Goal: Communication & Community: Answer question/provide support

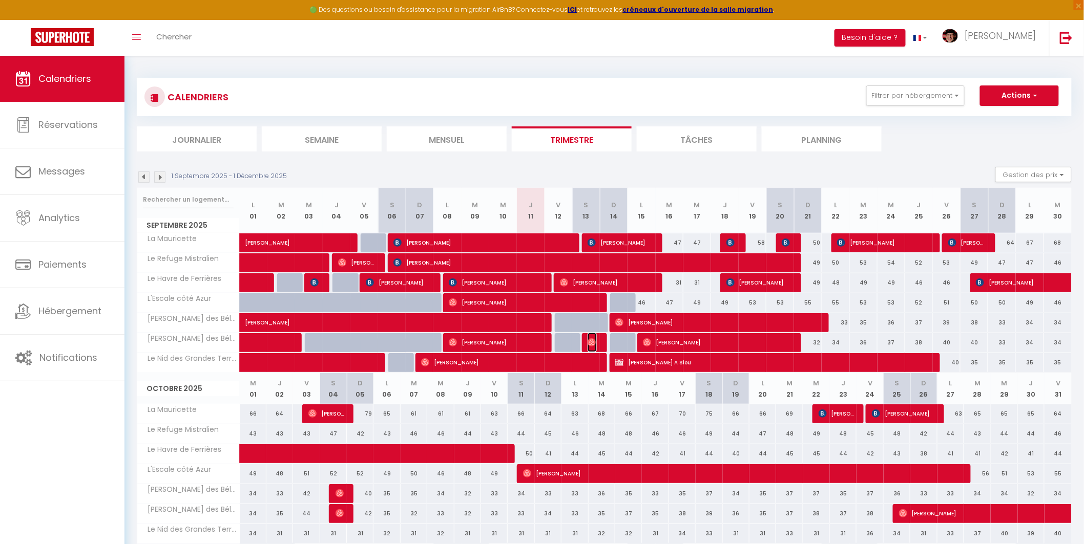
click at [596, 341] on img at bounding box center [591, 343] width 8 height 8
select select "OK"
select select "0"
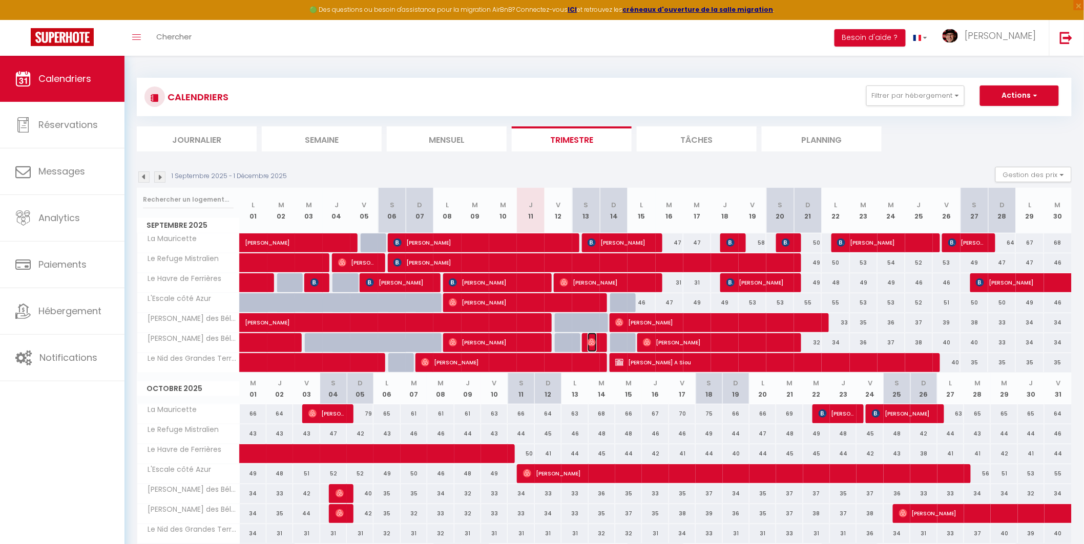
select select "1"
select select
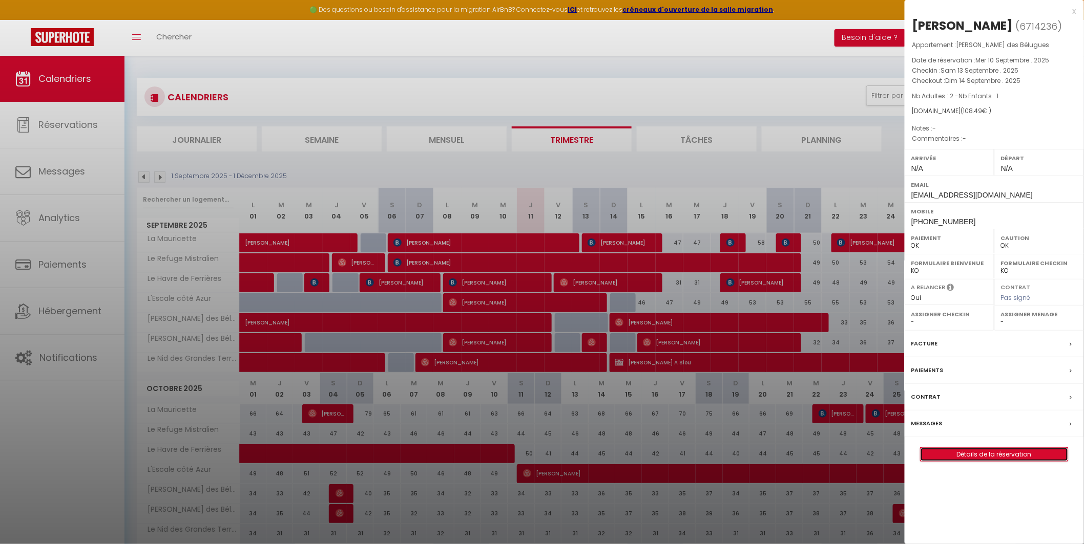
click at [984, 453] on link "Détails de la réservation" at bounding box center [994, 454] width 148 height 13
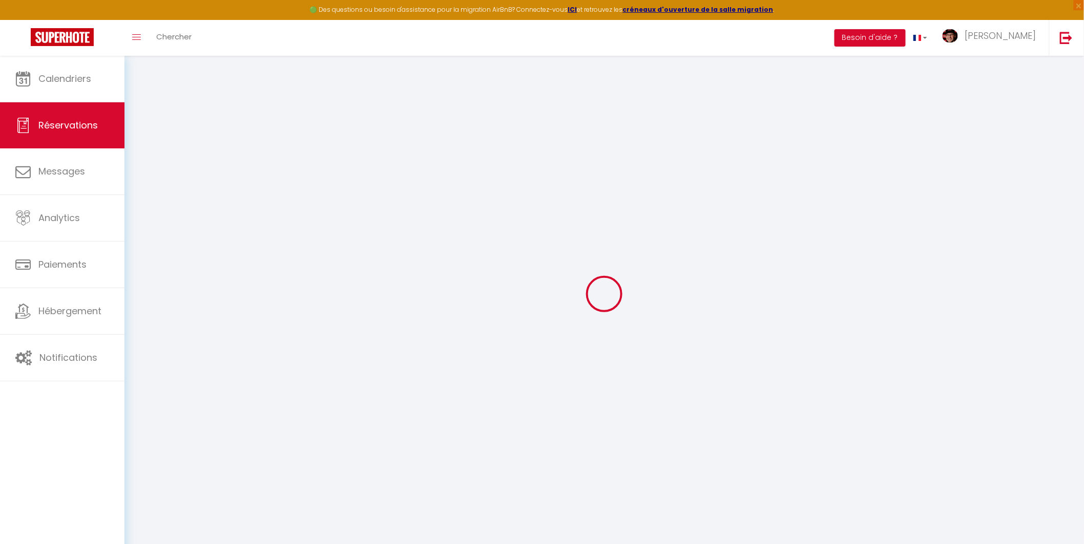
select select
checkbox input "false"
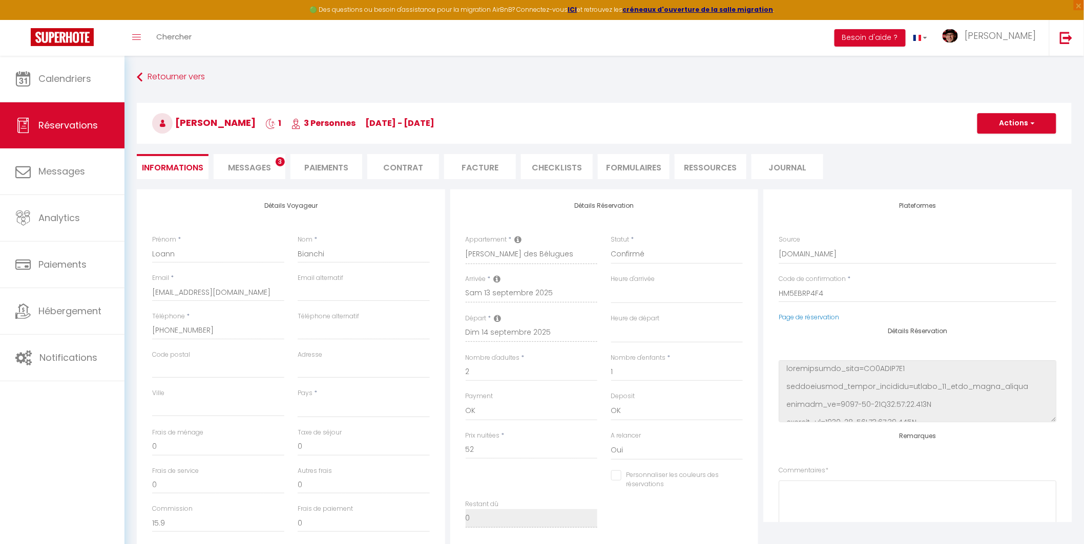
select select
type input "54"
type input "2.49"
select select
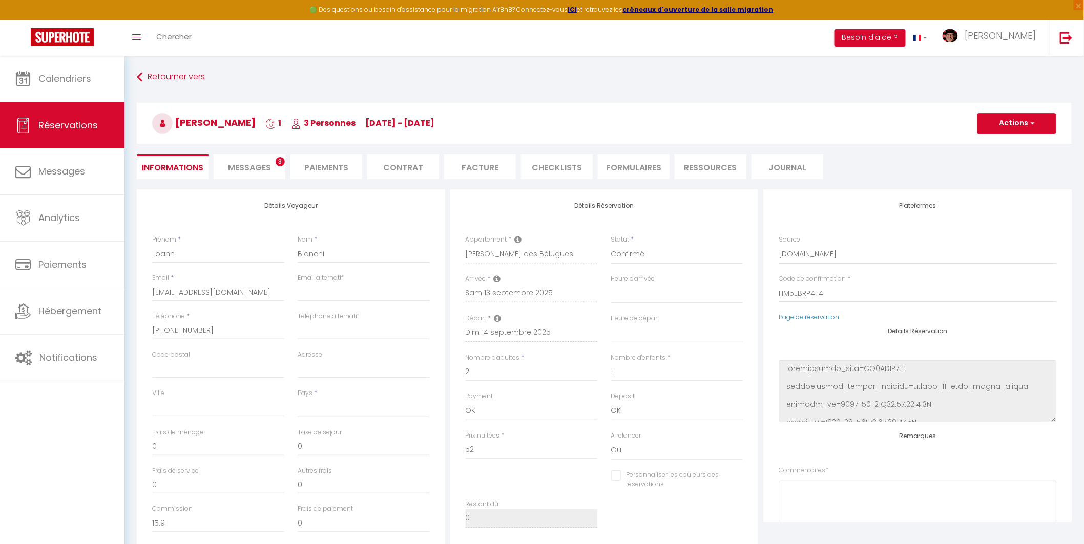
checkbox input "false"
select select
checkbox input "false"
select select
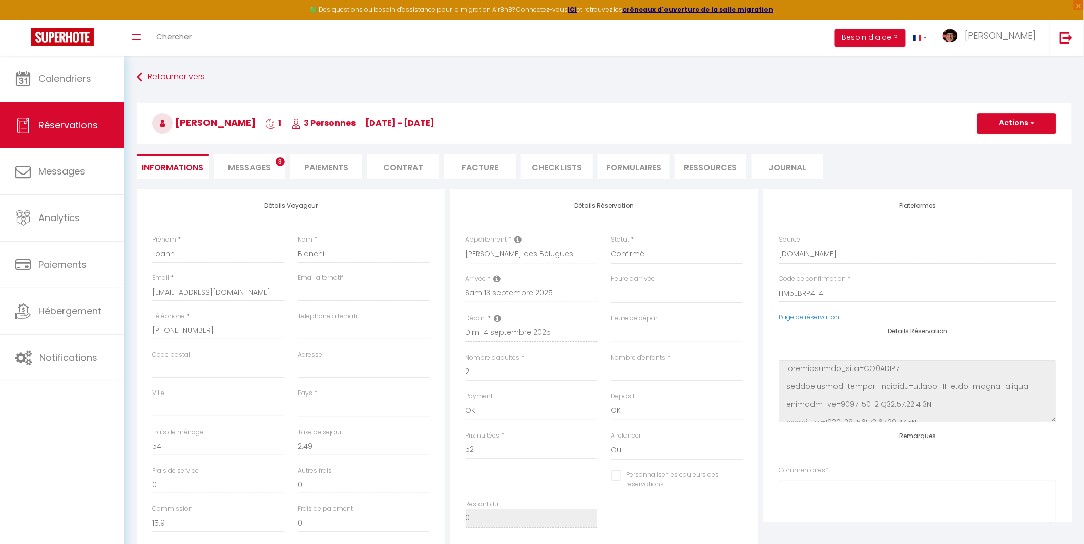
click at [246, 166] on span "Messages" at bounding box center [249, 168] width 43 height 12
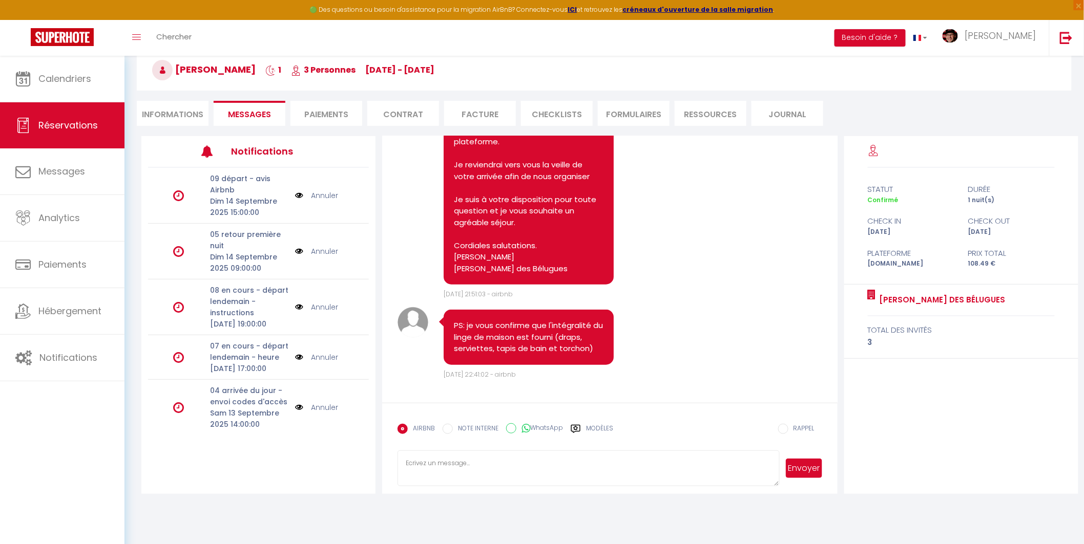
scroll to position [55, 0]
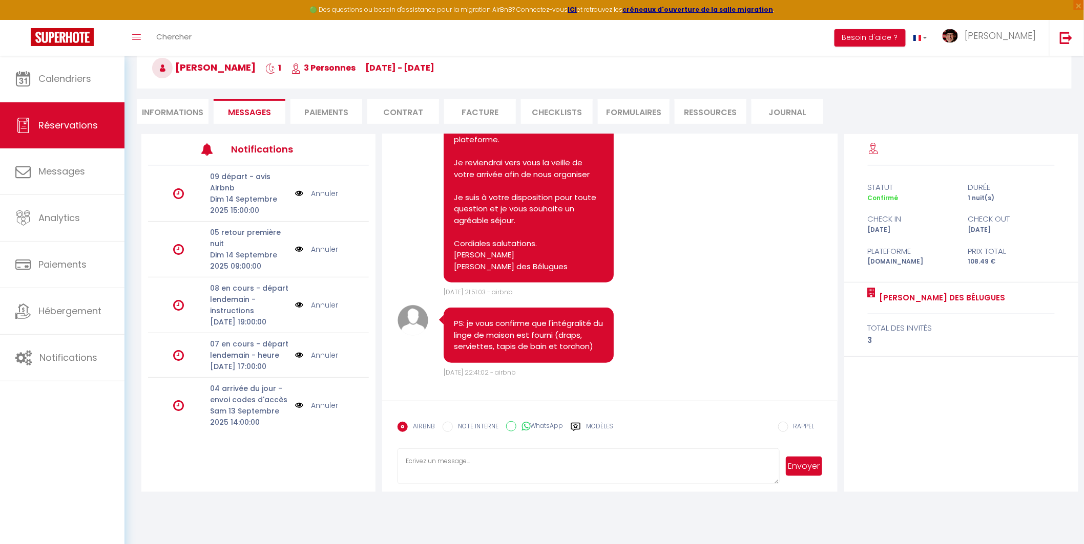
click at [593, 421] on div "AIRBNB NOTE INTERNE WhatsApp Modèles" at bounding box center [505, 430] width 216 height 27
click at [596, 427] on label "Modèles" at bounding box center [599, 431] width 27 height 18
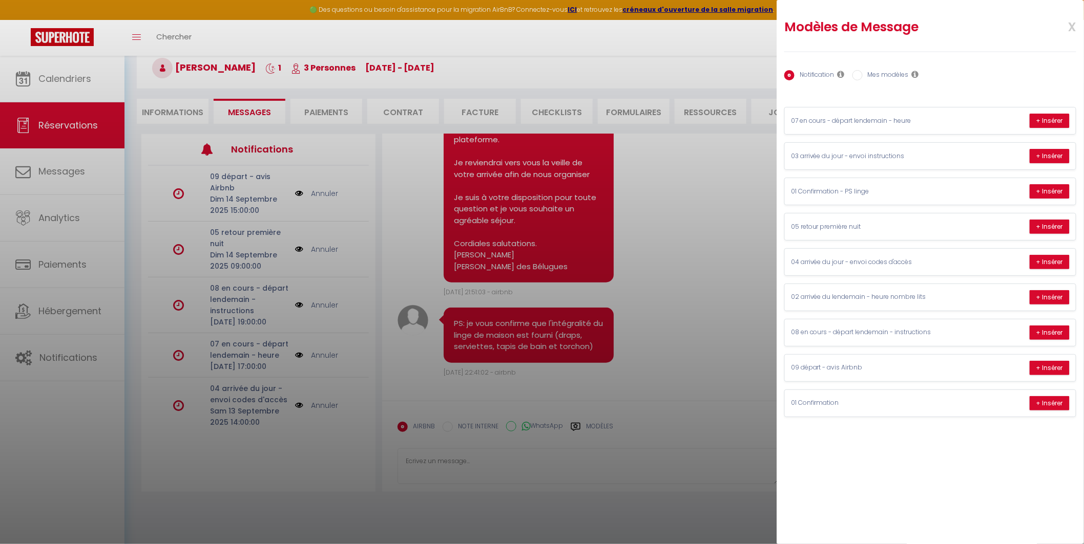
click at [887, 77] on label "Mes modèles" at bounding box center [886, 75] width 46 height 11
click at [863, 77] on input "Mes modèles" at bounding box center [857, 75] width 10 height 10
radio input "true"
radio input "false"
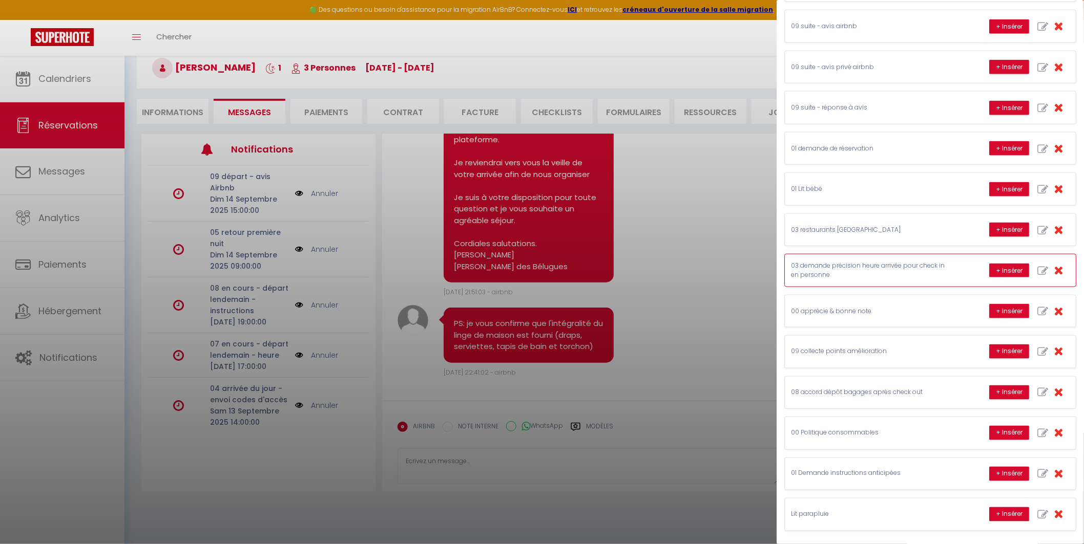
scroll to position [484, 0]
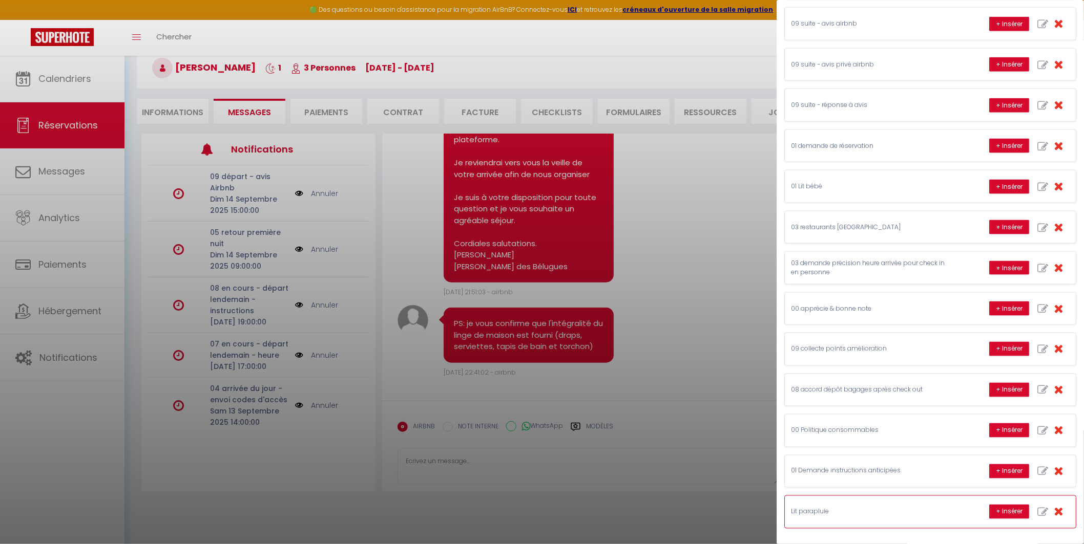
click at [1037, 513] on icon "button" at bounding box center [1042, 513] width 11 height 11
type input "Lit parapluie"
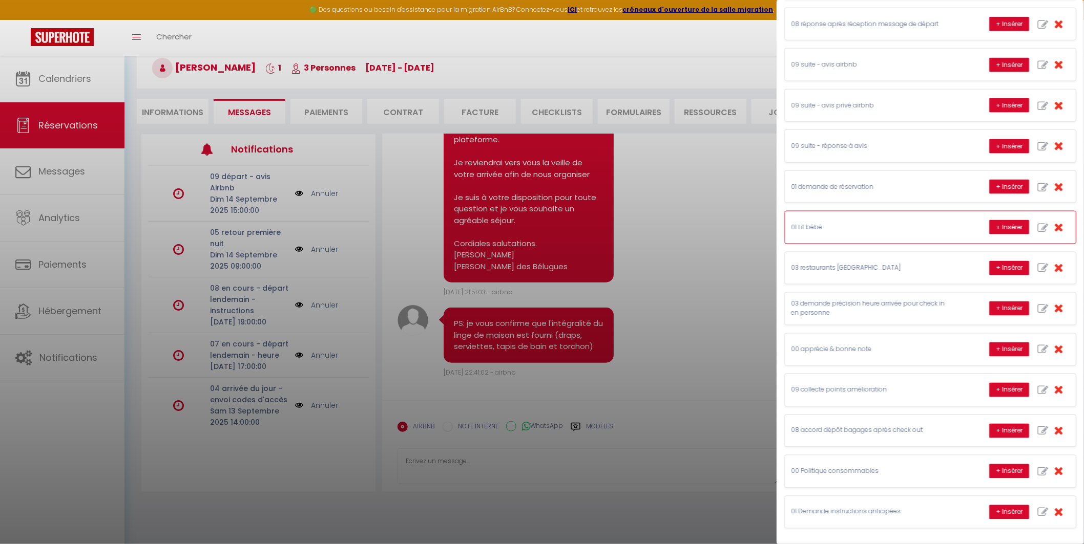
scroll to position [0, 0]
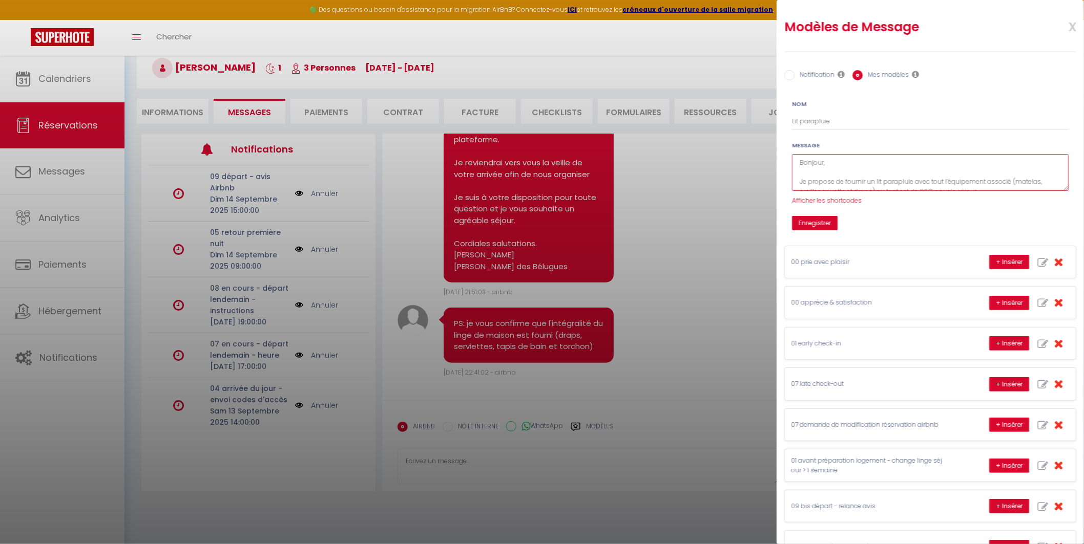
click at [807, 165] on textarea "Bonjour, Je propose de fournir un lit parapluie avec tout l’équipement associé …" at bounding box center [930, 172] width 277 height 37
click at [823, 177] on textarea "Bonjour, Je propose de fournir un lit parapluie avec tout l’équipement associé …" at bounding box center [930, 172] width 277 height 37
type textarea "Bonjour , Je propose de fournir un lit parapluie avec tout l’équipement associé…"
click at [833, 200] on span "Afficher les shortcodes" at bounding box center [827, 200] width 70 height 9
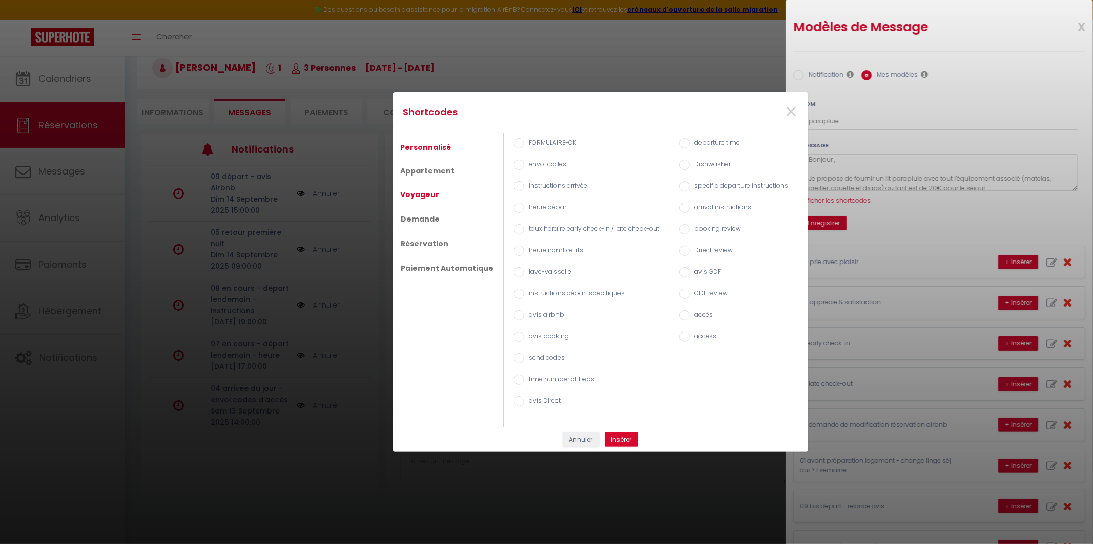
click at [434, 190] on link "Voyageur" at bounding box center [419, 194] width 49 height 18
click at [538, 157] on div "Prénom du voyageur" at bounding box center [656, 166] width 294 height 22
click at [537, 160] on label "Prénom du voyageur" at bounding box center [559, 165] width 70 height 11
click at [524, 160] on input "Prénom du voyageur" at bounding box center [519, 165] width 10 height 10
radio input "true"
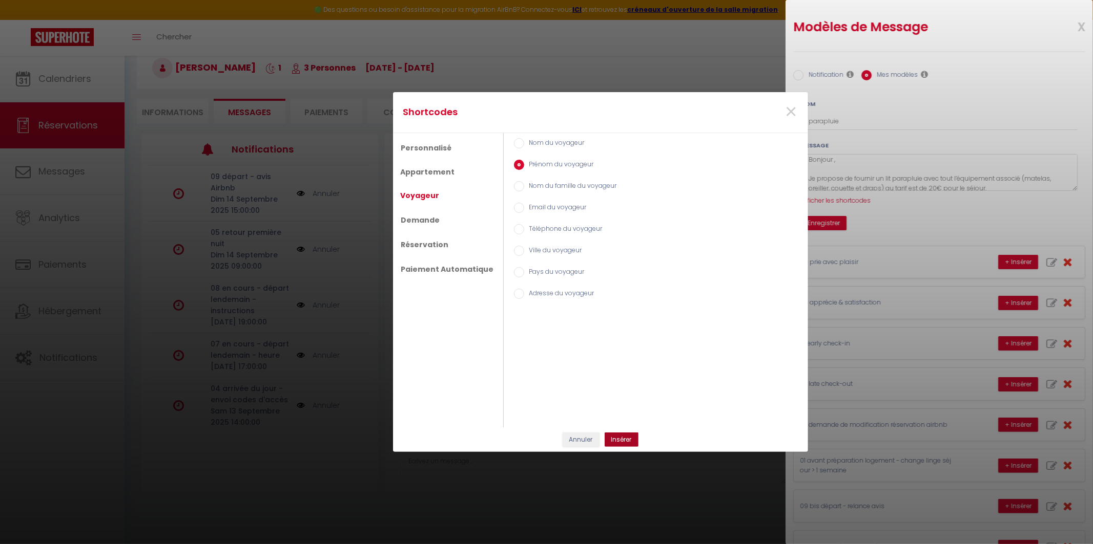
click at [622, 438] on button "Insérer" at bounding box center [621, 440] width 34 height 14
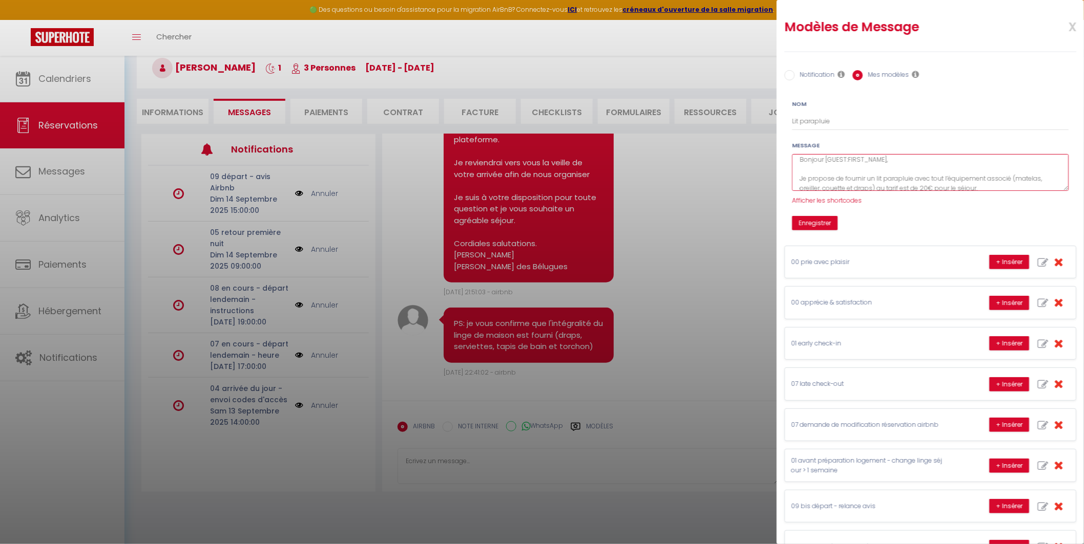
click at [829, 175] on textarea "Bonjour [GUEST:FIRST_NAME], Je propose de fournir un lit parapluie avec tout l’…" at bounding box center [930, 172] width 277 height 37
type textarea "Bonjour [GUEST:FIRST_NAME], Je propose de fournir un lit parapluie avec tout l’…"
click at [824, 201] on span "Afficher les shortcodes" at bounding box center [827, 200] width 70 height 9
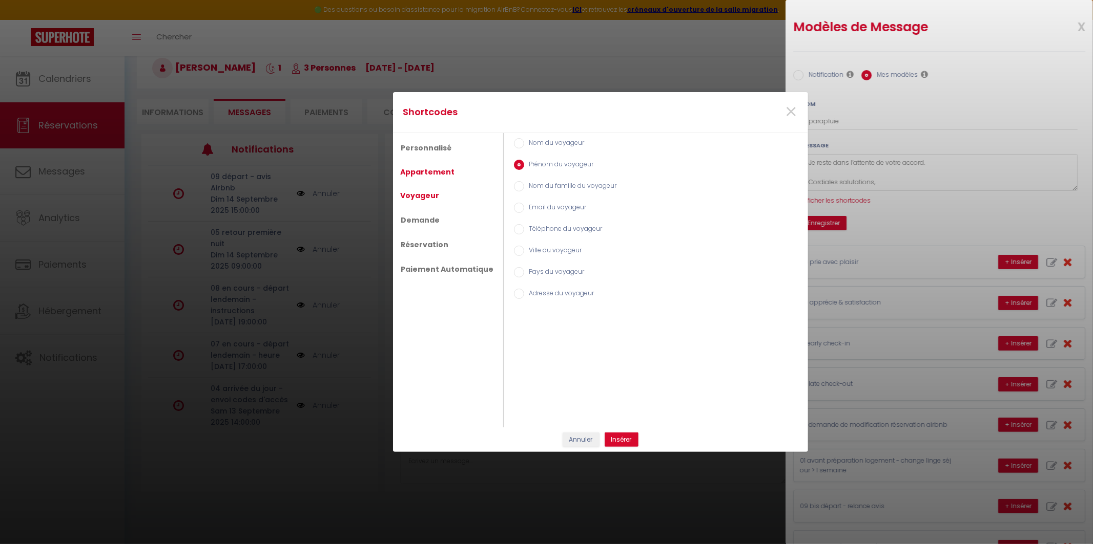
click at [427, 175] on link "Appartement" at bounding box center [427, 172] width 65 height 18
click at [536, 207] on label "Prénom de l'hôte de location" at bounding box center [570, 208] width 92 height 11
click at [524, 207] on input "Prénom de l'hôte de location" at bounding box center [519, 208] width 10 height 10
radio input "true"
click at [626, 443] on button "Insérer" at bounding box center [621, 440] width 34 height 14
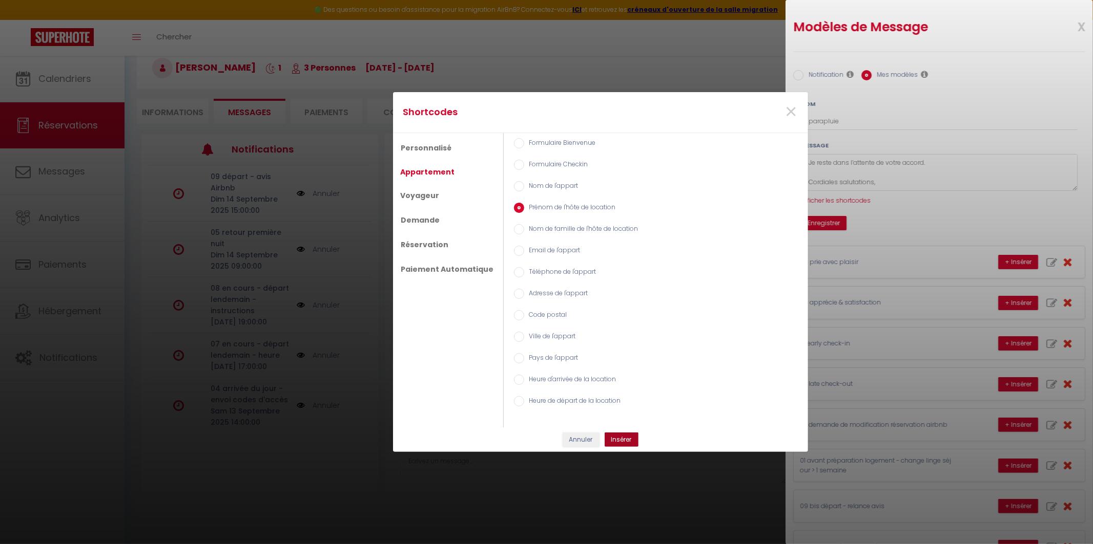
type textarea "Bonjour [GUEST:FIRST_NAME], Je propose de fournir un lit parapluie avec tout l’…"
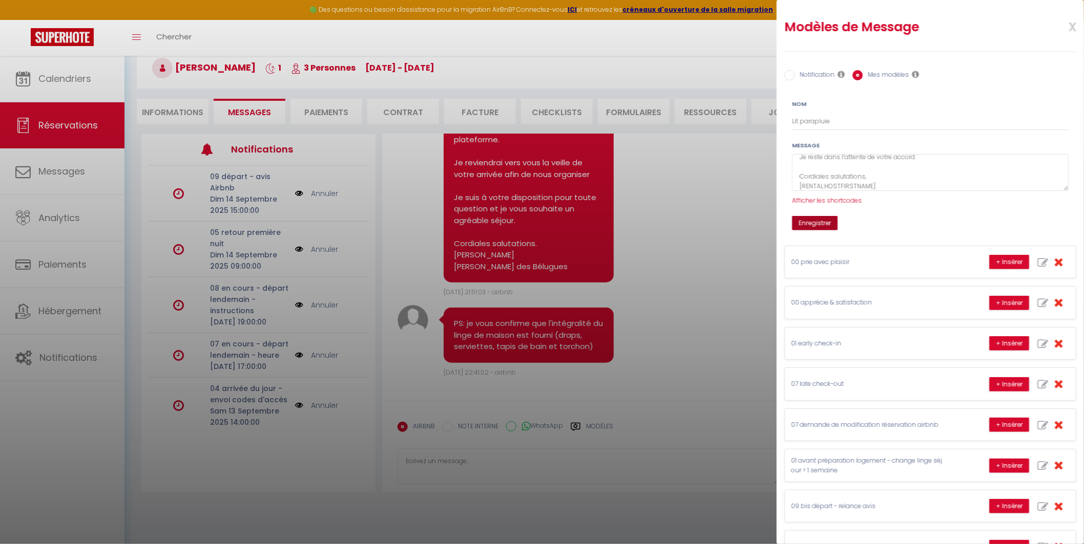
click at [813, 226] on button "Enregistrer" at bounding box center [815, 223] width 46 height 14
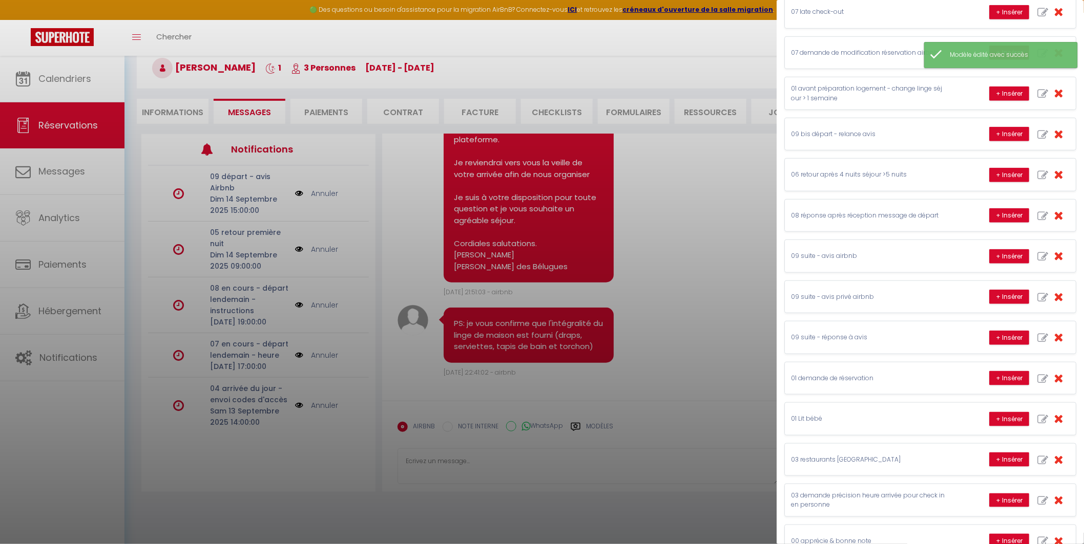
scroll to position [484, 0]
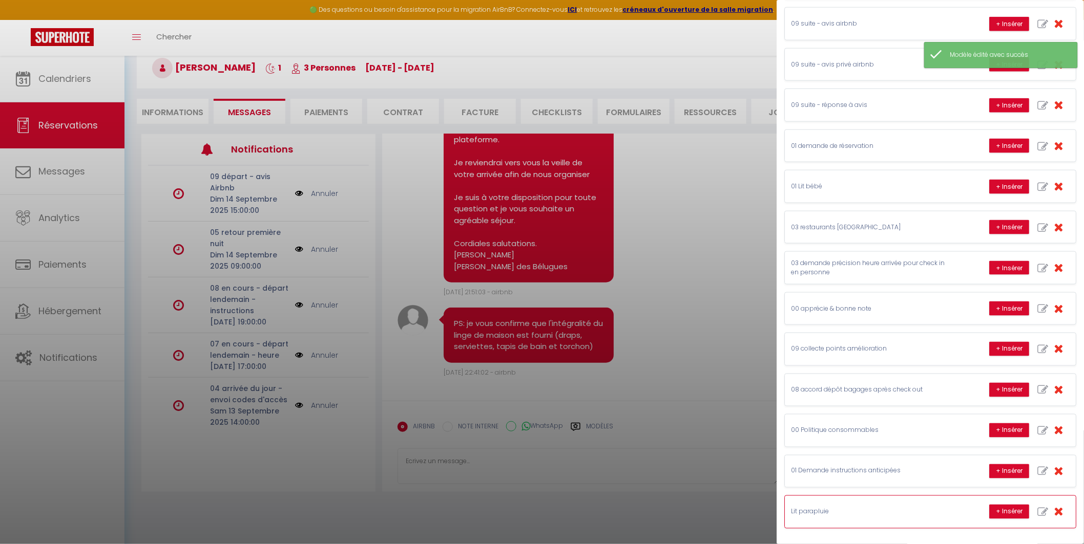
click at [1037, 511] on icon "button" at bounding box center [1042, 513] width 11 height 11
type input "Lit parapluie"
type textarea "Bonjour [GUEST:FIRST_NAME], Je propose de fournir un lit parapluie avec tout l’…"
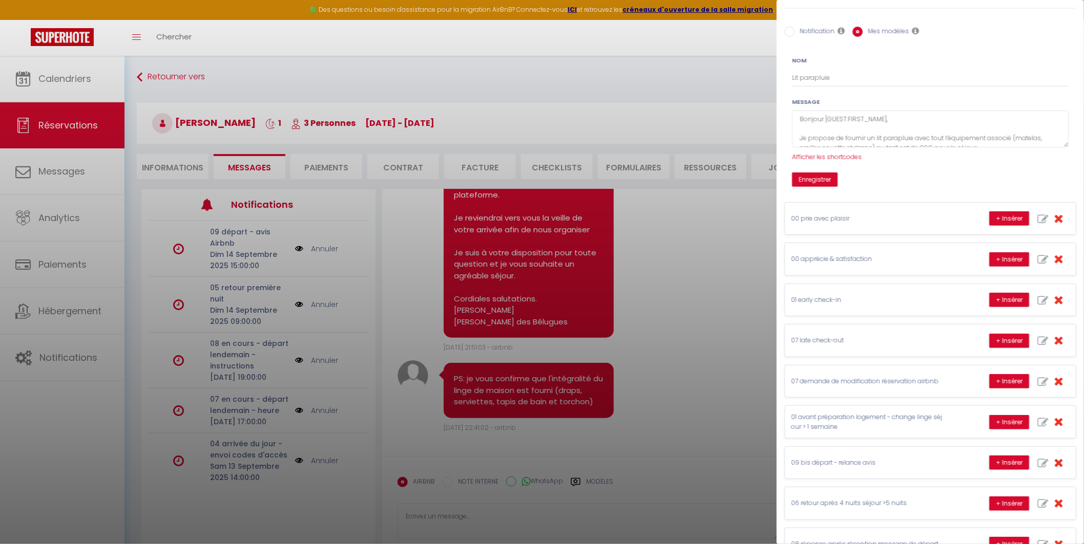
scroll to position [0, 0]
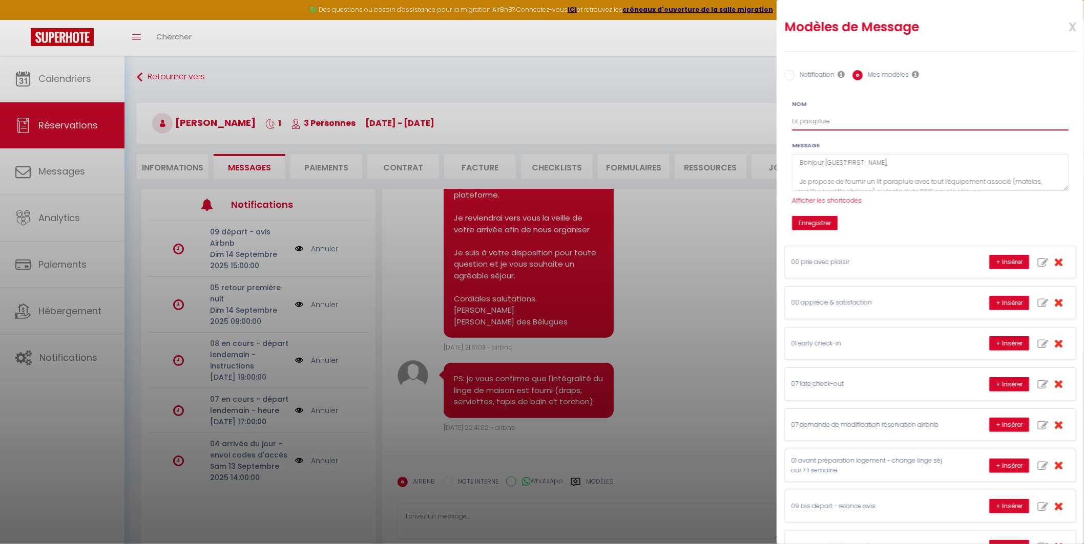
click at [824, 124] on input "Lit parapluie" at bounding box center [930, 121] width 277 height 18
type input "01 Lit parapluie"
click at [811, 221] on button "Enregistrer" at bounding box center [815, 223] width 46 height 14
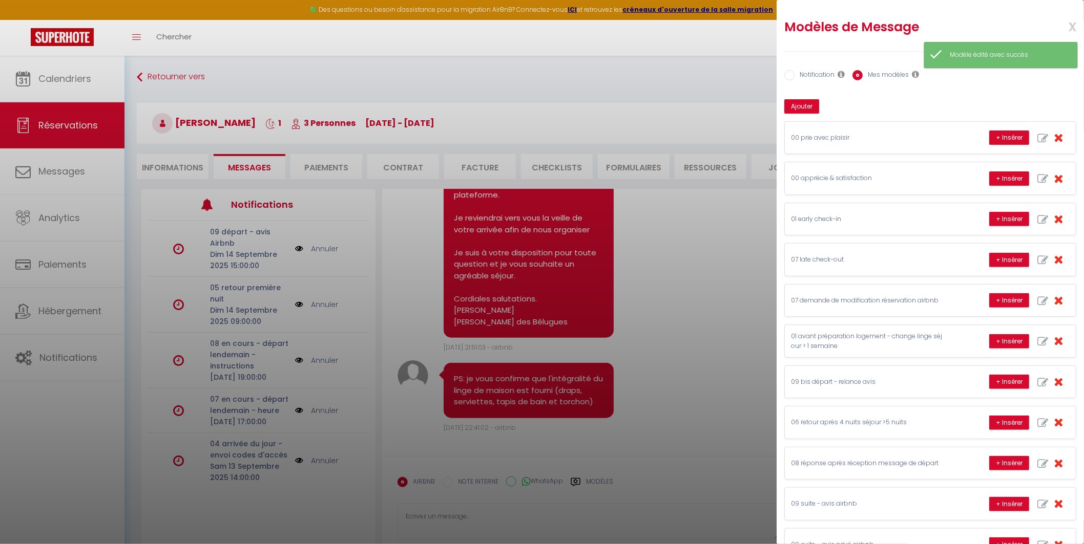
click at [721, 244] on div at bounding box center [542, 272] width 1084 height 544
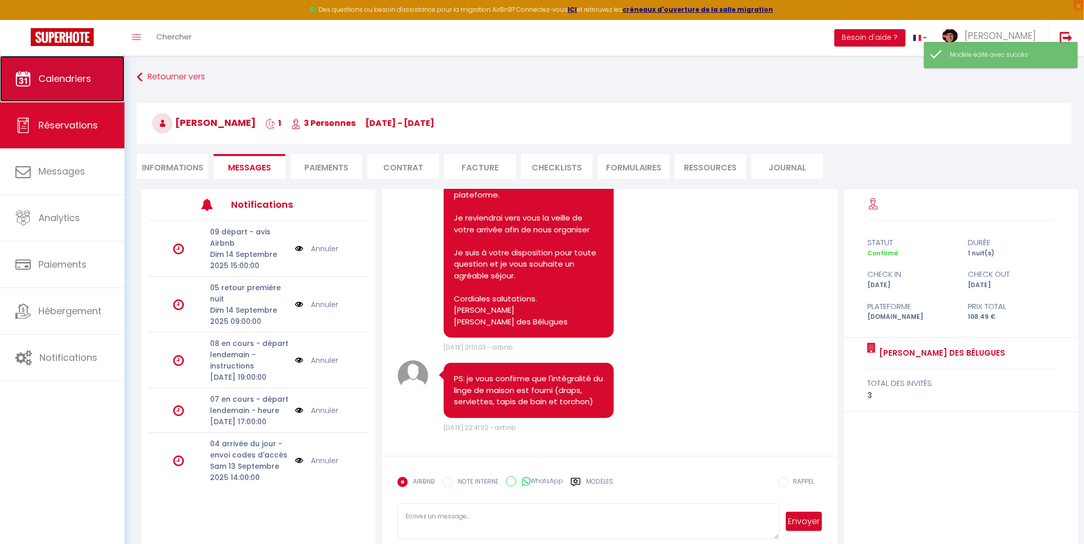
click at [82, 71] on link "Calendriers" at bounding box center [62, 79] width 124 height 46
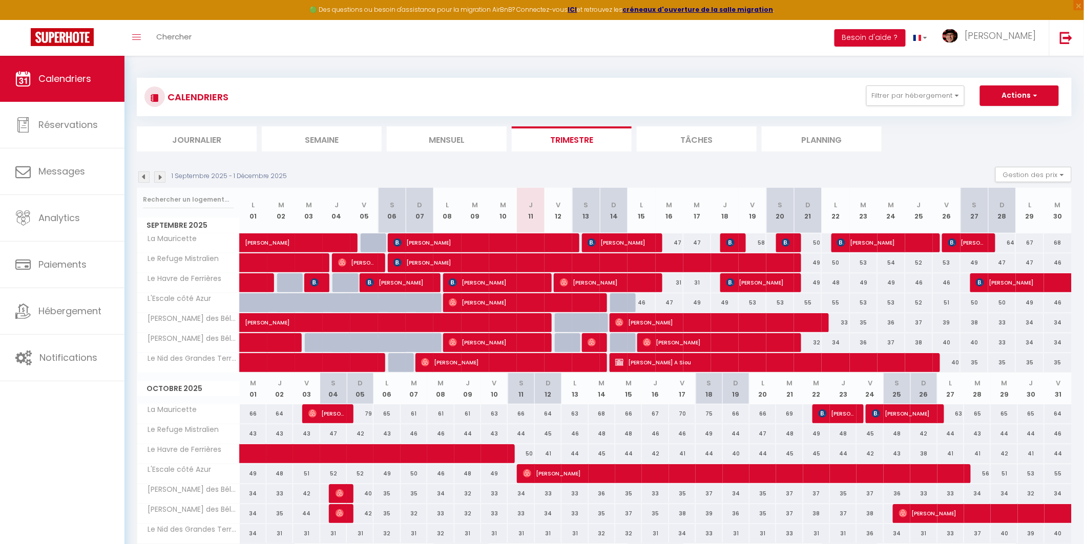
click at [144, 177] on img at bounding box center [143, 177] width 11 height 11
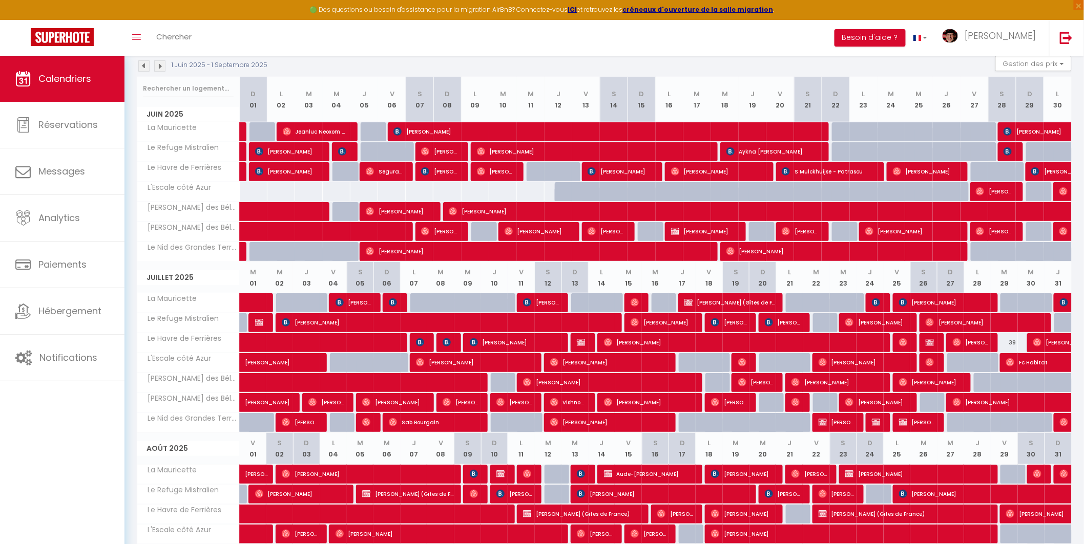
scroll to position [215, 0]
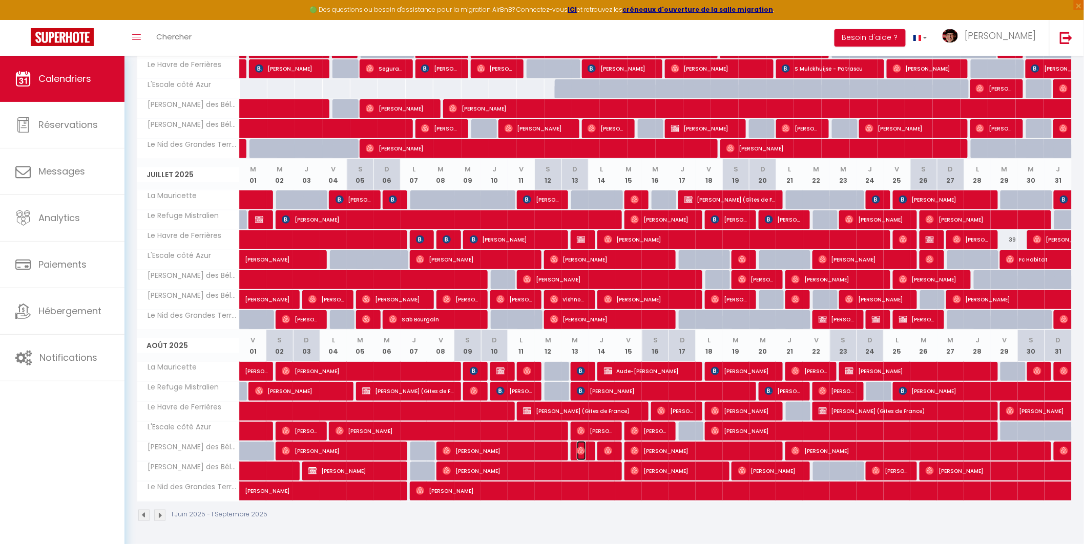
click at [582, 448] on img at bounding box center [581, 451] width 8 height 8
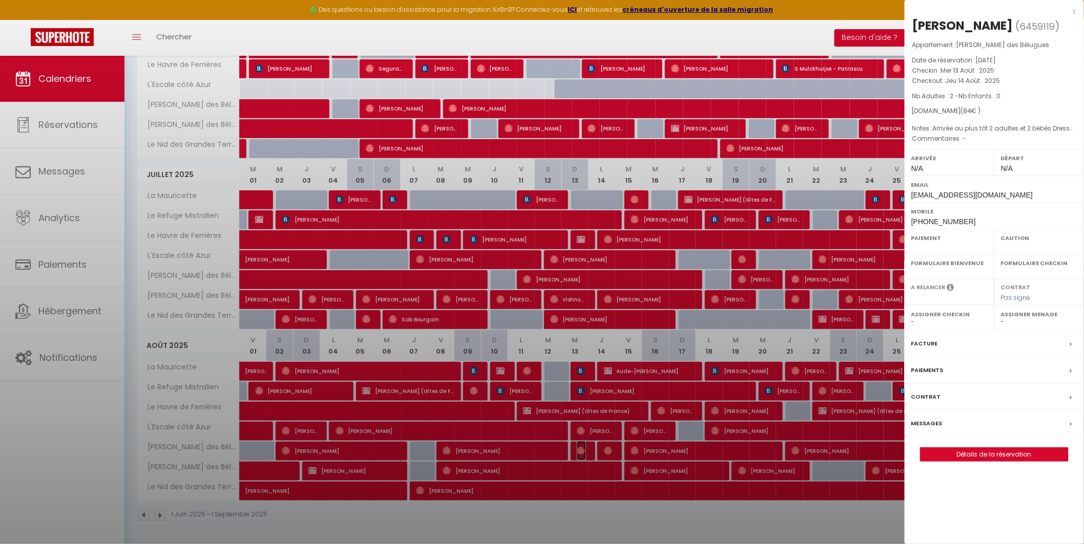
select select "OK"
select select "0"
select select "1"
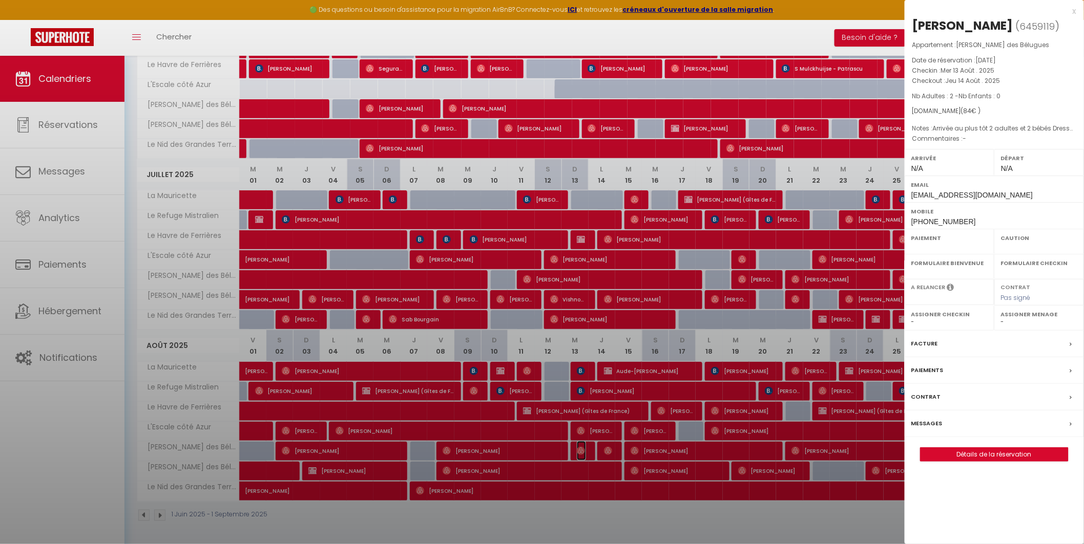
select select
select select "29498"
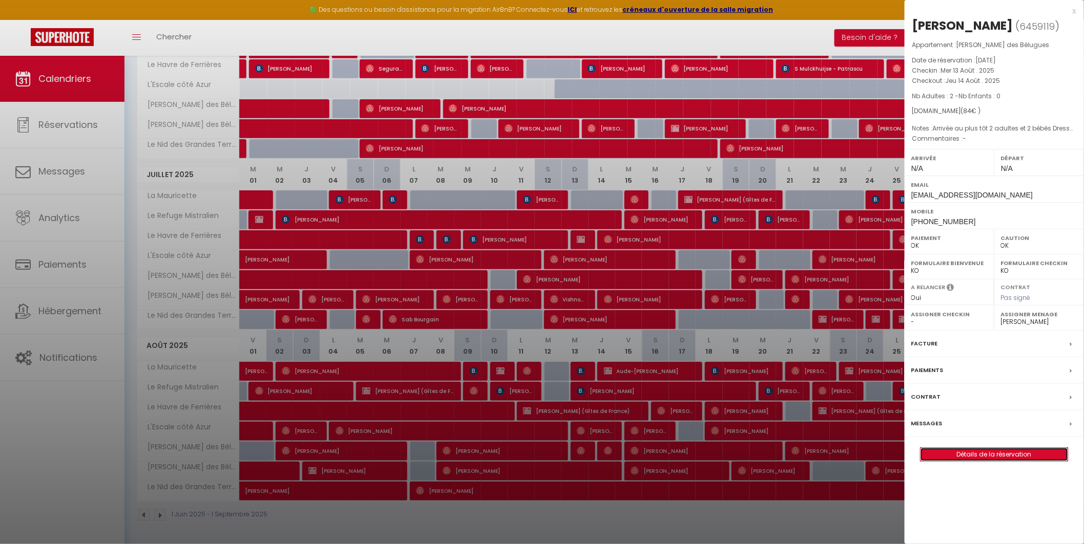
click at [948, 458] on link "Détails de la réservation" at bounding box center [994, 454] width 148 height 13
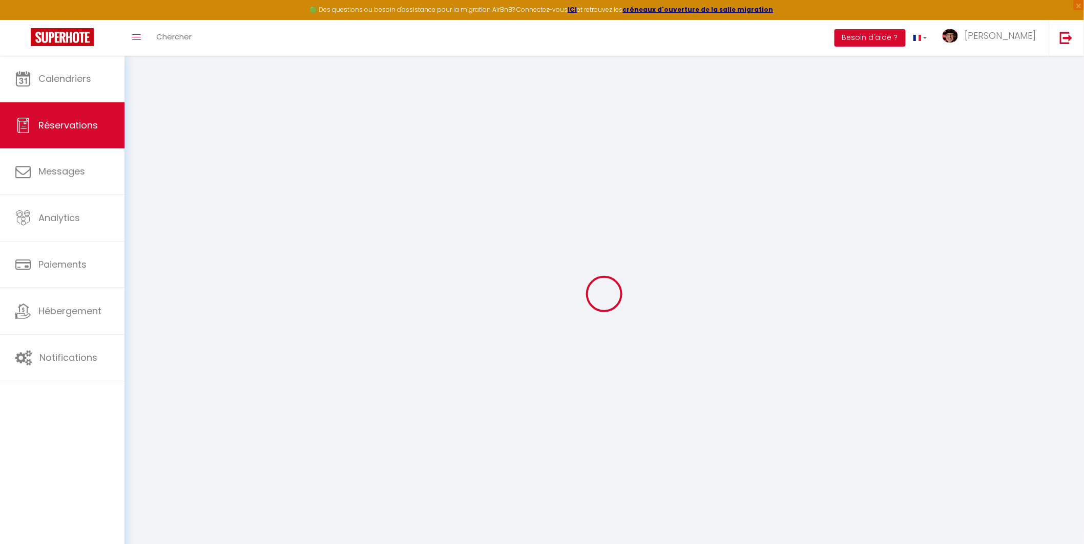
type input "Rony"
type input "Sauphanor"
type input "[EMAIL_ADDRESS][DOMAIN_NAME]"
type input "[PHONE_NUMBER]"
select select
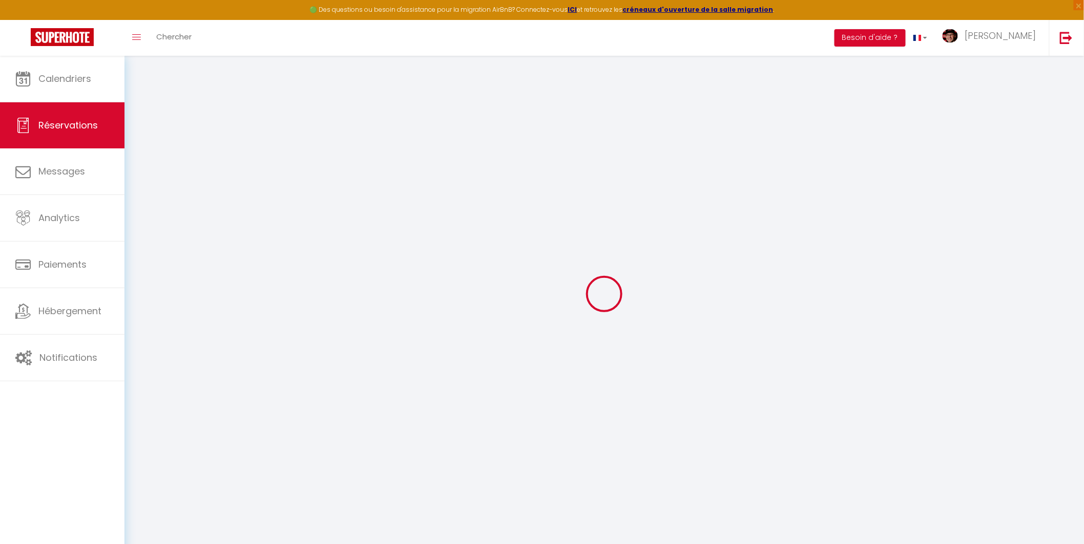
type input "12.6"
select select "65367"
select select "1"
select select
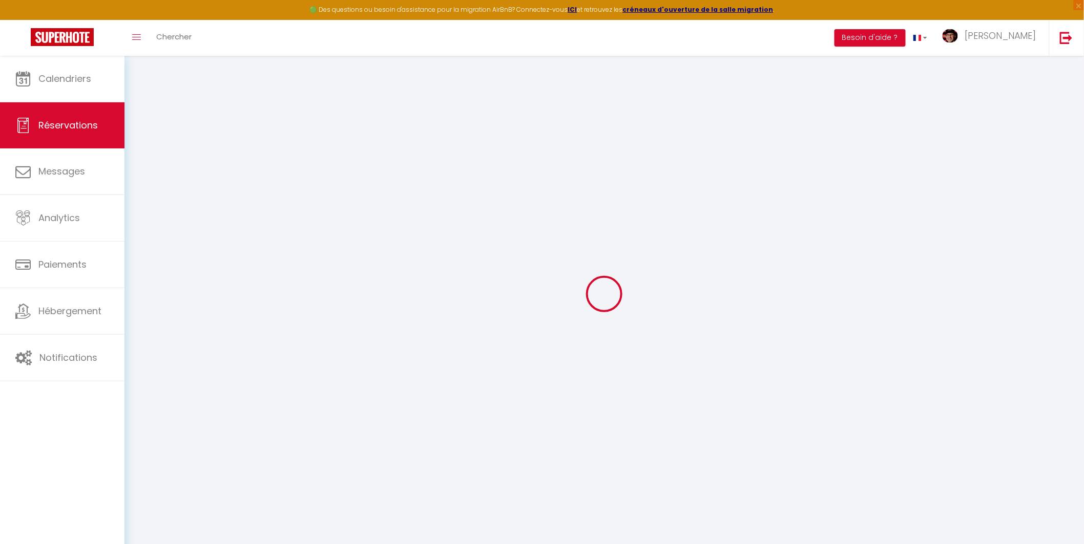
type input "2"
select select "12"
select select
type input "37"
checkbox input "false"
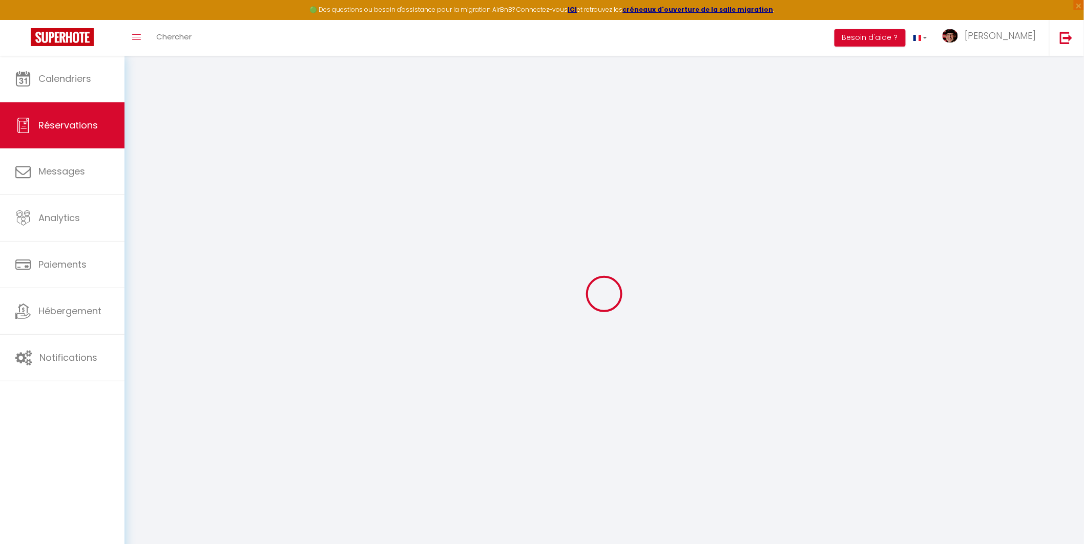
type input "0"
select select "1"
type input "0"
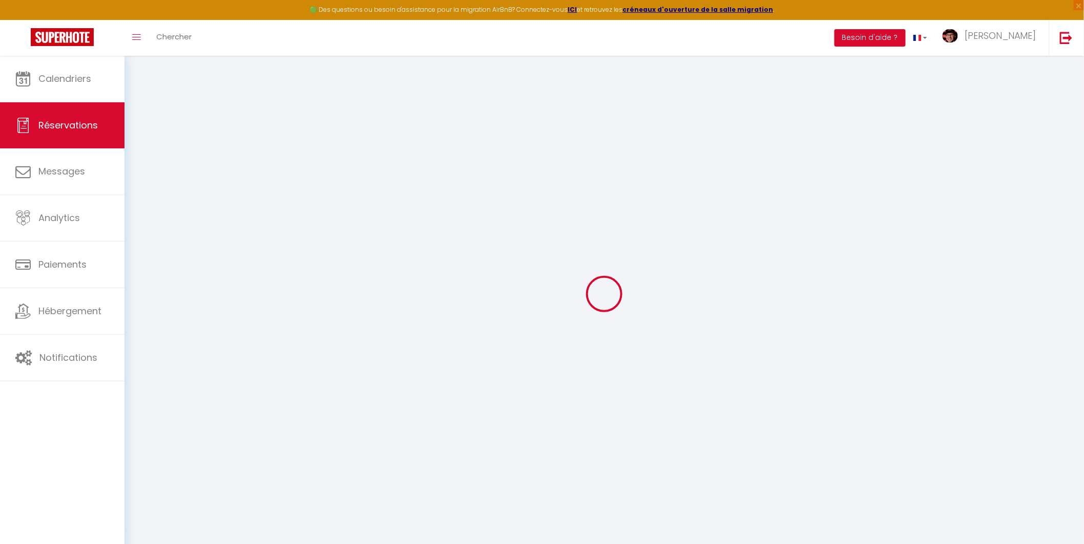
select select
select select "15"
checkbox input "false"
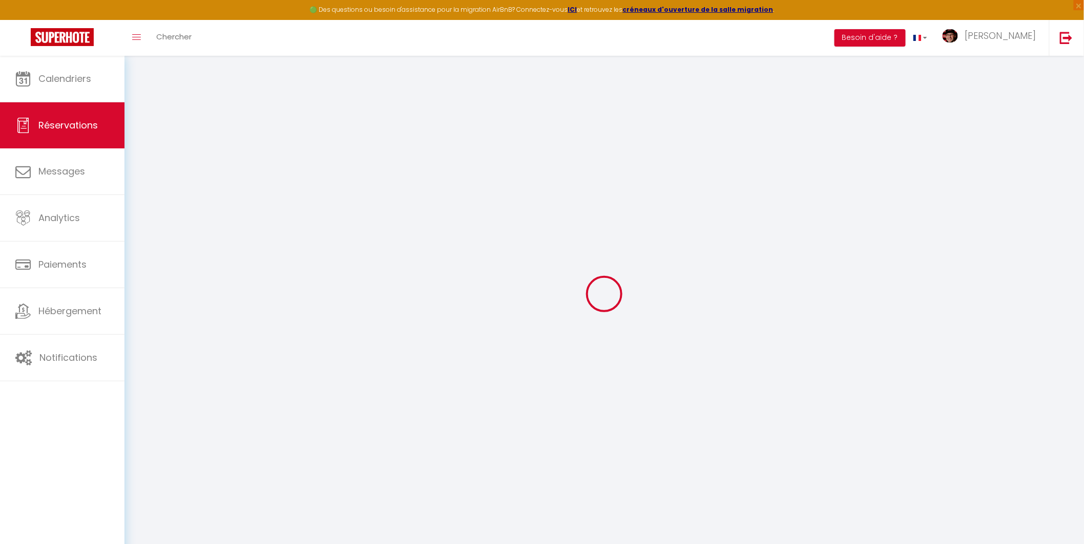
select select
checkbox input "false"
select select
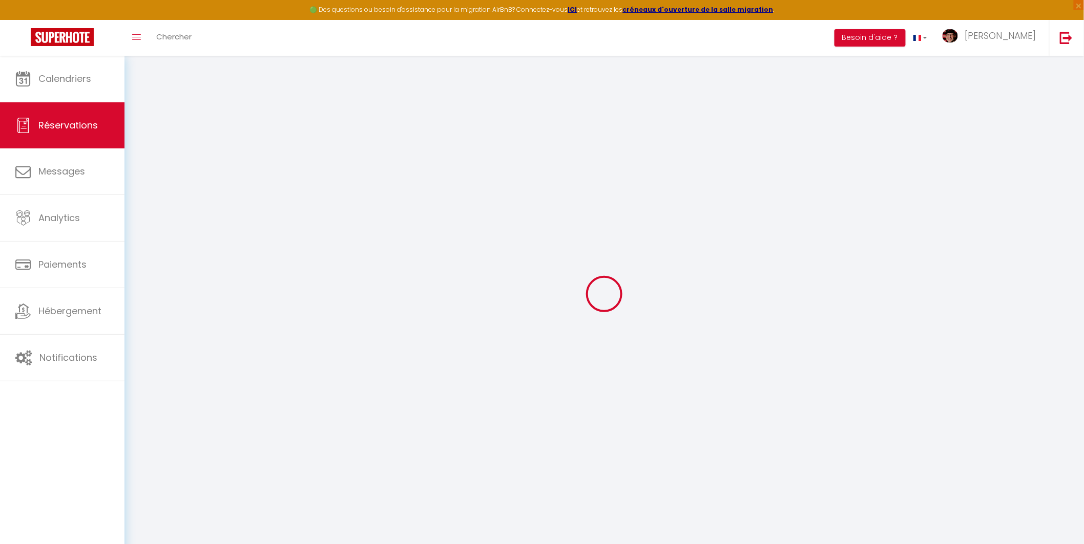
select select
checkbox input "false"
type textarea "Arrivée au plus tôt 2 adultes et 2 bébés Dresser le lit parapluie"
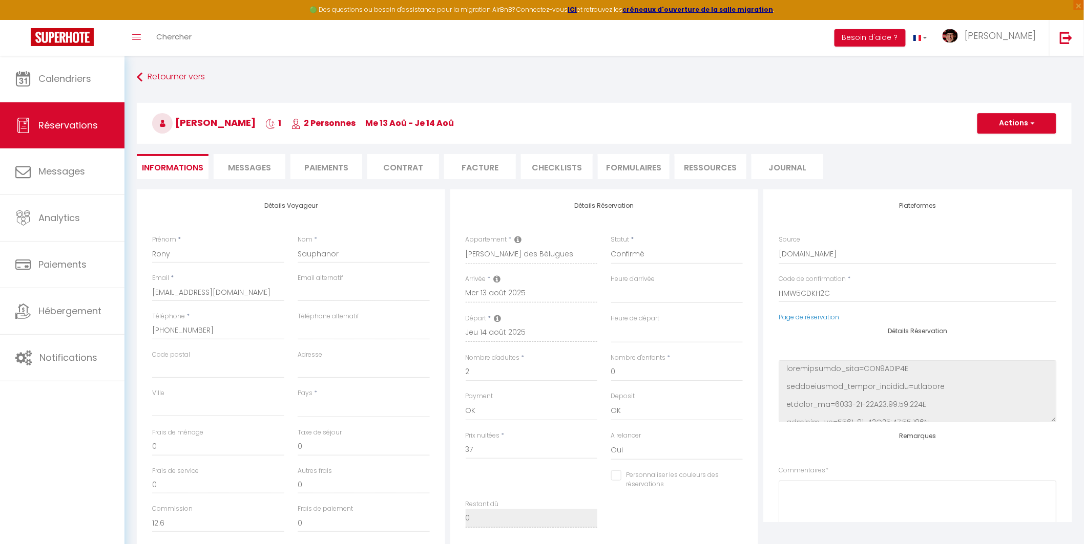
select select
type input "47"
select select
checkbox input "false"
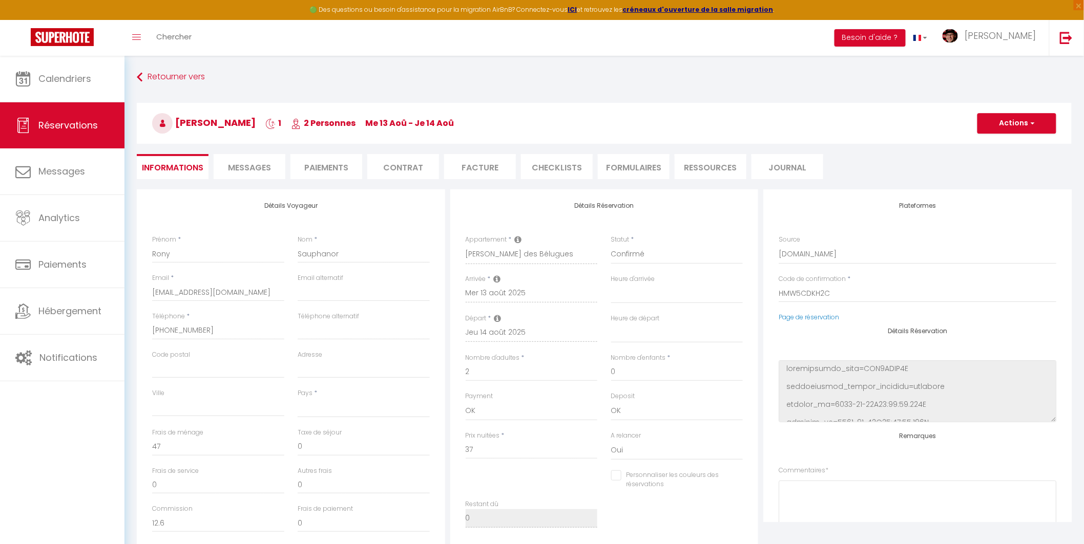
select select
checkbox input "false"
select select
click at [248, 165] on span "Messages" at bounding box center [249, 168] width 43 height 12
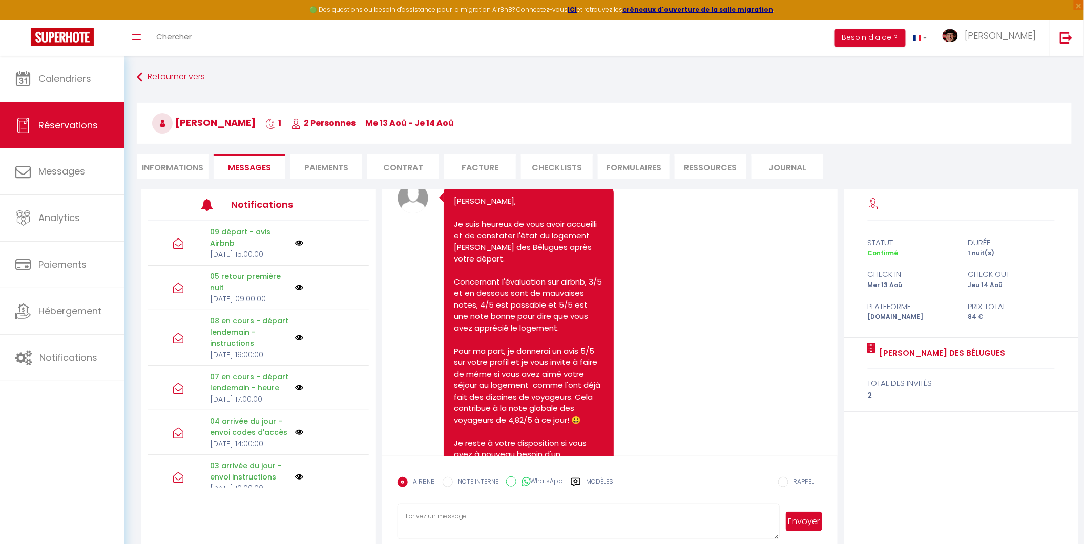
scroll to position [6838, 0]
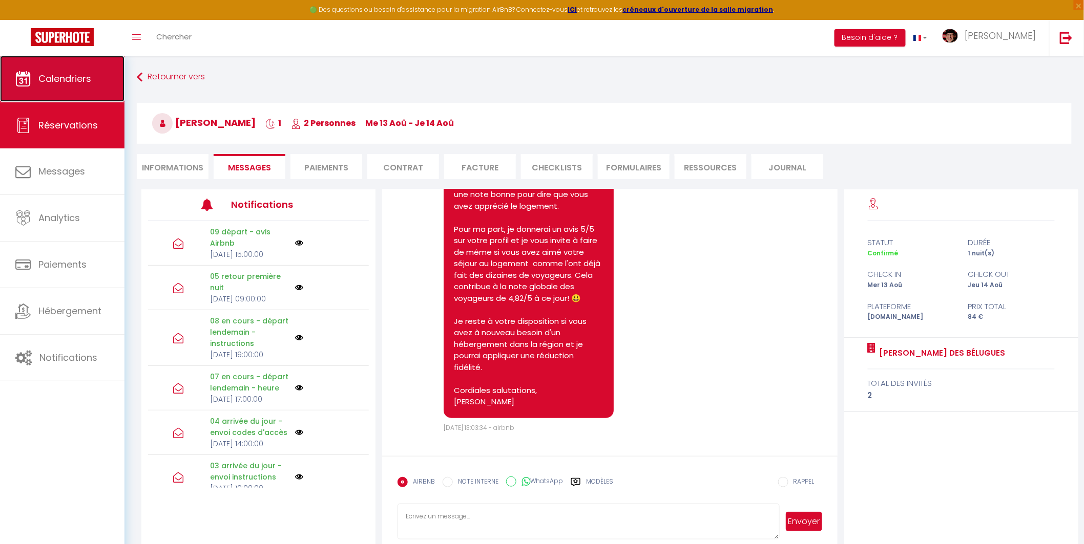
click at [100, 78] on link "Calendriers" at bounding box center [62, 79] width 124 height 46
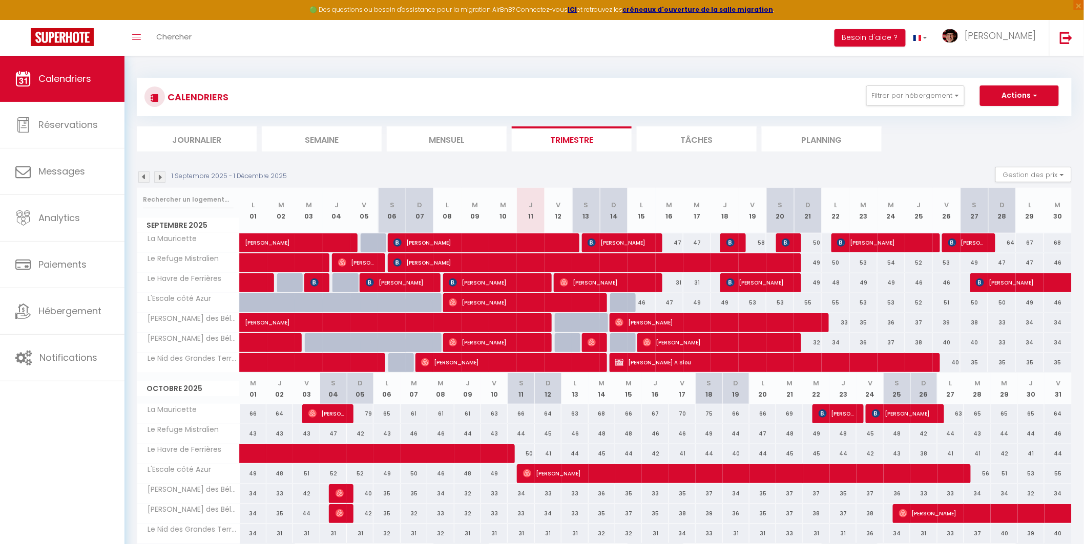
click at [144, 176] on img at bounding box center [143, 177] width 11 height 11
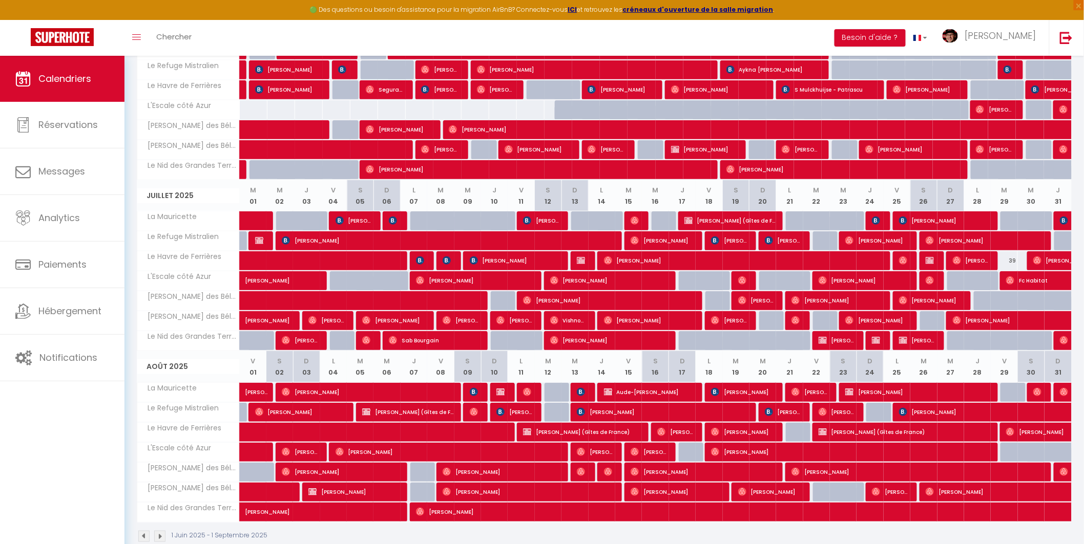
scroll to position [215, 0]
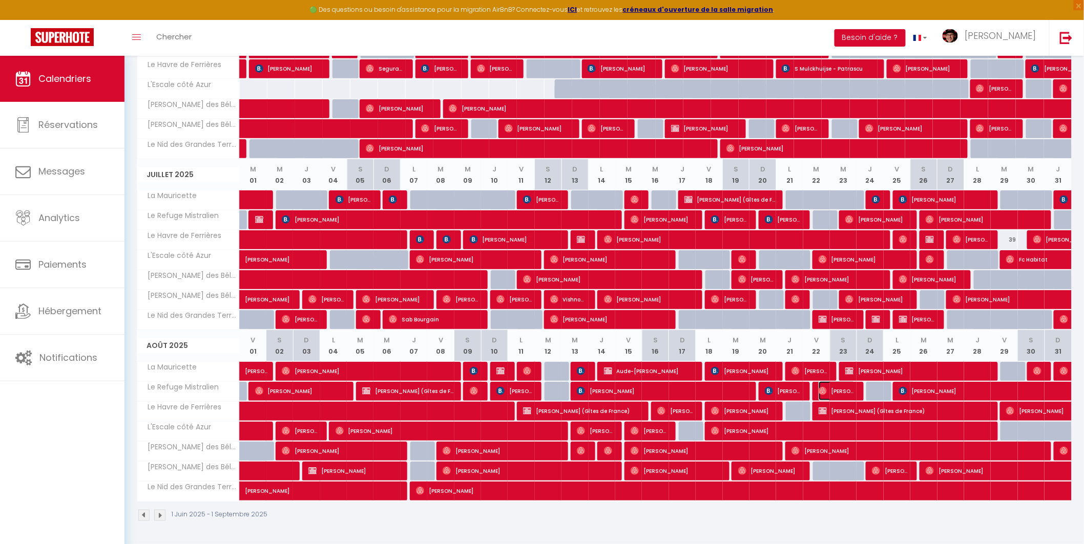
click at [833, 391] on span "[PERSON_NAME]" at bounding box center [836, 391] width 37 height 19
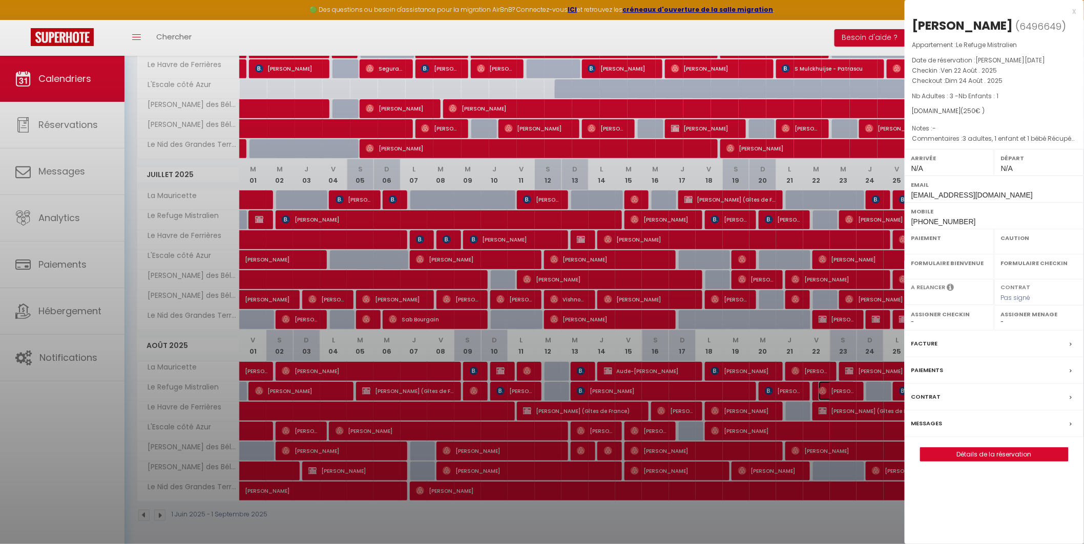
select select "OK"
select select "0"
select select "1"
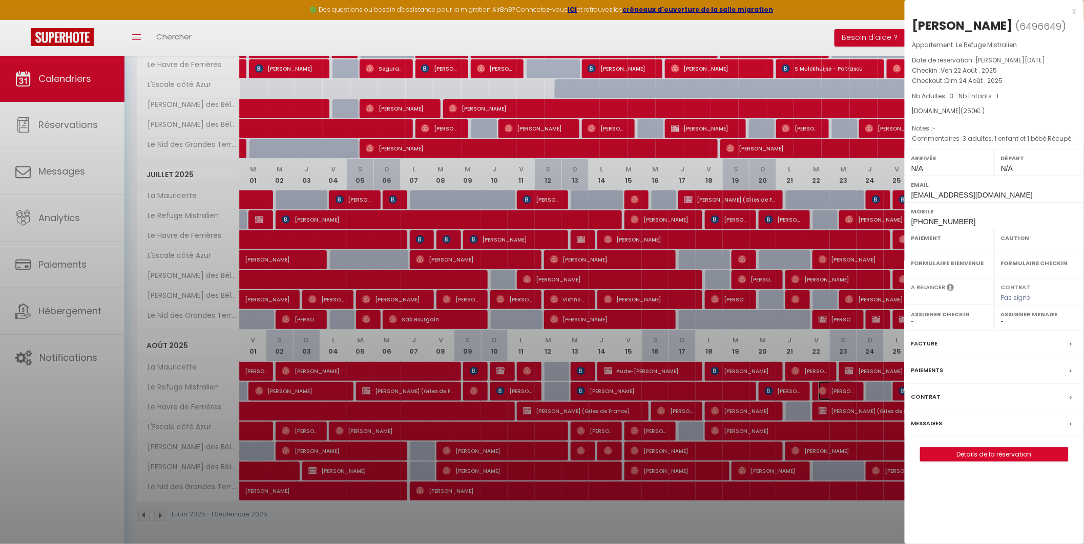
select select
select select "37052"
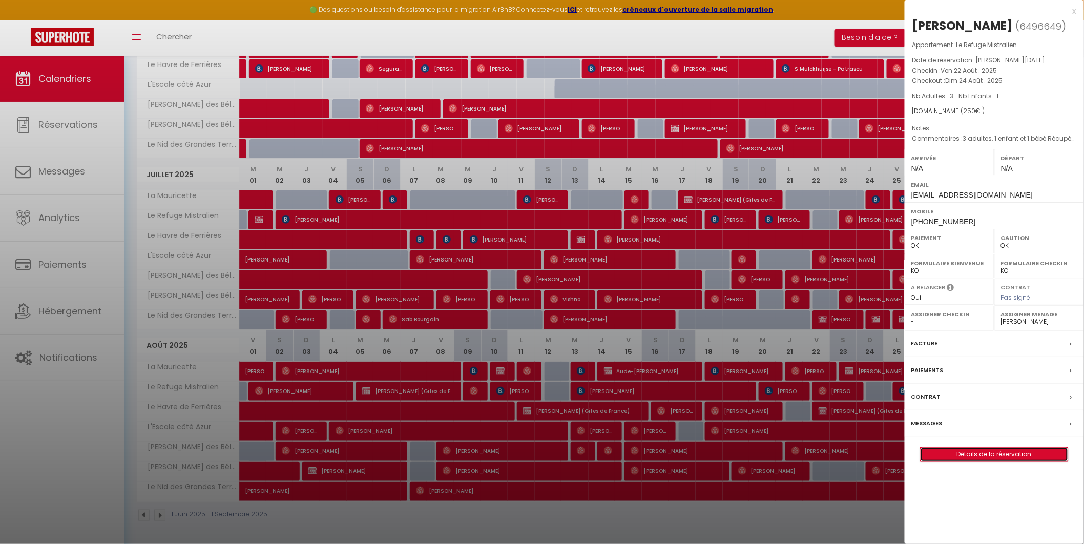
click at [958, 461] on link "Détails de la réservation" at bounding box center [994, 454] width 148 height 13
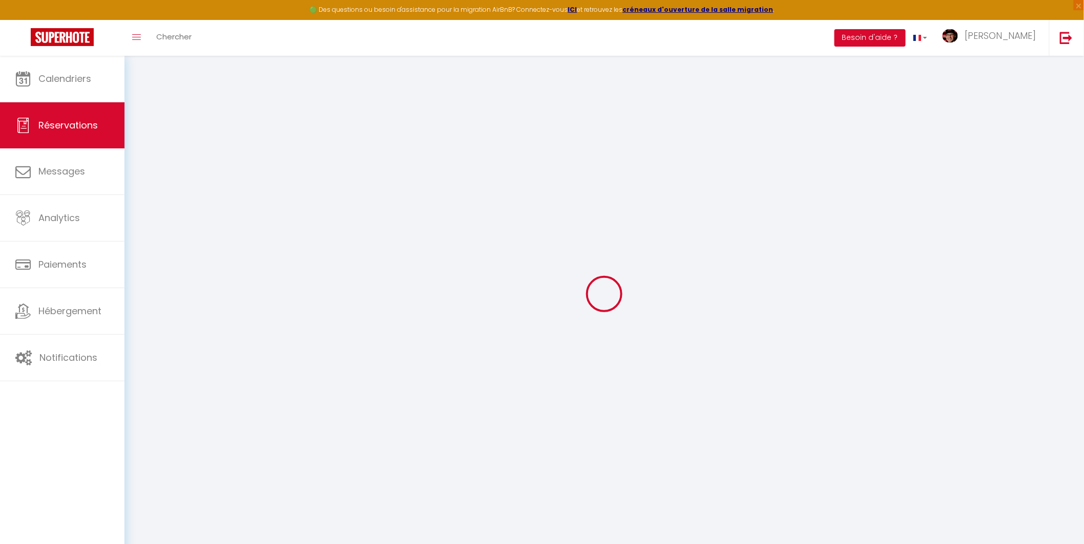
select select
checkbox input "false"
type voyageur1 "3 adultes, 1 enfant et 1 bébé Récupérer lit parapluie avec son kit ([PERSON_NAM…"
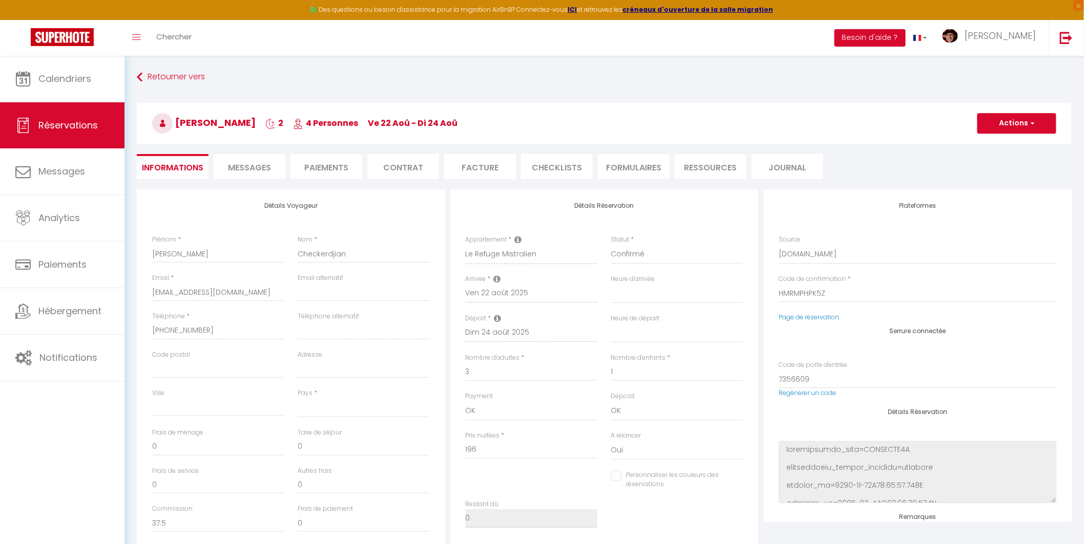
select select
type input "54"
select select
checkbox input "false"
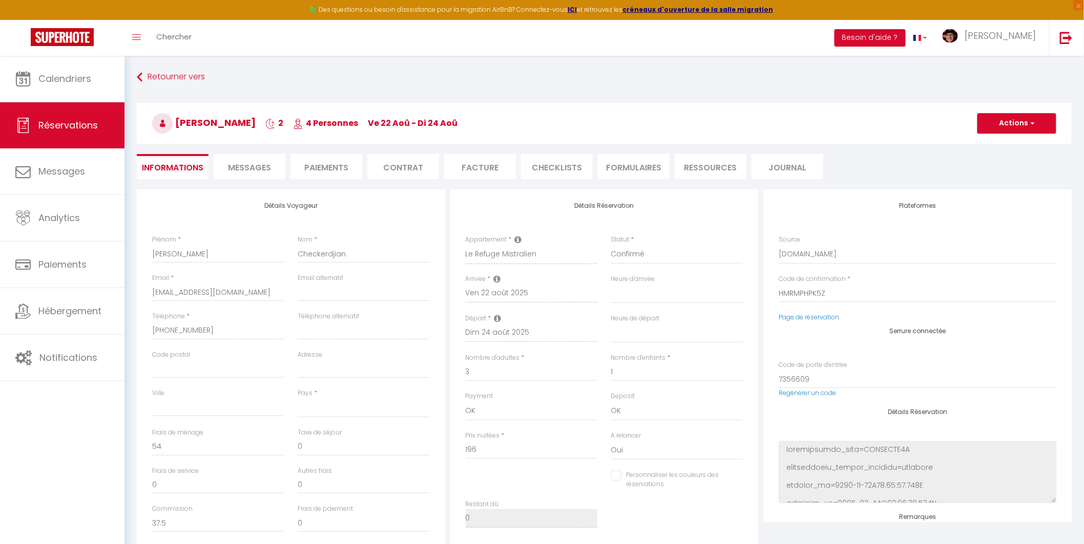
select select
checkbox input "false"
select select
click at [257, 166] on span "Messages" at bounding box center [249, 168] width 43 height 12
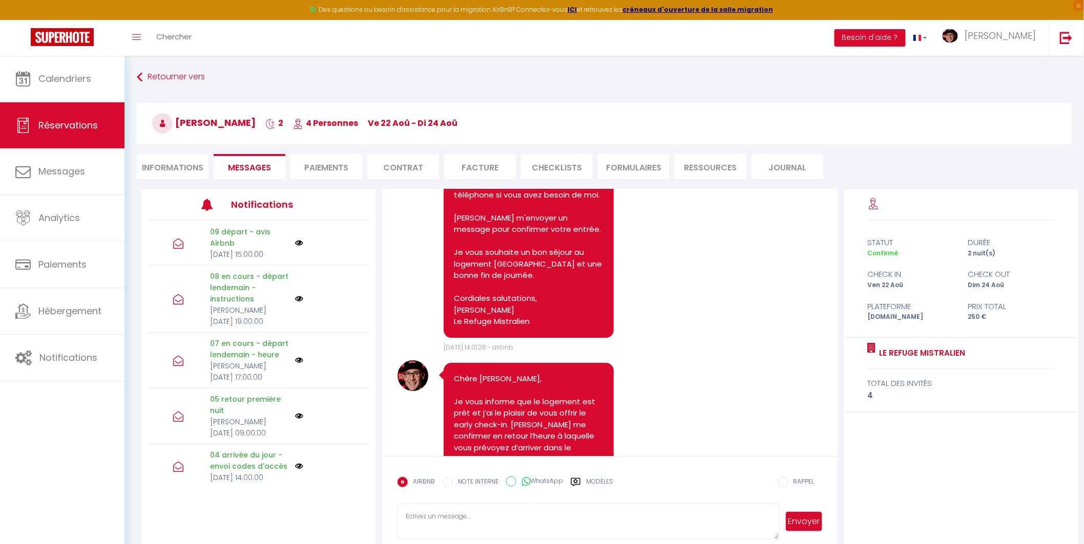
scroll to position [4552, 0]
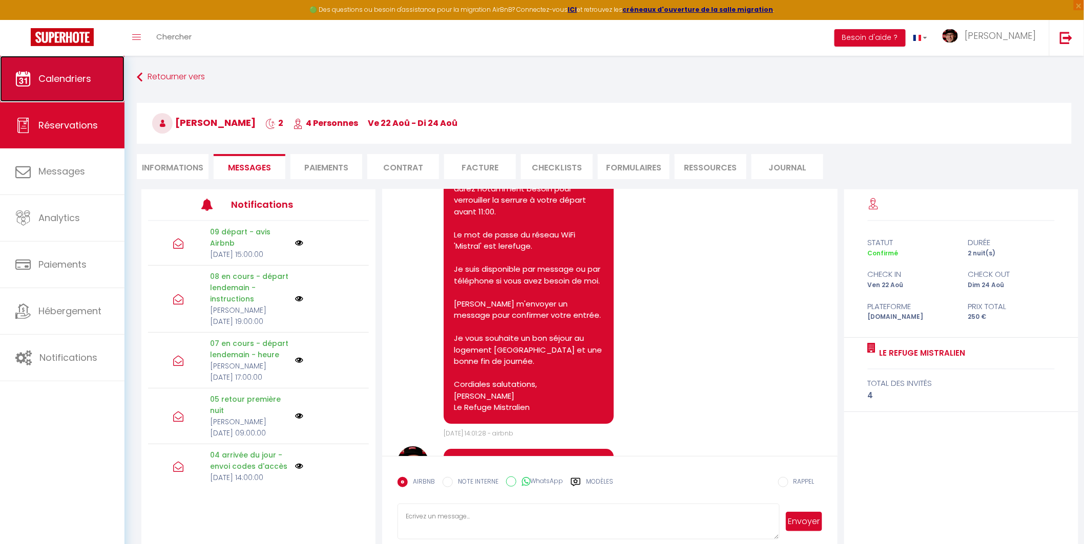
click at [83, 70] on link "Calendriers" at bounding box center [62, 79] width 124 height 46
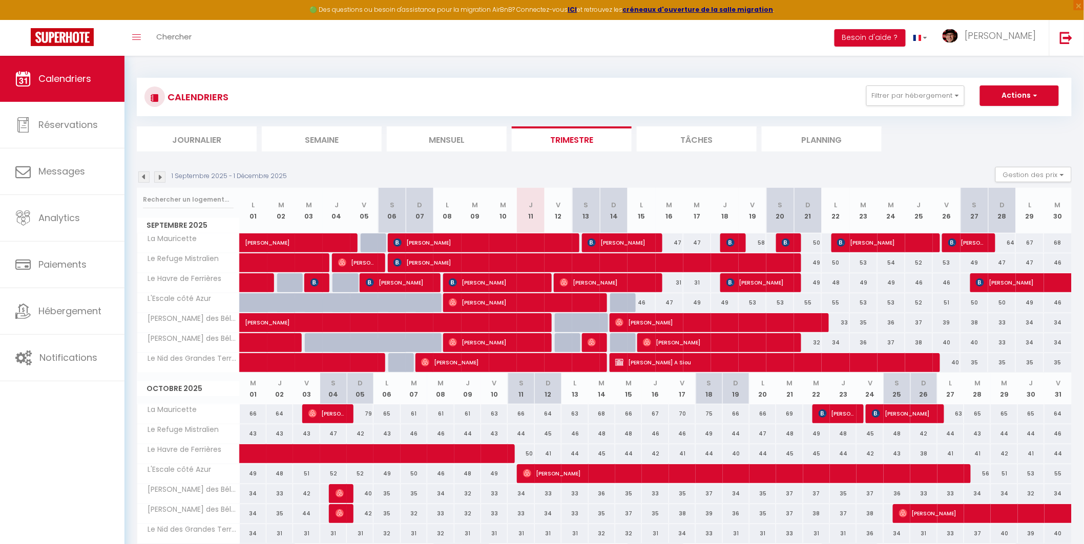
click at [140, 177] on img at bounding box center [143, 177] width 11 height 11
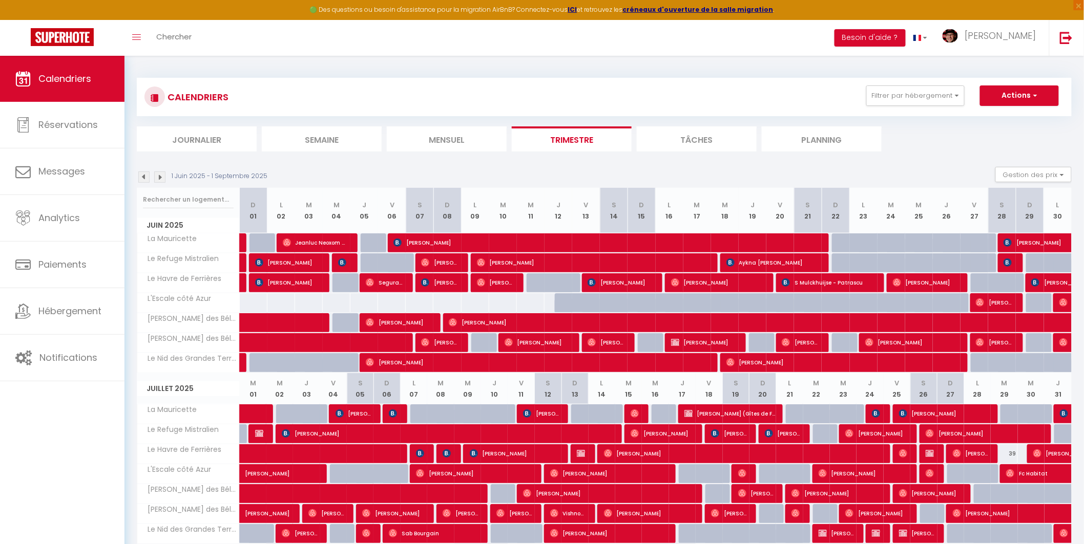
click at [157, 178] on img at bounding box center [159, 177] width 11 height 11
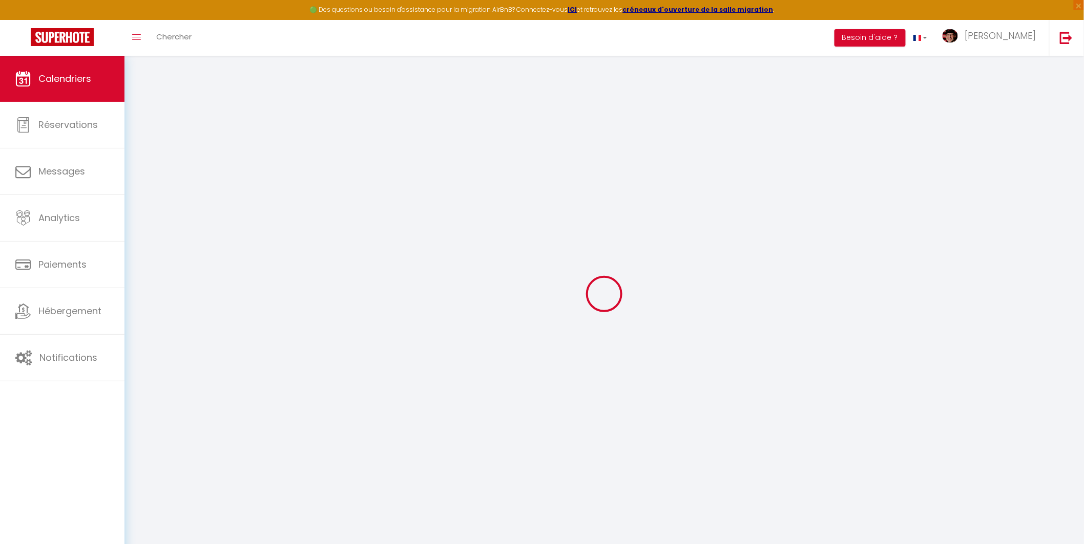
select select
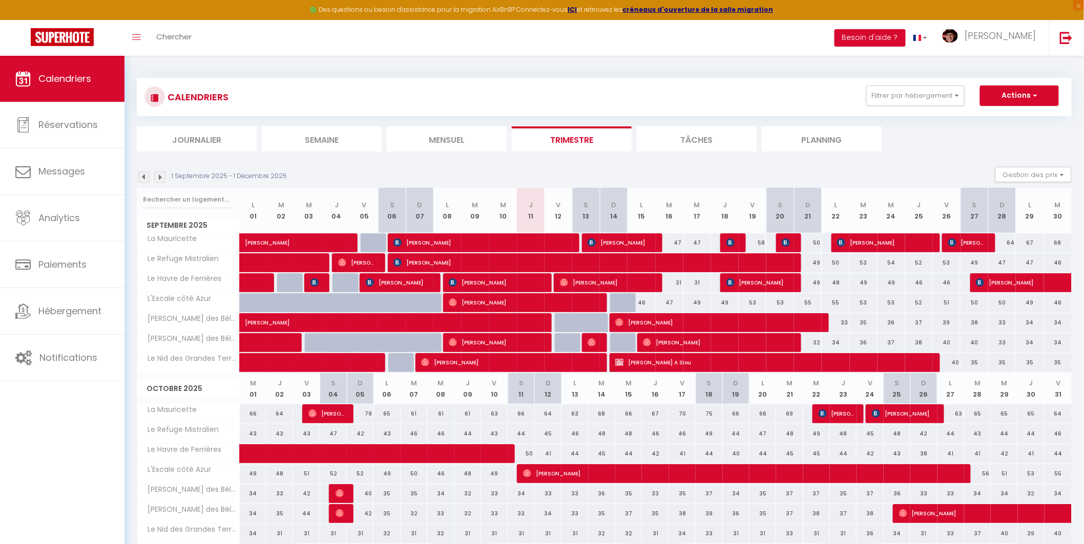
click at [597, 339] on div at bounding box center [596, 342] width 28 height 19
click at [595, 339] on img at bounding box center [591, 343] width 8 height 8
select select "OK"
select select "0"
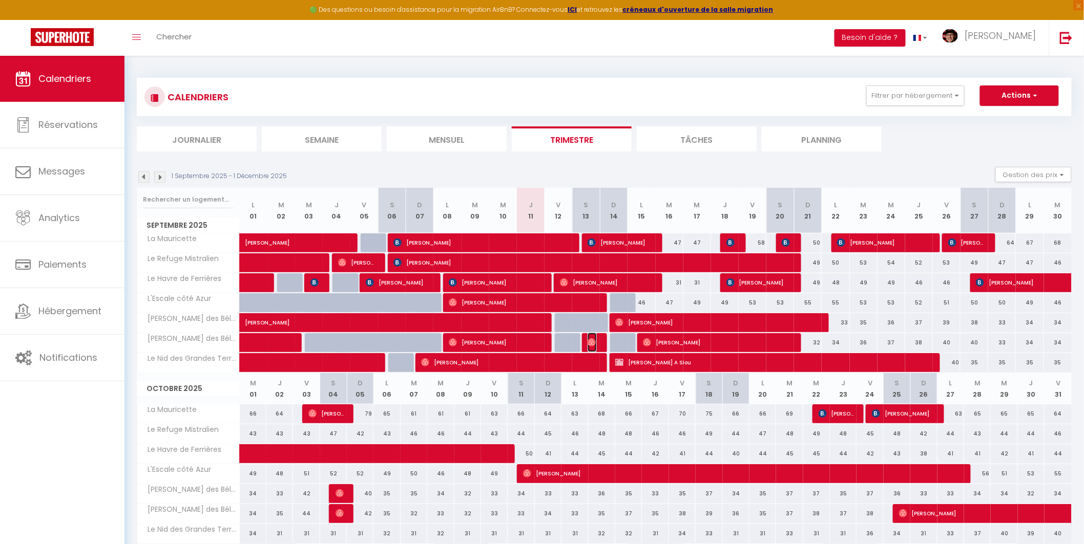
select select "0"
select select "1"
select select
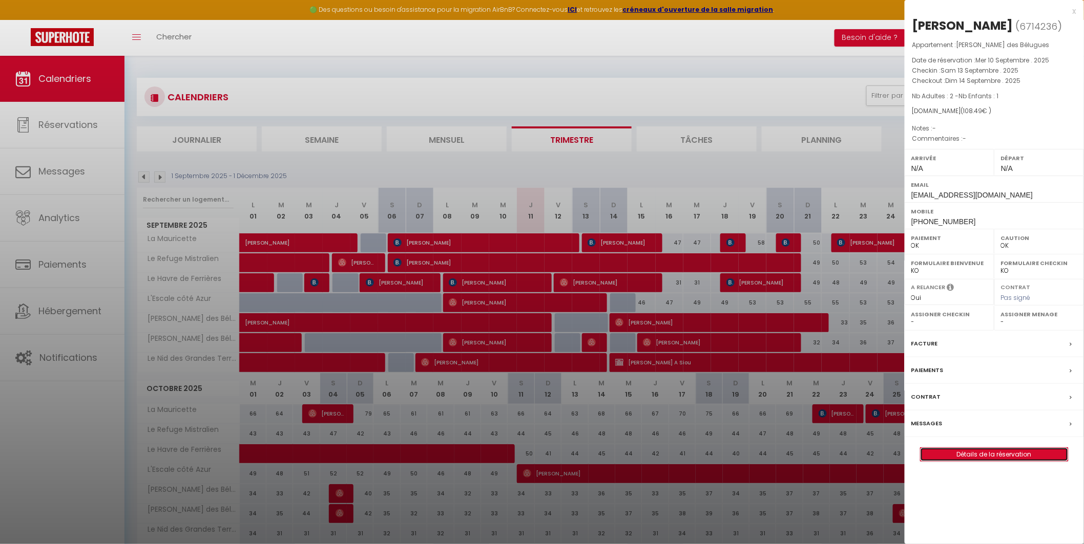
click at [980, 452] on link "Détails de la réservation" at bounding box center [994, 454] width 148 height 13
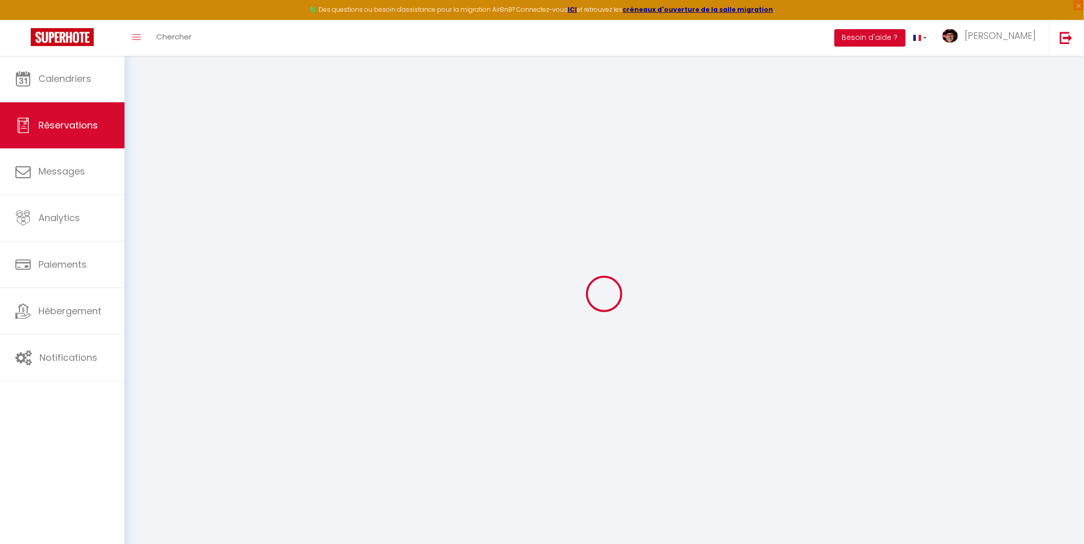
select select
checkbox input "false"
select select
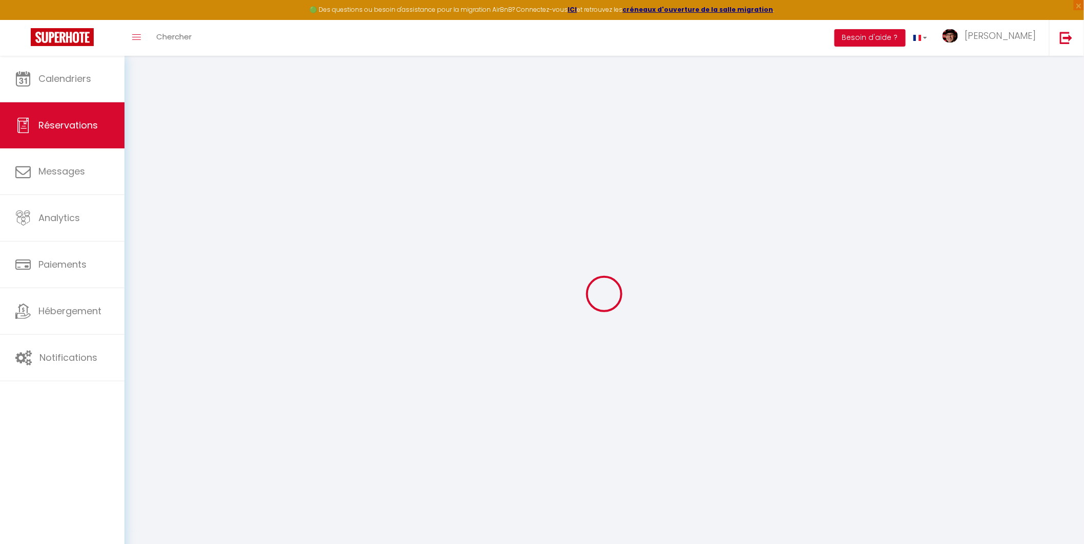
select select
checkbox input "false"
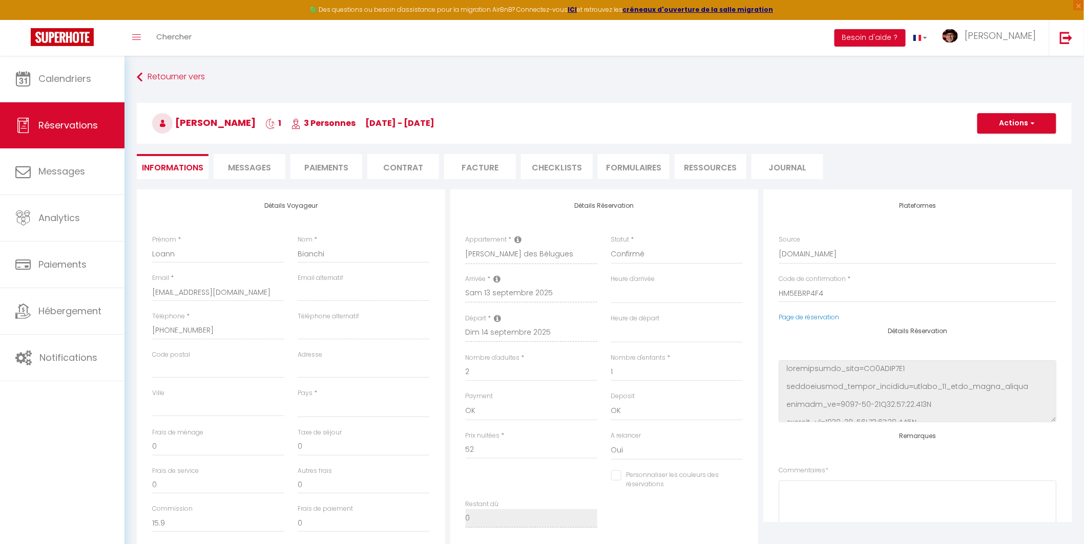
select select
type input "54"
type input "2.49"
select select
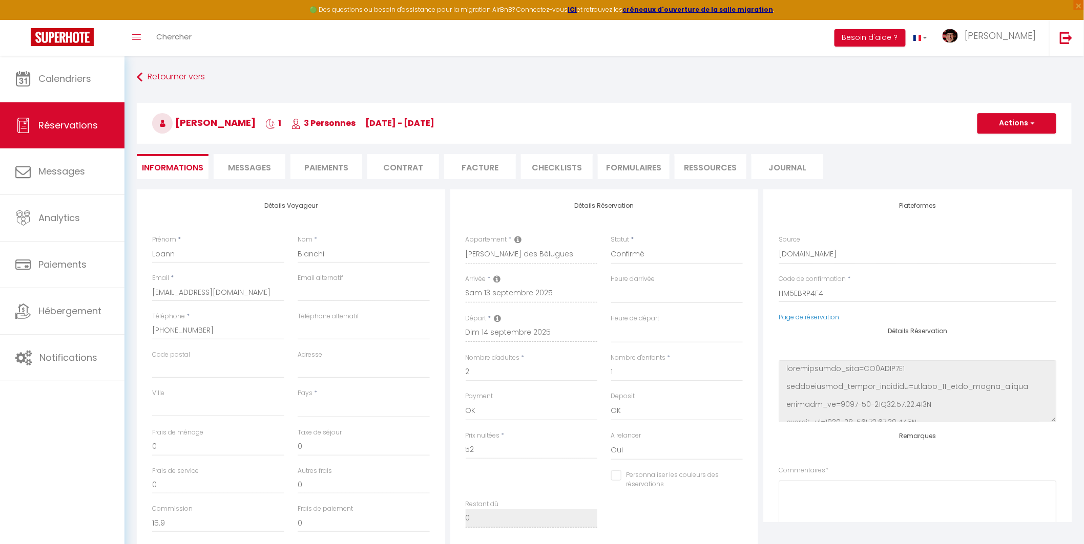
checkbox input "false"
select select
checkbox input "false"
select select
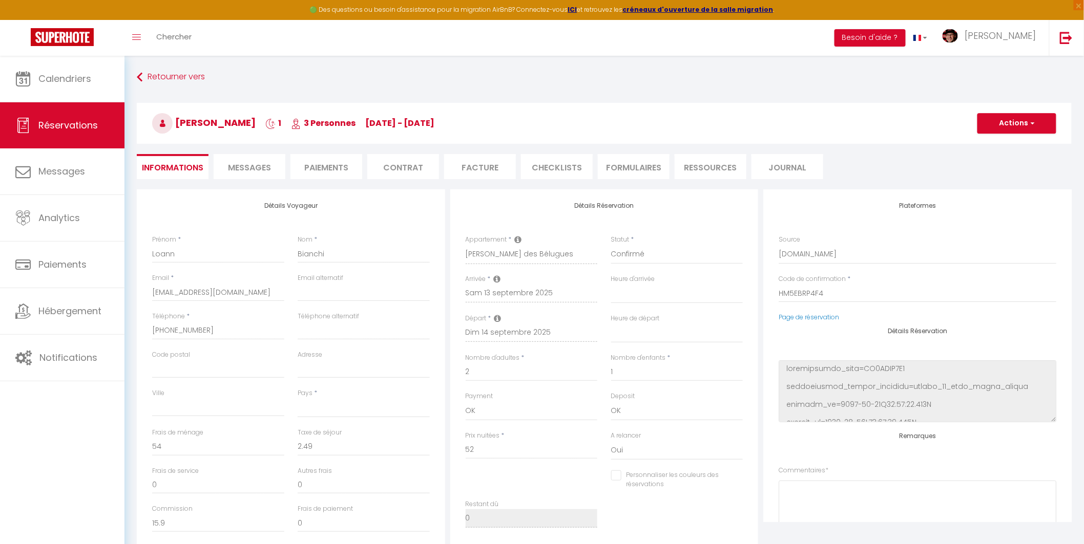
click at [272, 171] on li "Messages" at bounding box center [250, 166] width 72 height 25
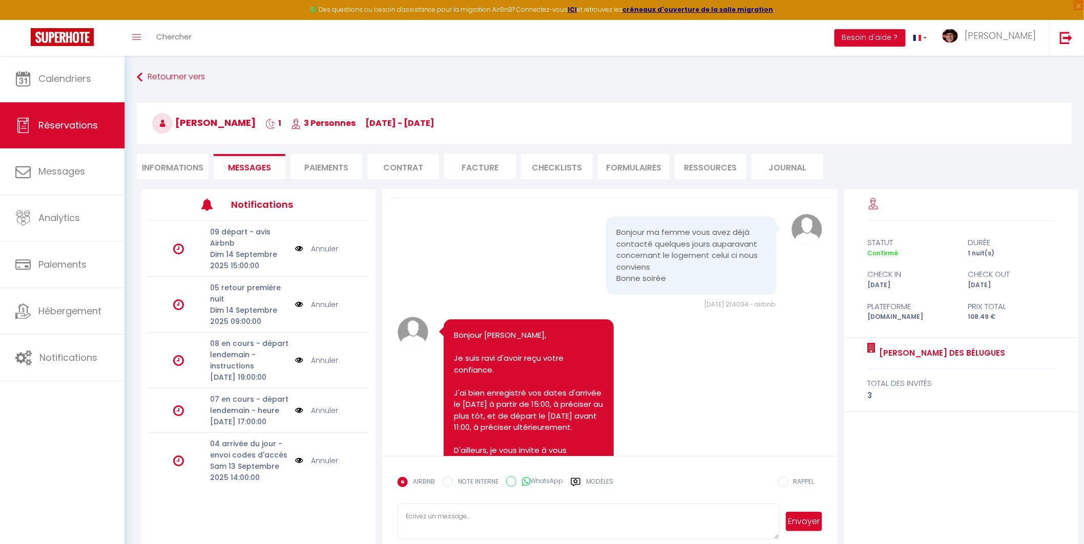
scroll to position [381, 0]
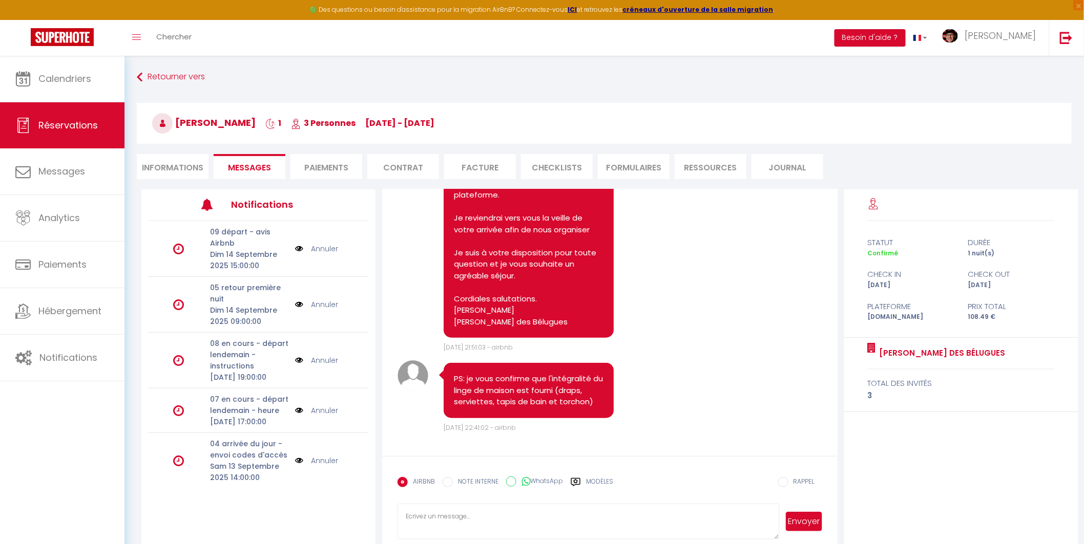
click at [586, 480] on label "Modèles" at bounding box center [599, 486] width 27 height 18
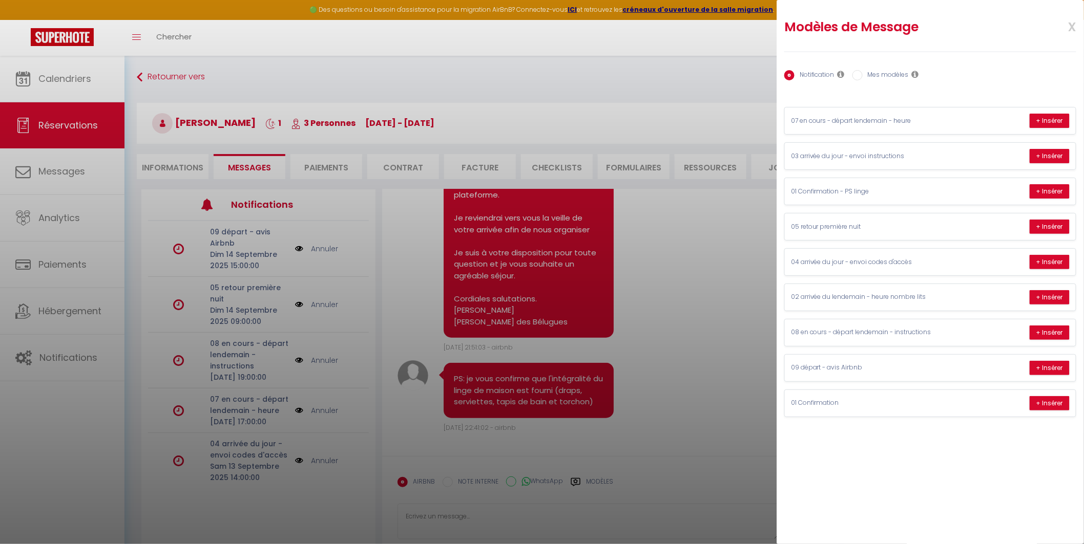
click at [864, 75] on label "Mes modèles" at bounding box center [886, 75] width 46 height 11
click at [863, 75] on input "Mes modèles" at bounding box center [857, 75] width 10 height 10
radio input "true"
radio input "false"
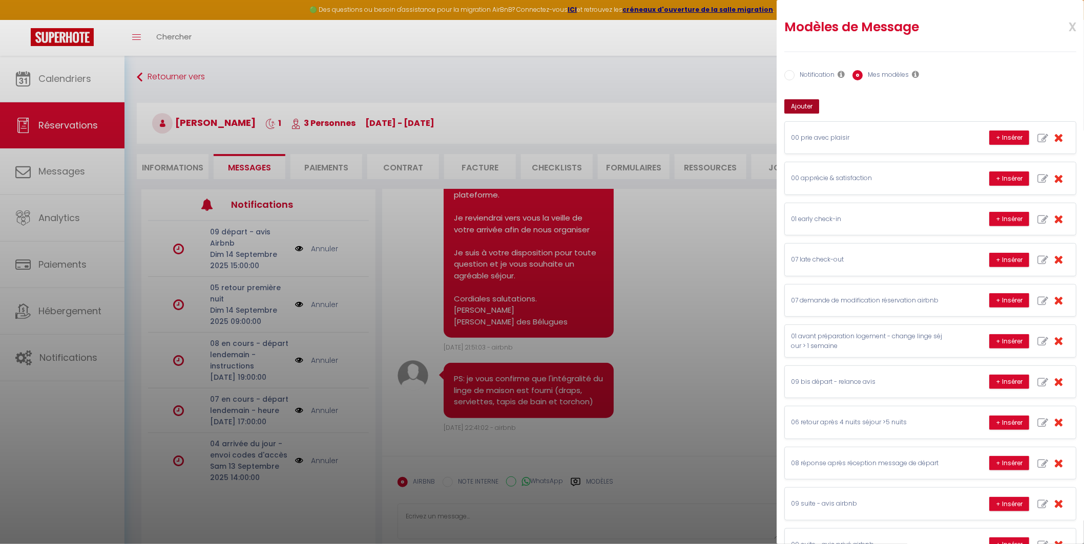
click at [813, 103] on button "Ajouter" at bounding box center [801, 106] width 35 height 14
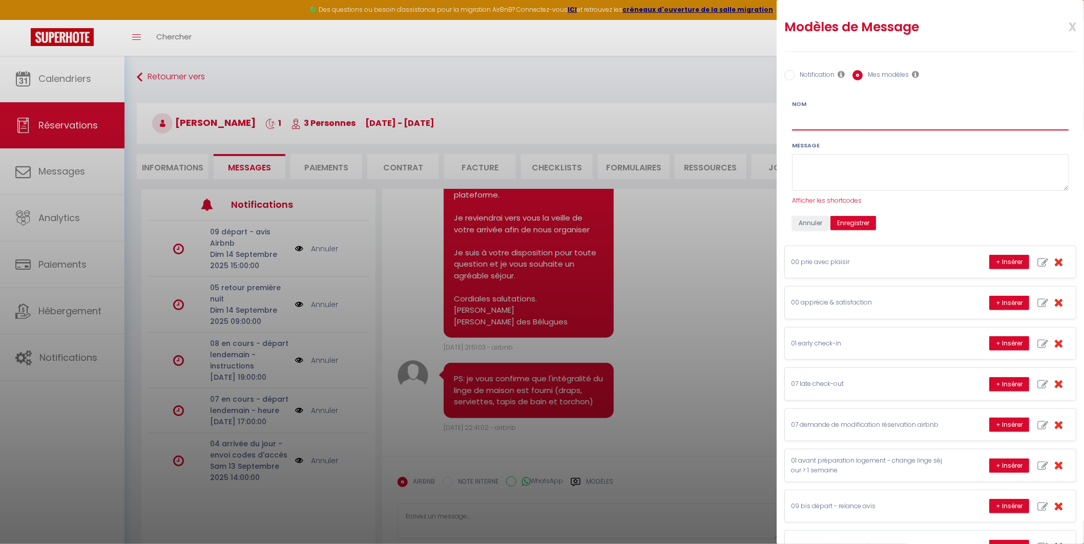
click at [823, 121] on input "Nom" at bounding box center [930, 121] width 277 height 18
type input "01 justificatif bébé < 2 ans"
click at [902, 156] on textarea at bounding box center [930, 172] width 277 height 37
paste textarea "[PERSON_NAME], J'apprécie votre message et j'en prends bonne note. Conformément…"
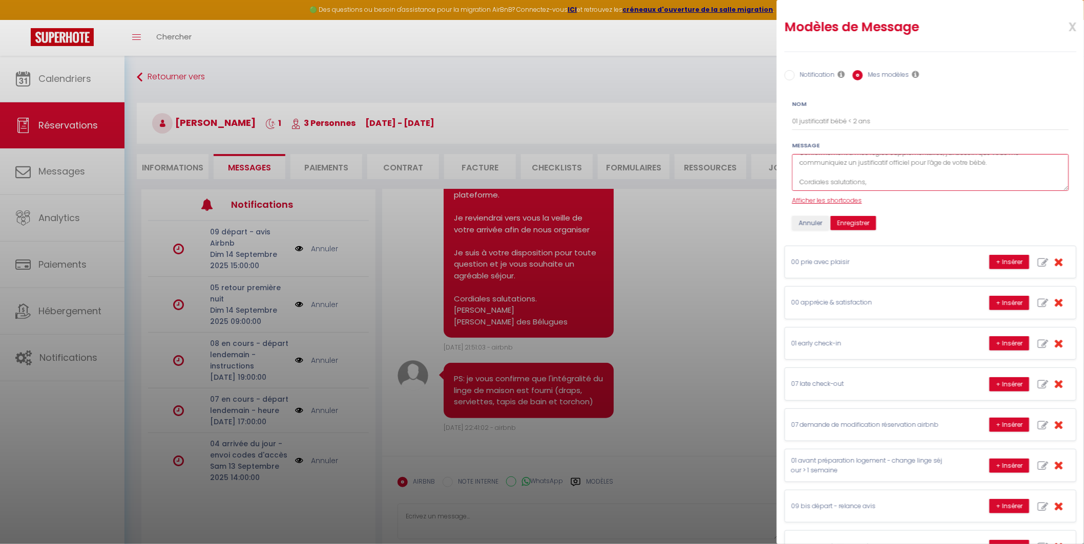
type textarea "[PERSON_NAME], J'apprécie votre message et j'en prends bonne note. Conformément…"
click at [830, 201] on span "Afficher les shortcodes" at bounding box center [827, 200] width 70 height 9
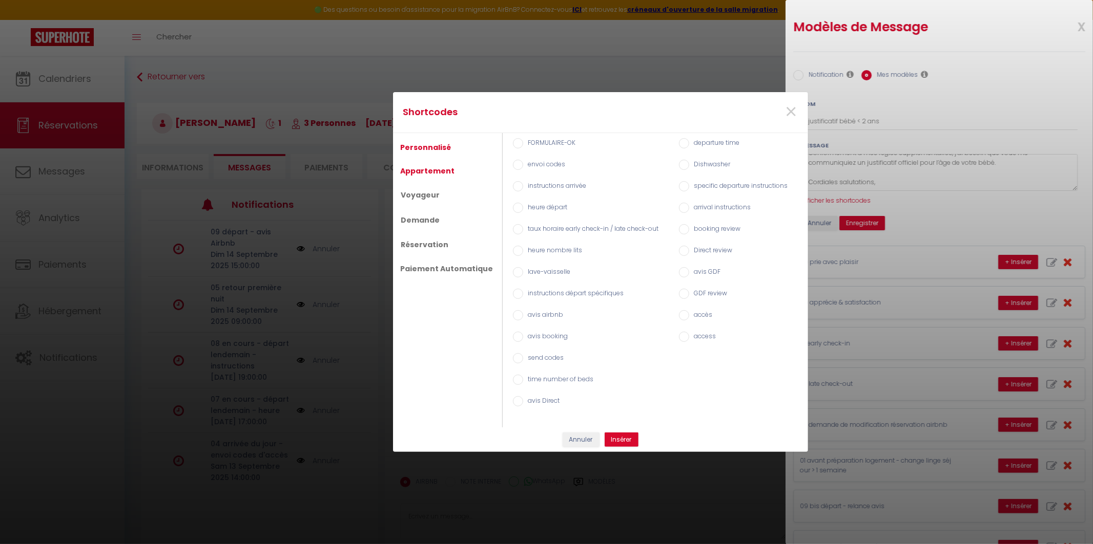
click at [448, 170] on link "Appartement" at bounding box center [427, 171] width 65 height 18
click at [528, 204] on label "Prénom de l'hôte de location" at bounding box center [569, 208] width 92 height 11
click at [523, 204] on input "Prénom de l'hôte de location" at bounding box center [518, 208] width 10 height 10
radio input "true"
click at [620, 442] on button "Insérer" at bounding box center [621, 440] width 34 height 14
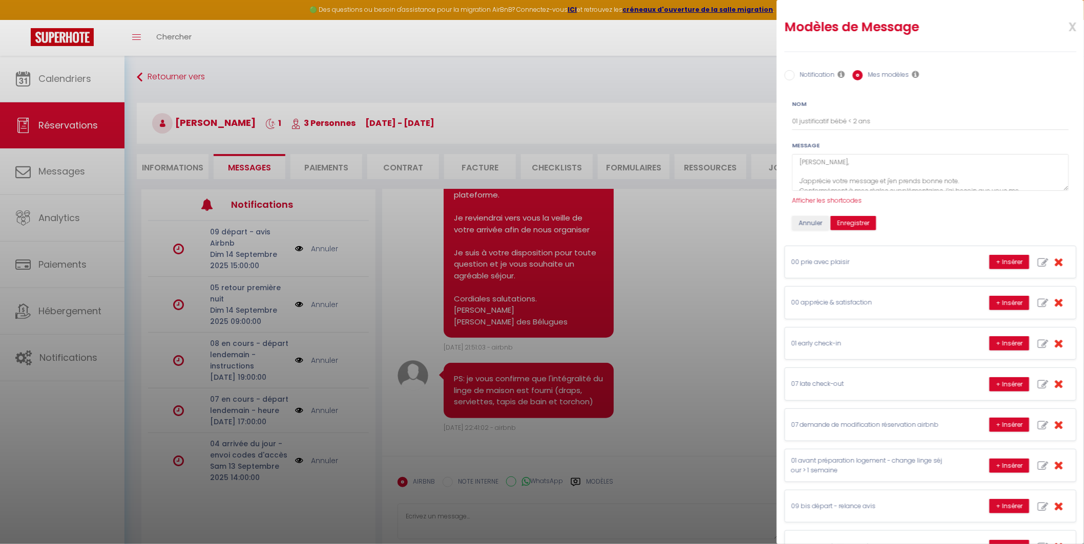
scroll to position [0, 0]
click at [833, 163] on textarea "[PERSON_NAME], J'apprécie votre message et j'en prends bonne note. Conformément…" at bounding box center [930, 172] width 277 height 37
type textarea "Bonjour [PERSON_NAME] , J'apprécie votre message et j'en prends bonne note. Con…"
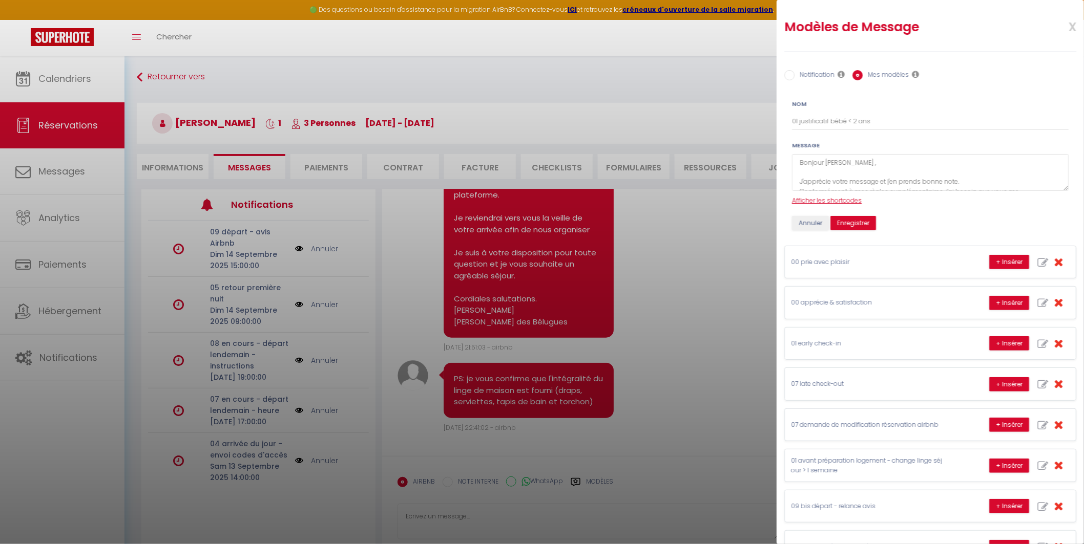
click at [818, 198] on span "Afficher les shortcodes" at bounding box center [827, 200] width 70 height 9
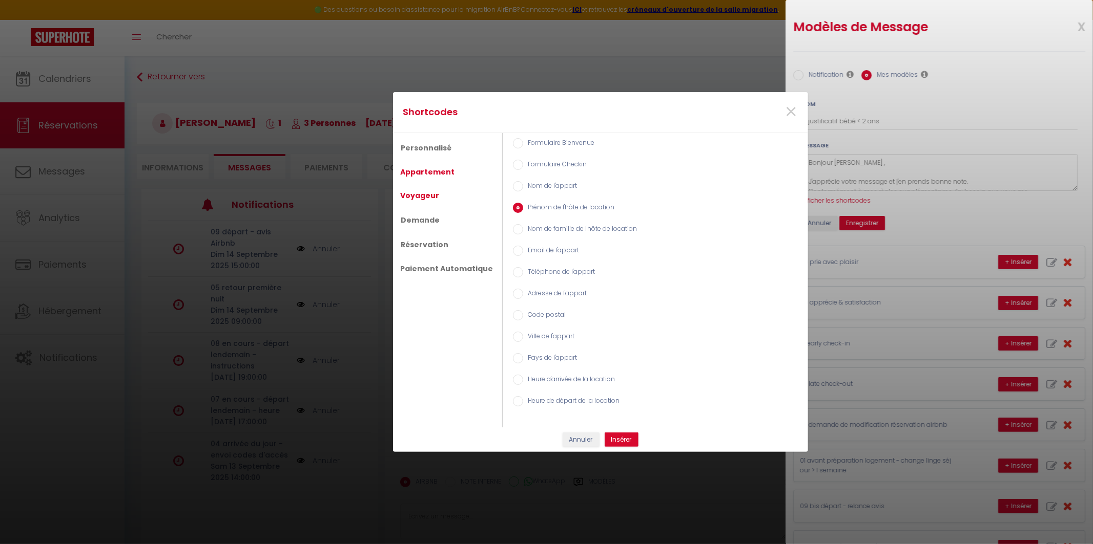
click at [426, 203] on link "Voyageur" at bounding box center [419, 195] width 49 height 18
click at [542, 167] on label "Prénom du voyageur" at bounding box center [558, 165] width 70 height 11
click at [523, 167] on input "Prénom du voyageur" at bounding box center [518, 165] width 10 height 10
radio input "true"
click at [622, 445] on button "Insérer" at bounding box center [621, 440] width 34 height 14
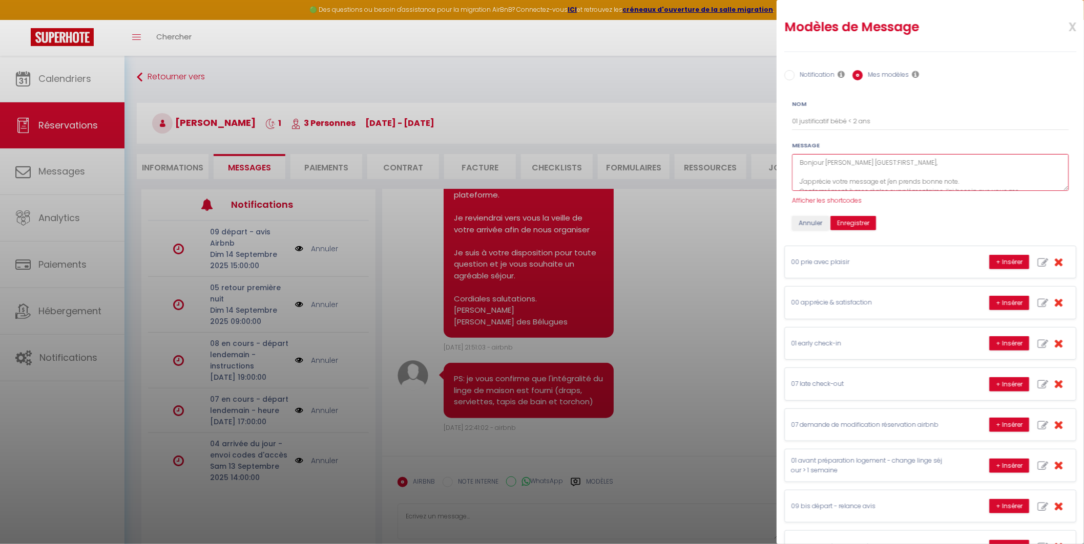
click at [857, 157] on textarea "Bonjour [PERSON_NAME] [GUEST:FIRST_NAME], J'apprécie votre message et j'en pren…" at bounding box center [930, 172] width 277 height 37
type textarea "Bonjour [PERSON_NAME] [GUEST:FIRST_NAME], Conformément à mes règles supplémenta…"
click at [854, 219] on button "Enregistrer" at bounding box center [853, 223] width 46 height 14
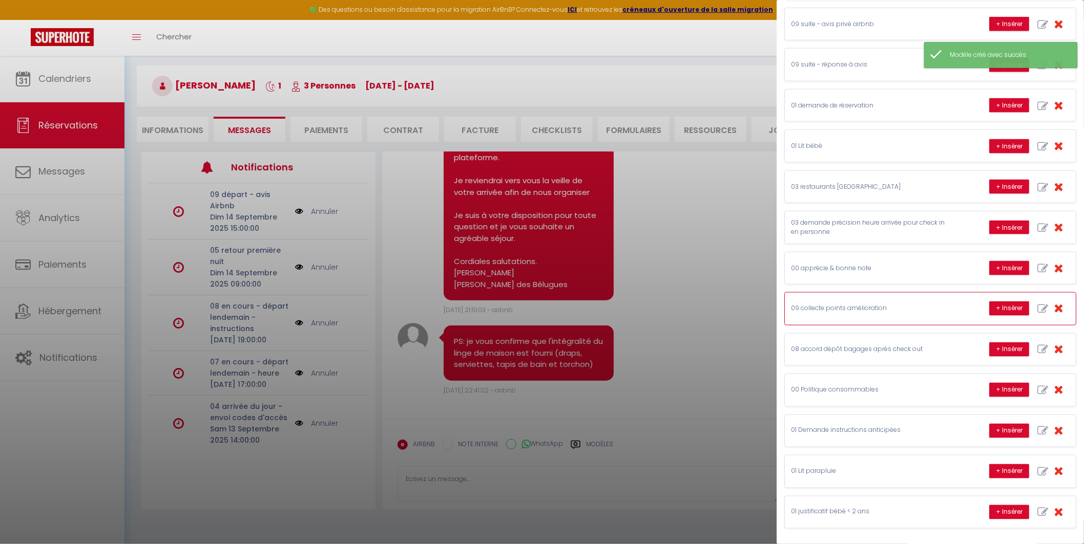
scroll to position [55, 0]
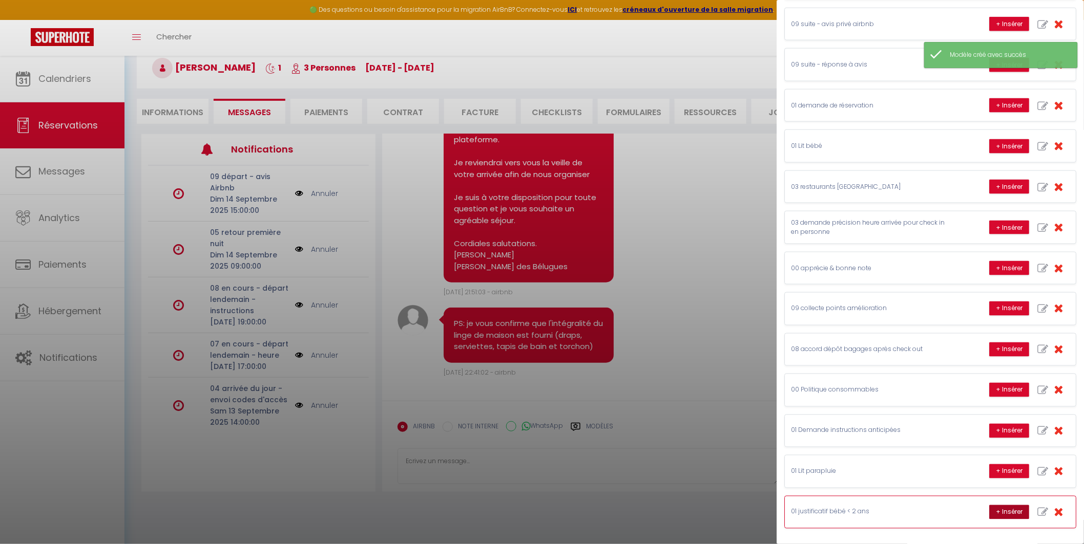
click at [1002, 512] on button "+ Insérer" at bounding box center [1009, 513] width 40 height 14
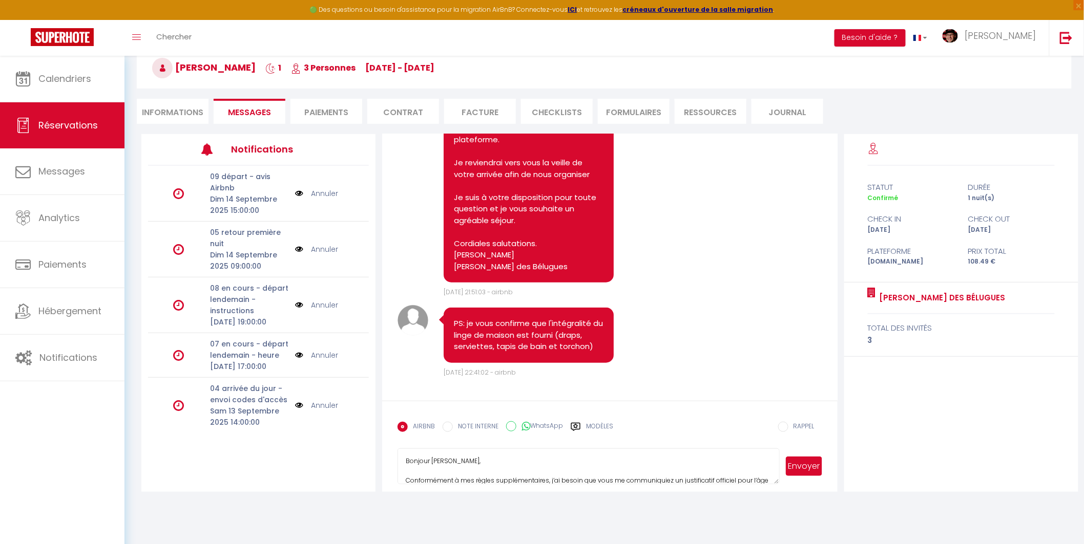
click at [444, 461] on textarea "Bonjour [PERSON_NAME], Conformément à mes règles supplémentaires, j’ai besoin q…" at bounding box center [588, 467] width 382 height 36
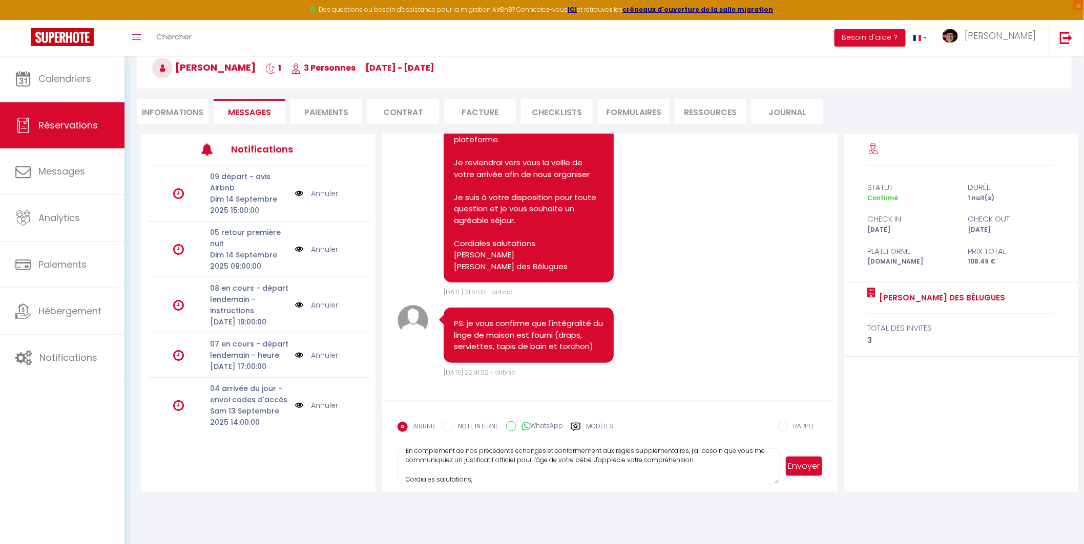
scroll to position [39, 0]
type textarea "Bonjour Loann, En complément de nos précédents échanges et conformément aux règ…"
click at [803, 464] on button "Envoyer" at bounding box center [804, 466] width 36 height 19
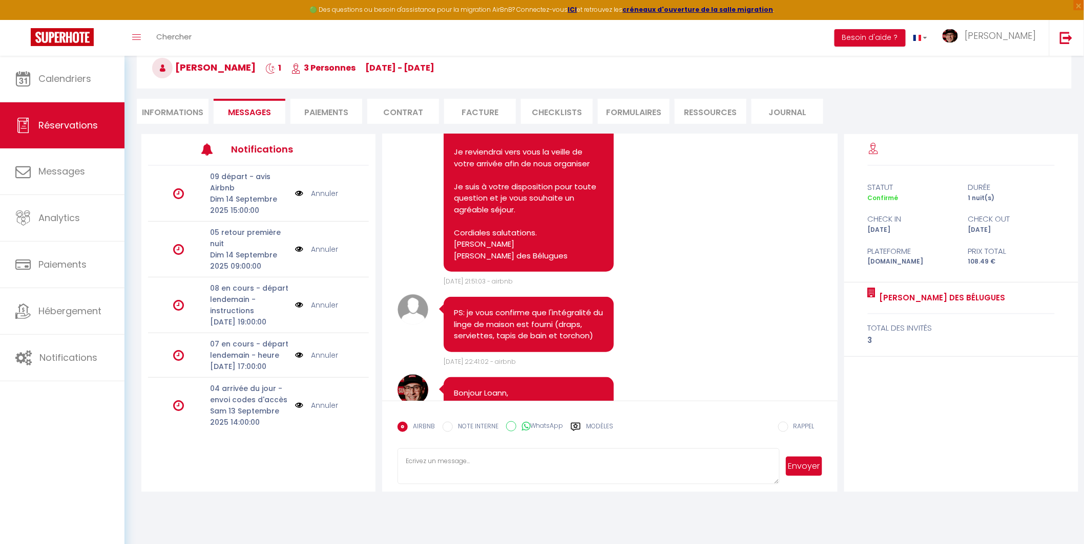
click at [586, 423] on label "Modèles" at bounding box center [599, 431] width 27 height 18
radio input "true"
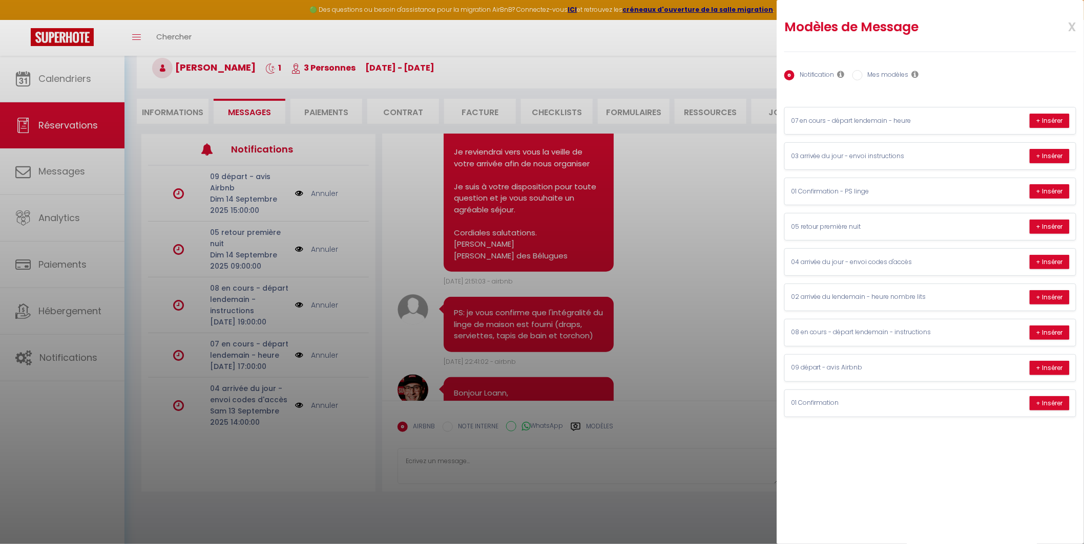
click at [864, 79] on label "Mes modèles" at bounding box center [886, 75] width 46 height 11
click at [863, 79] on input "Mes modèles" at bounding box center [857, 75] width 10 height 10
radio input "true"
radio input "false"
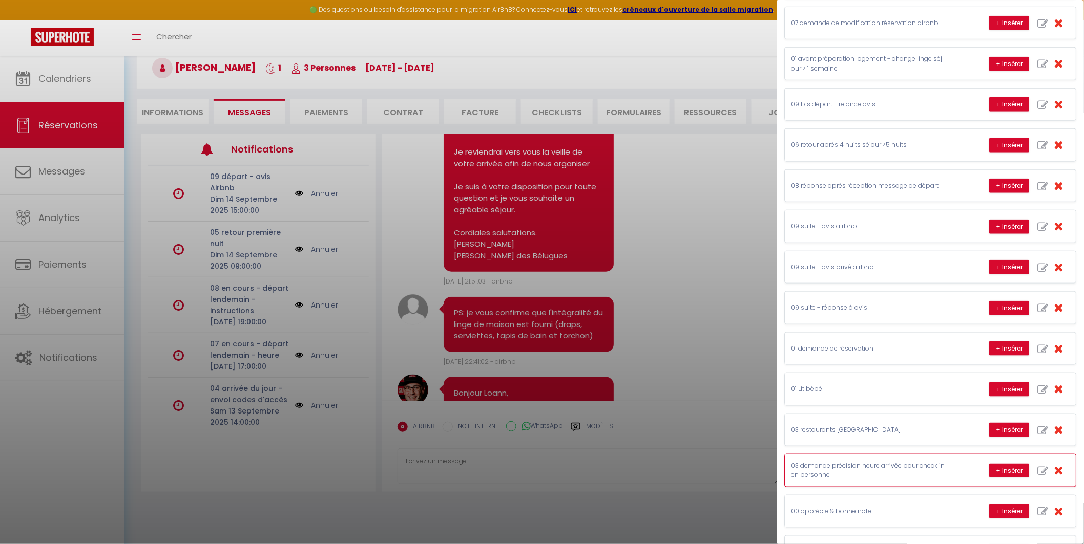
scroll to position [525, 0]
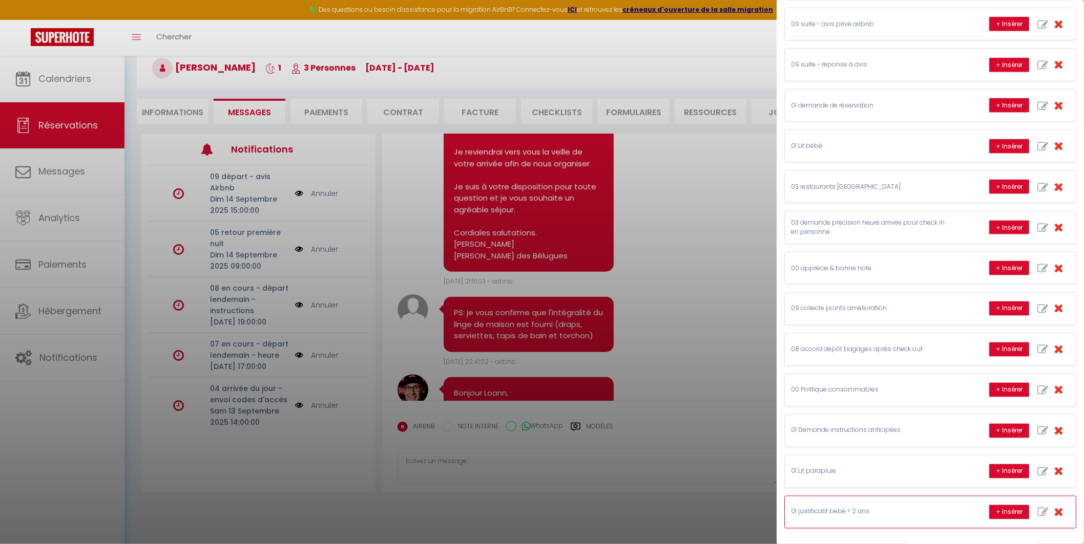
click at [1037, 513] on icon "button" at bounding box center [1042, 513] width 11 height 11
type input "01 justificatif bébé < 2 ans"
type textarea "Bonjour [PERSON_NAME] [GUEST:FIRST_NAME], Conformément à mes règles supplémenta…"
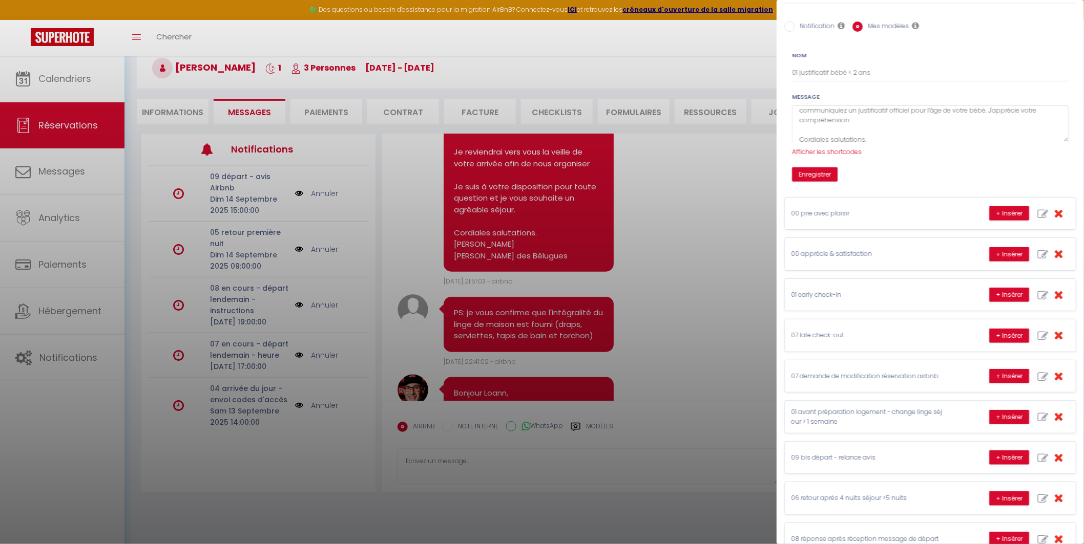
scroll to position [0, 0]
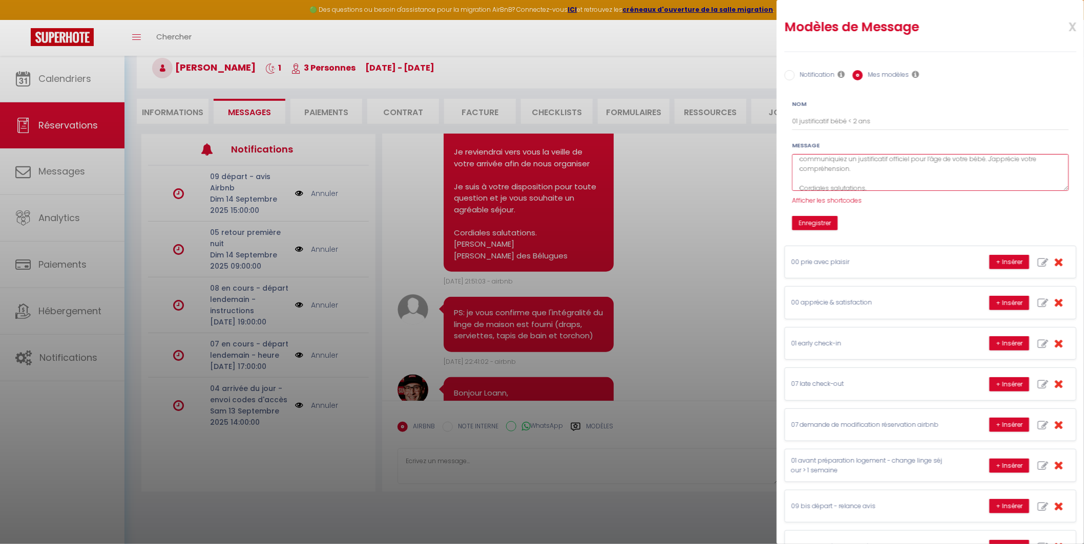
click at [863, 164] on textarea "Bonjour [PERSON_NAME] [GUEST:FIRST_NAME], Conformément à mes règles supplémenta…" at bounding box center [930, 172] width 277 height 37
click at [825, 178] on textarea "Bonjour [PERSON_NAME] [GUEST:FIRST_NAME], Conformément à mes règles supplémenta…" at bounding box center [930, 172] width 277 height 37
click at [642, 309] on div at bounding box center [542, 272] width 1084 height 544
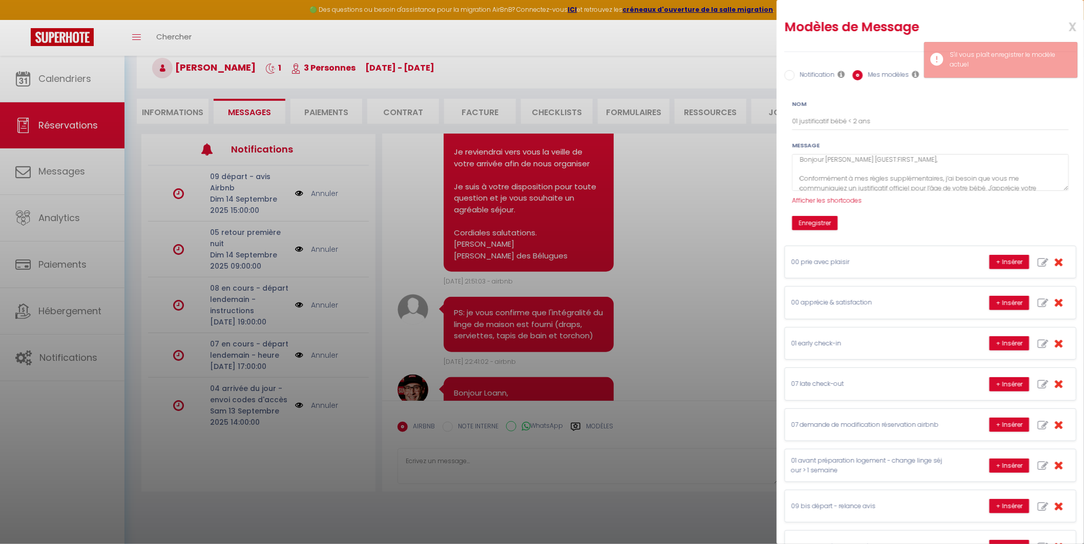
click at [1062, 27] on span "x" at bounding box center [1060, 26] width 32 height 24
click at [803, 223] on button "Enregistrer" at bounding box center [815, 223] width 46 height 14
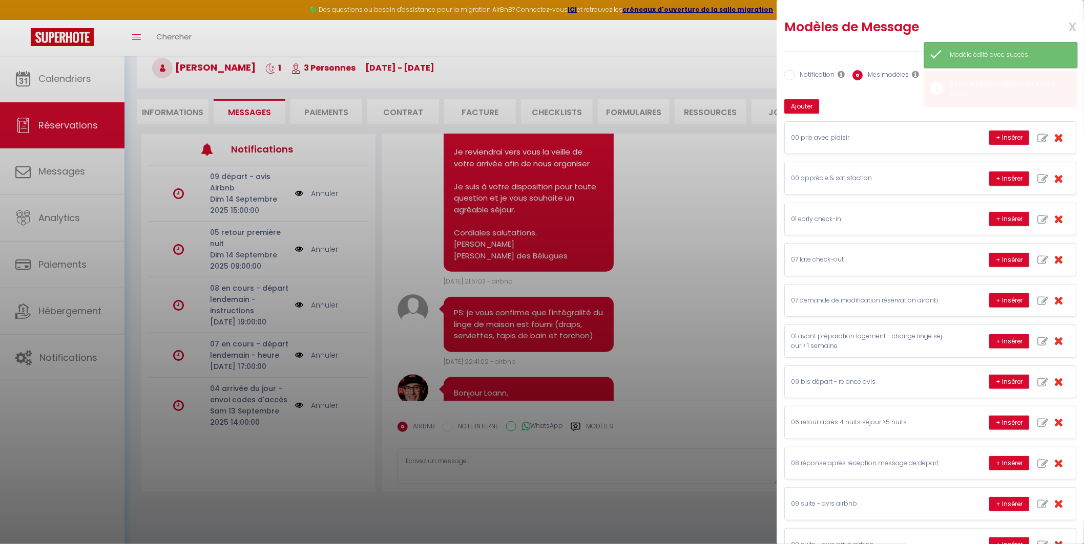
click at [675, 265] on div at bounding box center [542, 272] width 1084 height 544
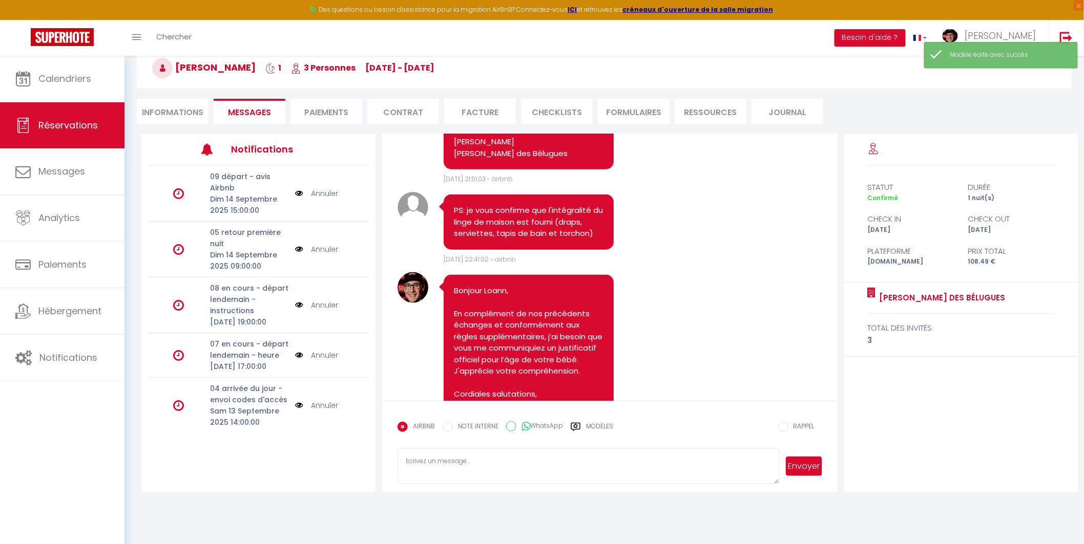
scroll to position [565, 0]
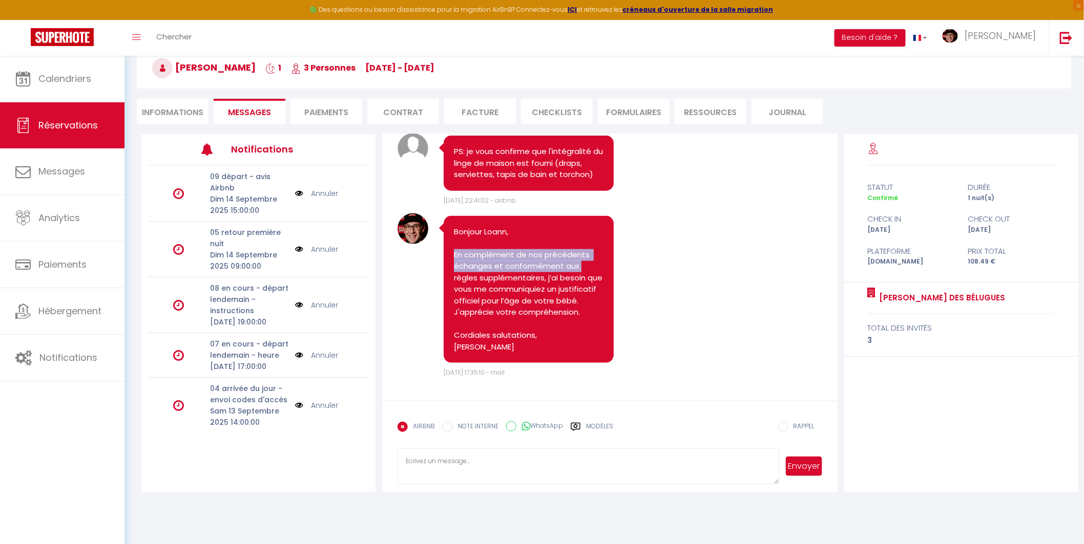
drag, startPoint x: 453, startPoint y: 246, endPoint x: 582, endPoint y: 253, distance: 129.7
click at [582, 253] on div "Bonjour Loann, En complément de nos précédents échanges et conformément aux règ…" at bounding box center [529, 290] width 170 height 148
copy pre "En complément de nos précédents échanges et conformément aux"
click at [595, 427] on label "Modèles" at bounding box center [599, 431] width 27 height 18
radio input "true"
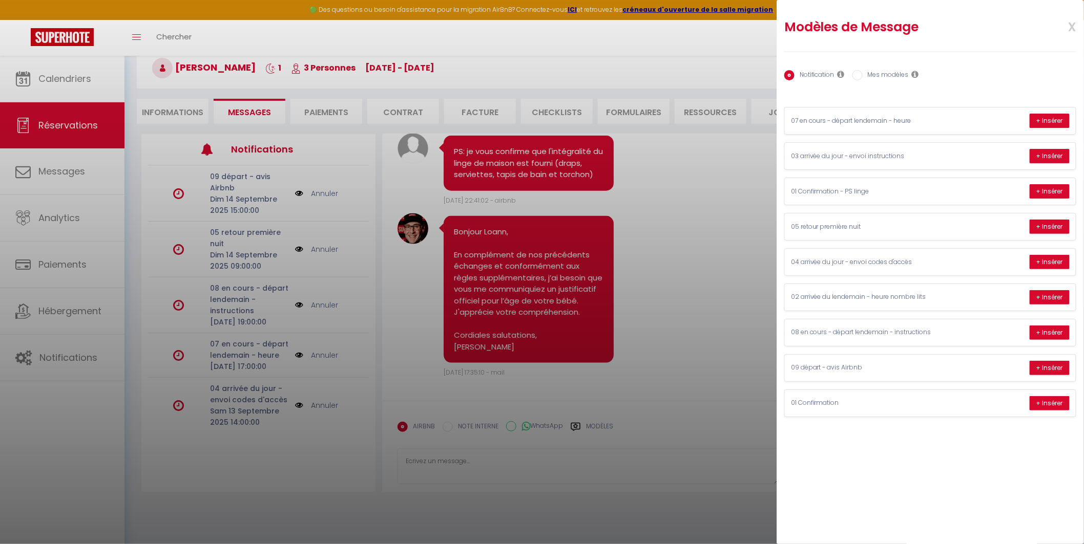
click at [884, 77] on label "Mes modèles" at bounding box center [886, 75] width 46 height 11
click at [863, 77] on input "Mes modèles" at bounding box center [857, 75] width 10 height 10
radio input "true"
radio input "false"
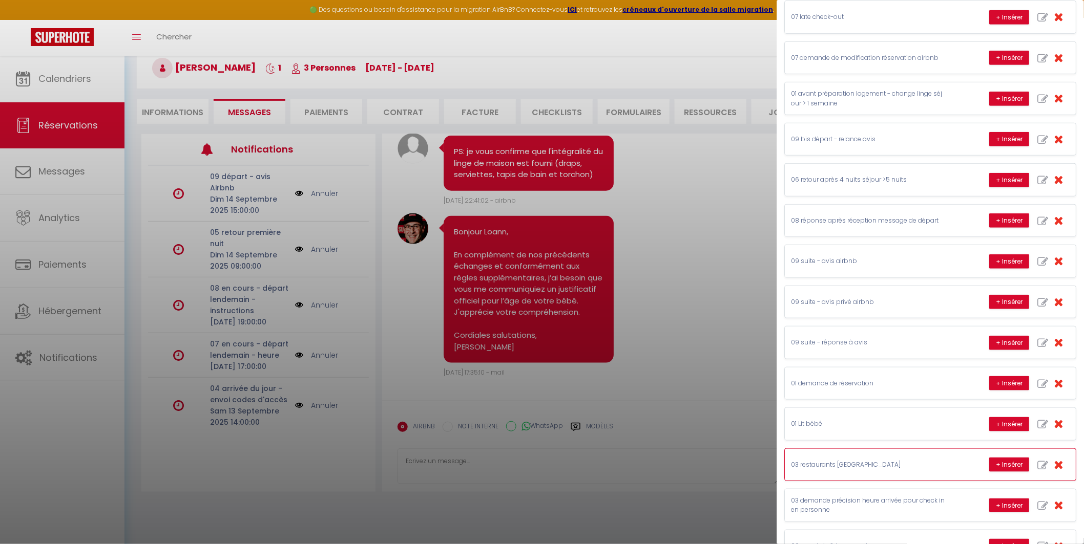
scroll to position [525, 0]
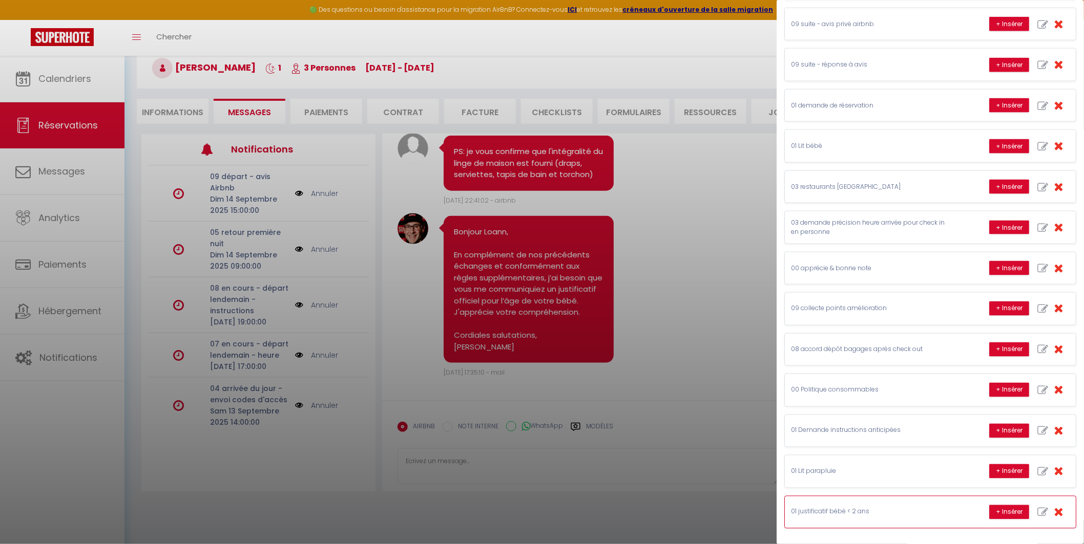
click at [1037, 510] on icon "button" at bounding box center [1042, 513] width 11 height 11
type input "01 justificatif bébé < 2 ans"
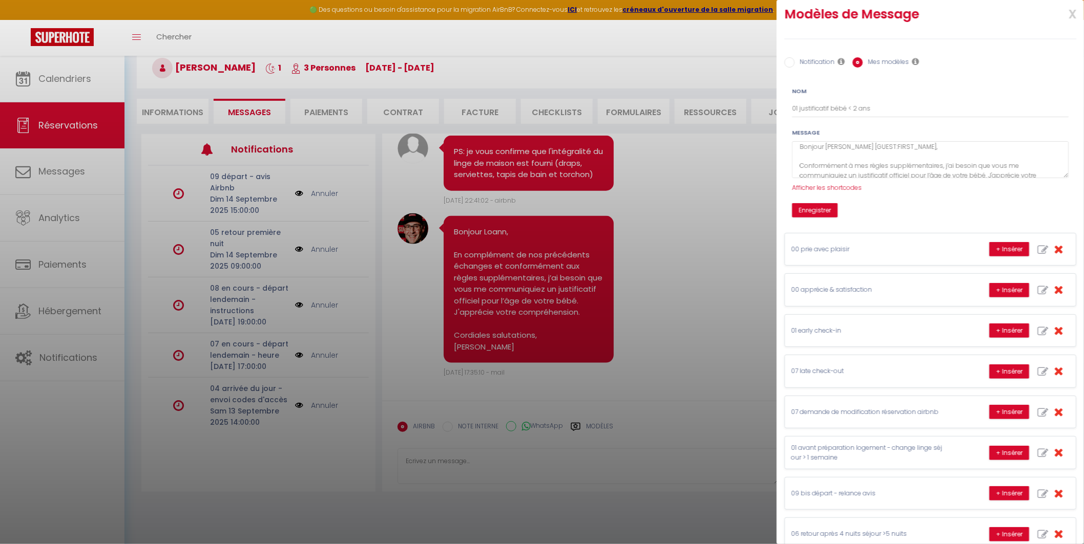
scroll to position [0, 0]
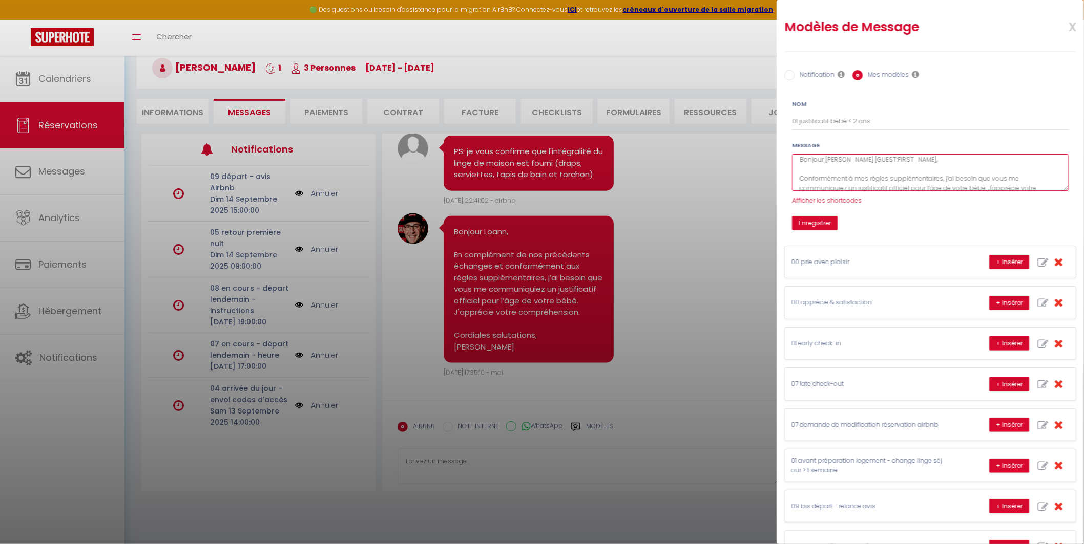
click at [894, 176] on textarea "Bonjour [PERSON_NAME] [GUEST:FIRST_NAME], Conformément à mes règles supplémenta…" at bounding box center [930, 172] width 277 height 37
paste textarea "En complément de nos précédents échanges et conformément aux"
type textarea "Bonjour [GUEST:FIRST_NAME], En complément de nos précédents échanges et conform…"
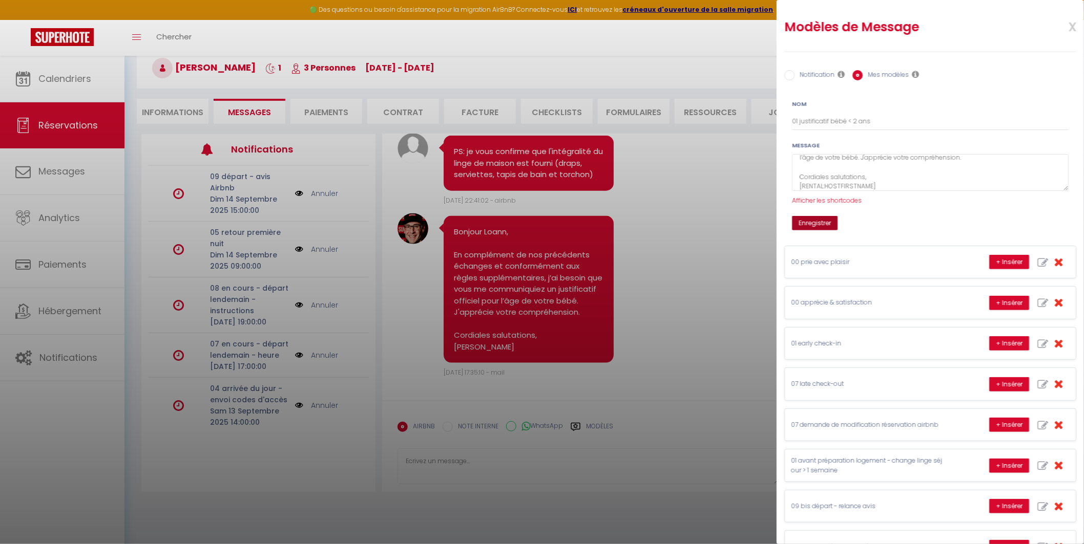
click at [823, 221] on button "Enregistrer" at bounding box center [815, 223] width 46 height 14
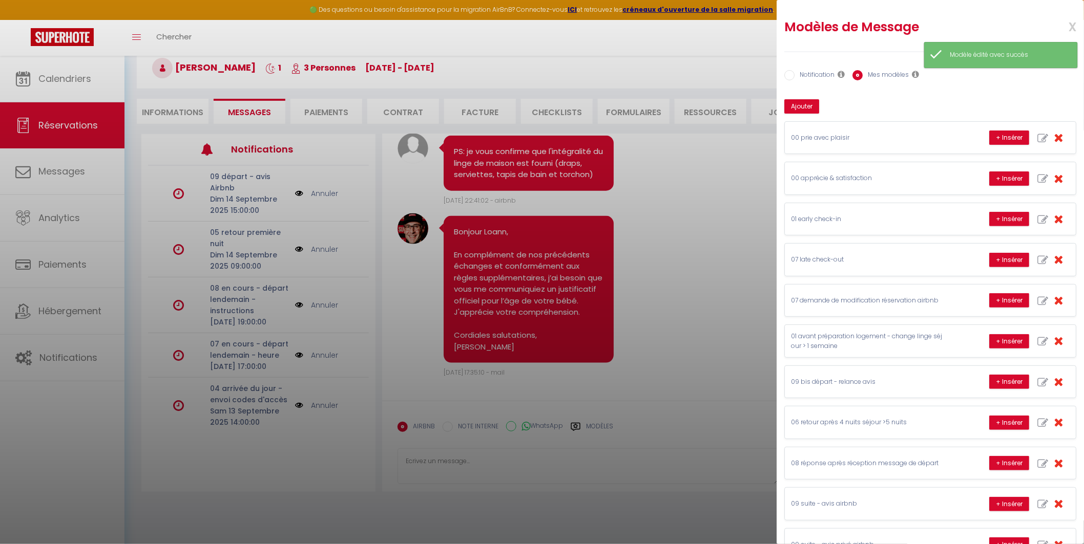
click at [59, 76] on div at bounding box center [542, 272] width 1084 height 544
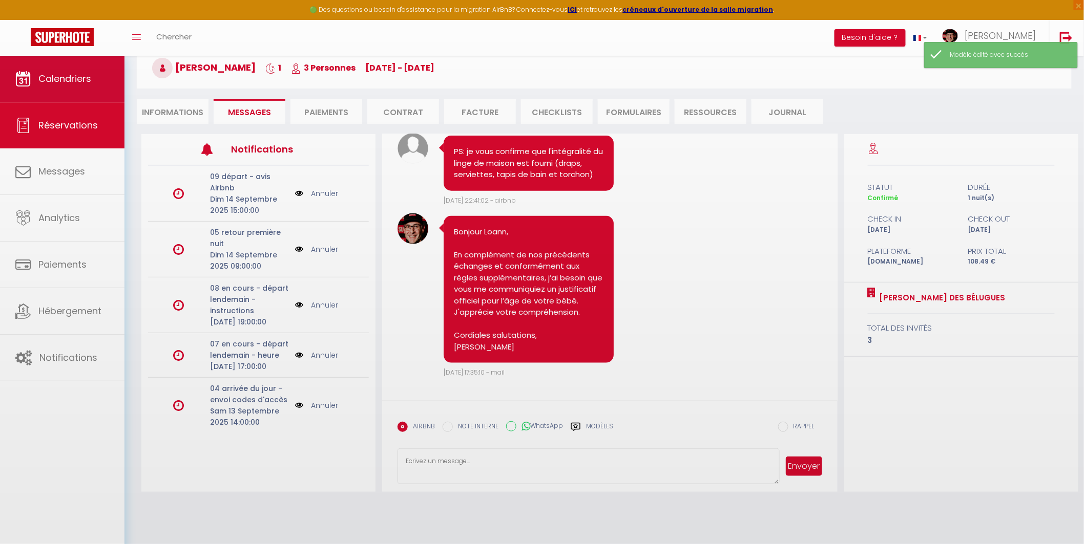
click at [59, 76] on body "🟢 Des questions ou besoin d'assistance pour la migration AirBnB? Connectez-vous…" at bounding box center [542, 273] width 1084 height 544
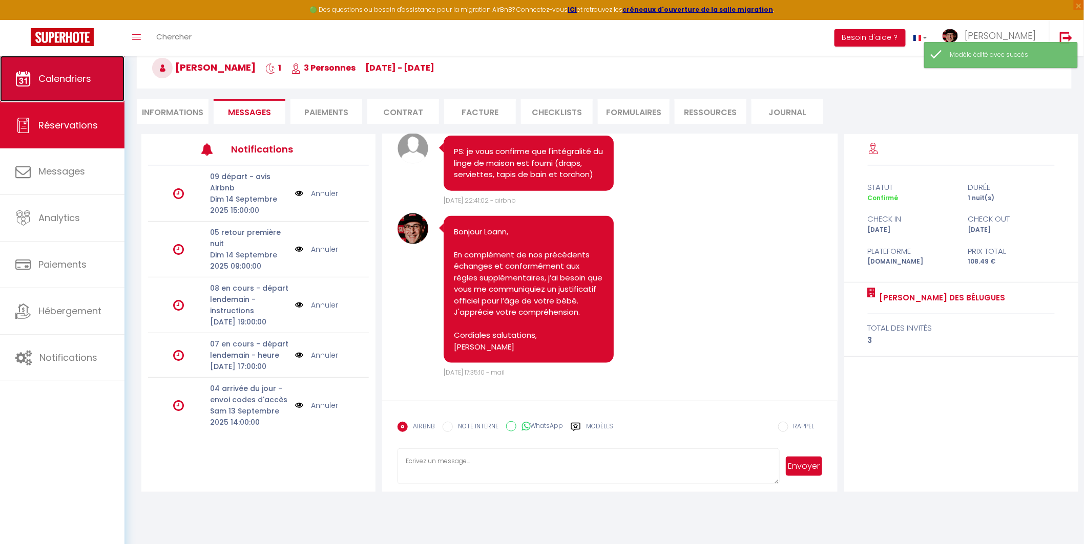
click at [52, 77] on span "Calendriers" at bounding box center [64, 78] width 53 height 13
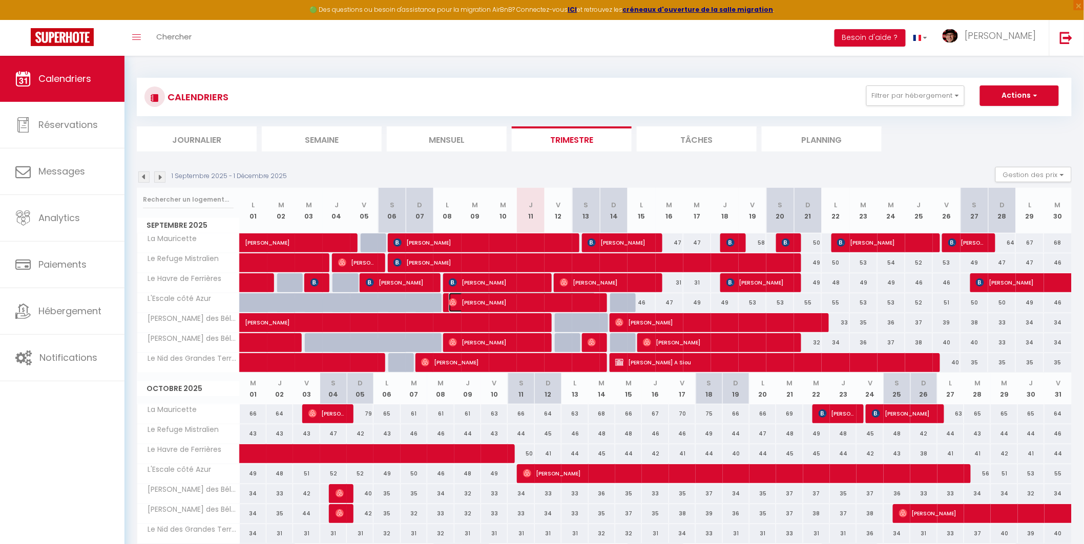
click at [478, 299] on span "[PERSON_NAME]" at bounding box center [523, 302] width 148 height 19
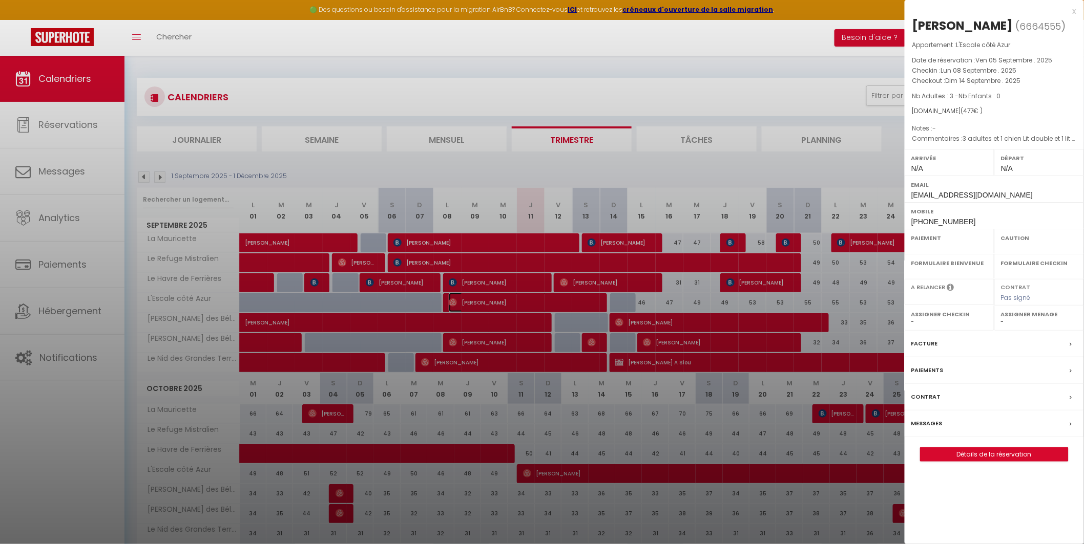
select select "OK"
select select "0"
select select "1"
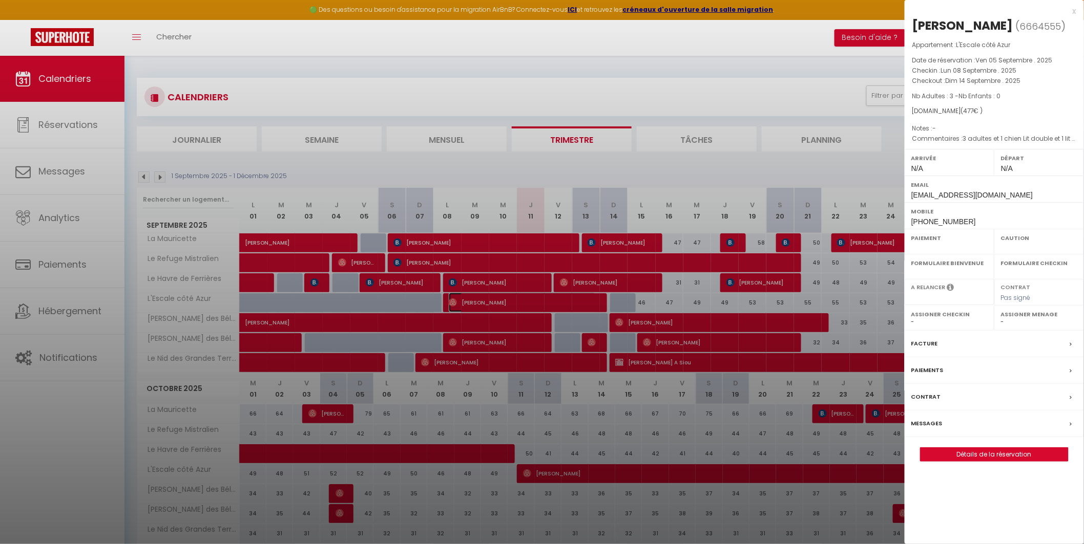
select select
click at [966, 452] on link "Détails de la réservation" at bounding box center [994, 454] width 148 height 13
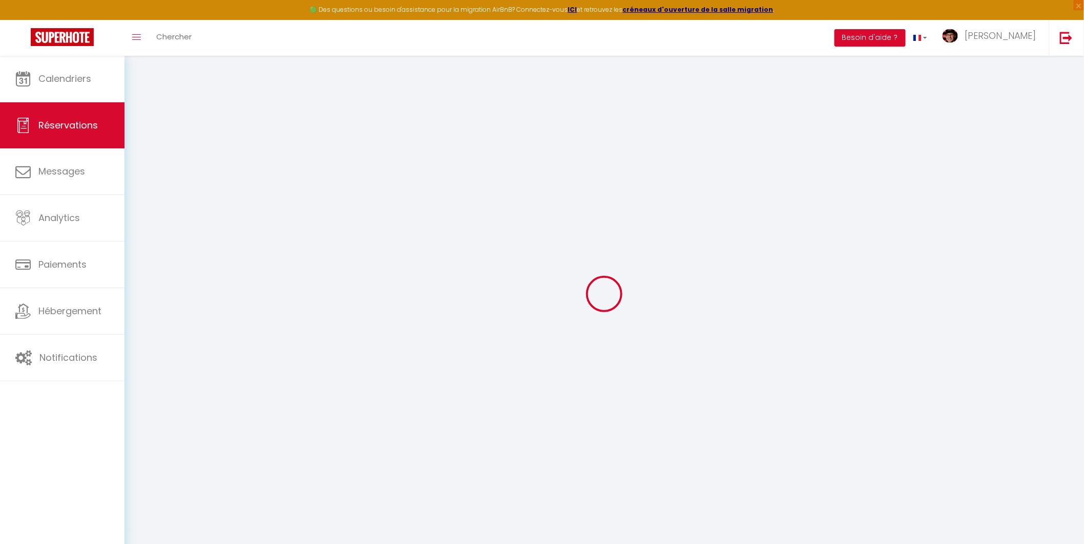
type input "[PERSON_NAME]"
type input "Begot"
type input "[EMAIL_ADDRESS][DOMAIN_NAME]"
type input "[PHONE_NUMBER]"
select select
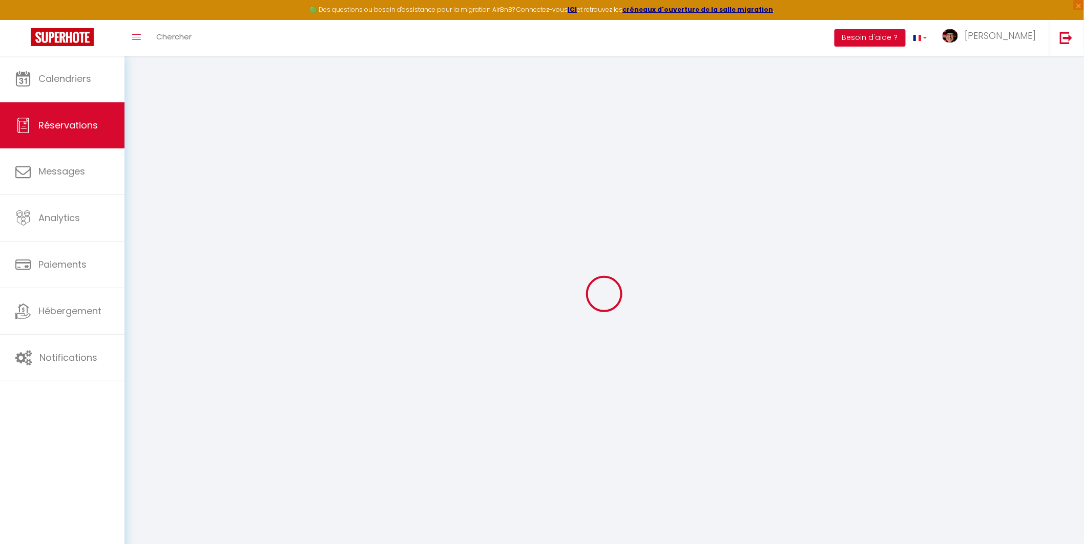
type input "71.55"
select select "70813"
select select "1"
select select
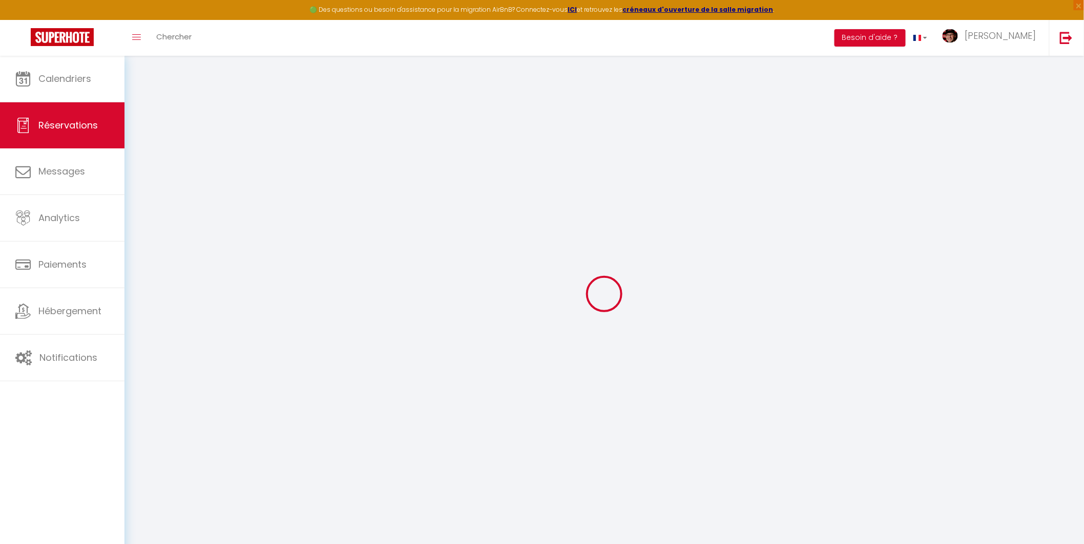
type input "3"
select select "12"
select select
type input "403"
checkbox input "false"
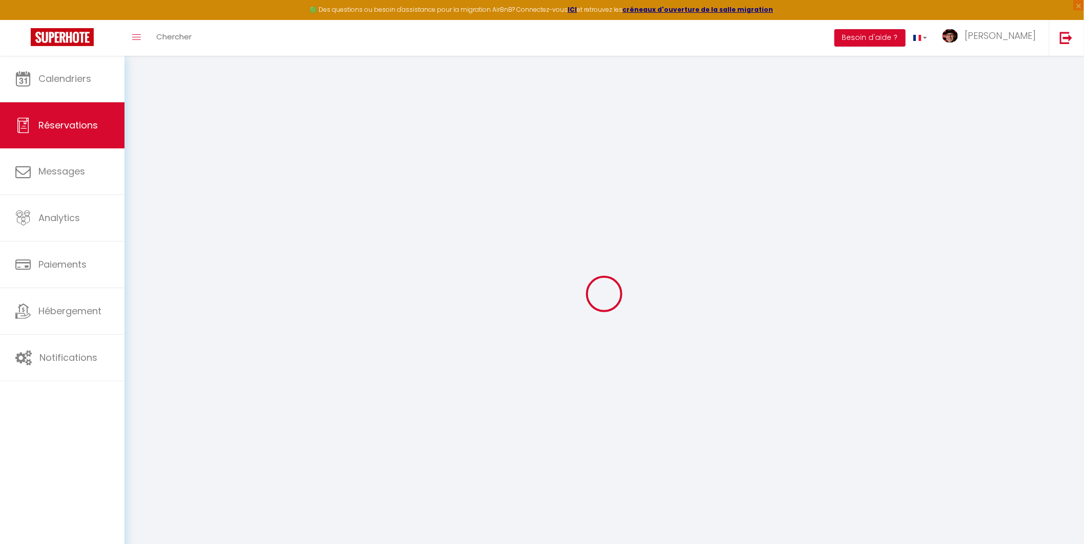
type input "0"
select select "1"
type input "0"
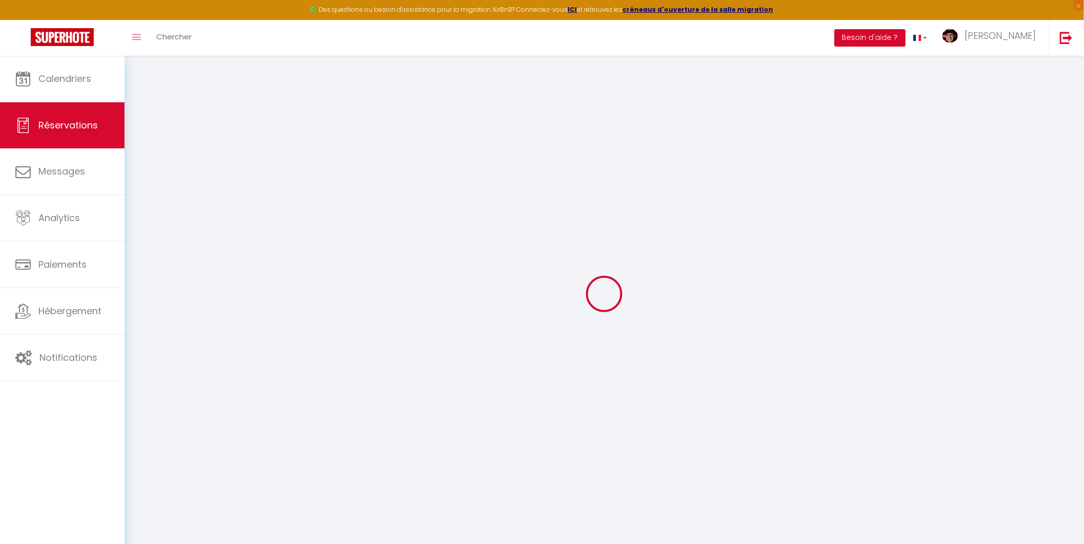
select select
select select "15"
checkbox input "false"
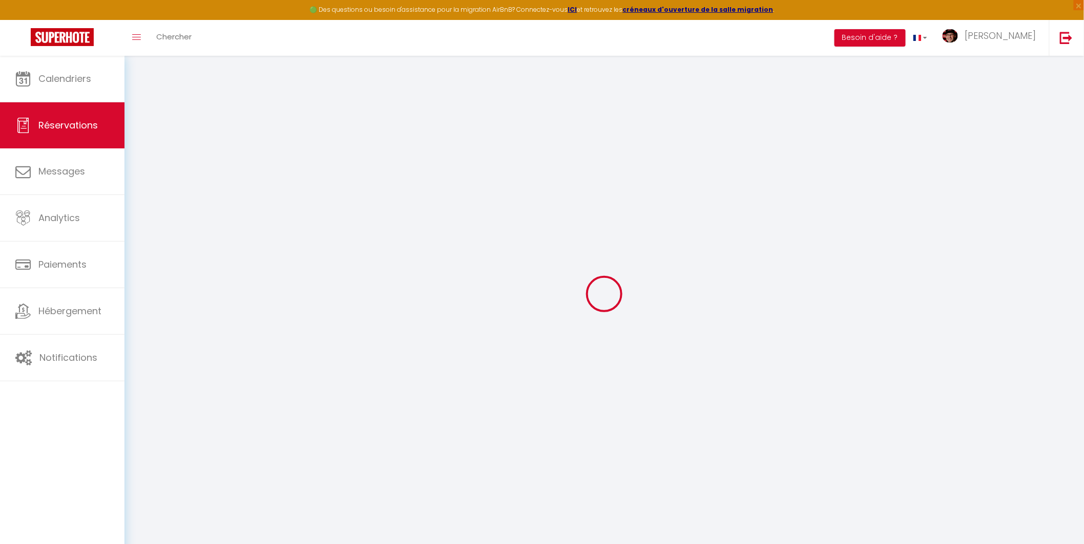
select select
checkbox input "false"
select select
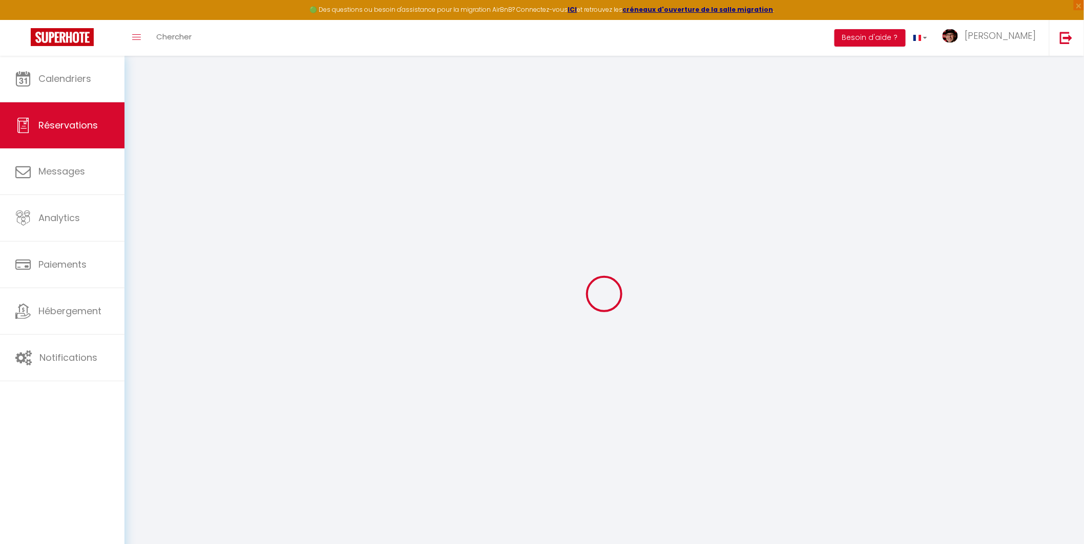
select select
checkbox input "false"
type textarea "3 adultes et 1 chien Lit double et 1 lit jumeau Arrivée 1600"
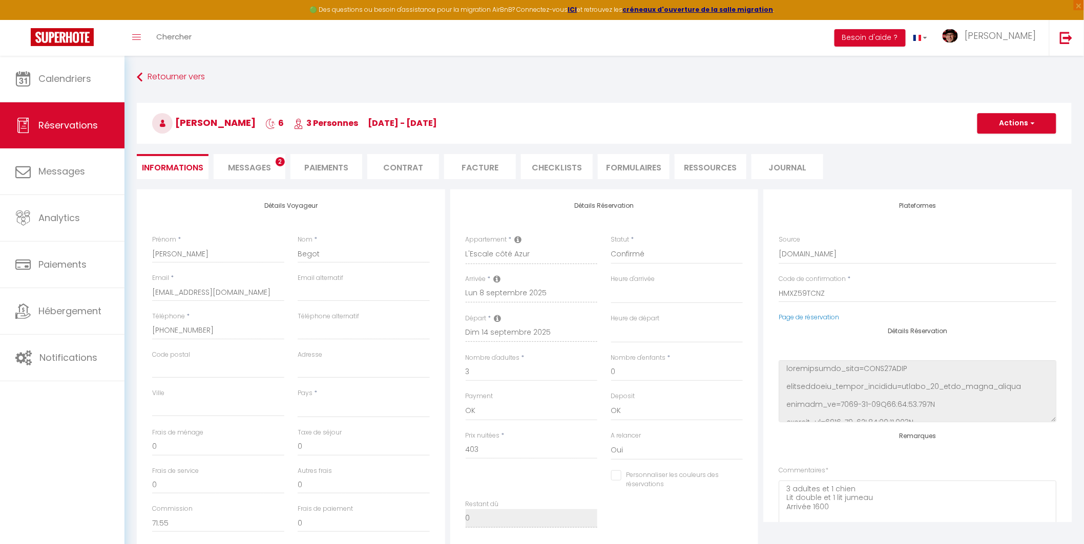
select select
type input "74"
select select
checkbox input "false"
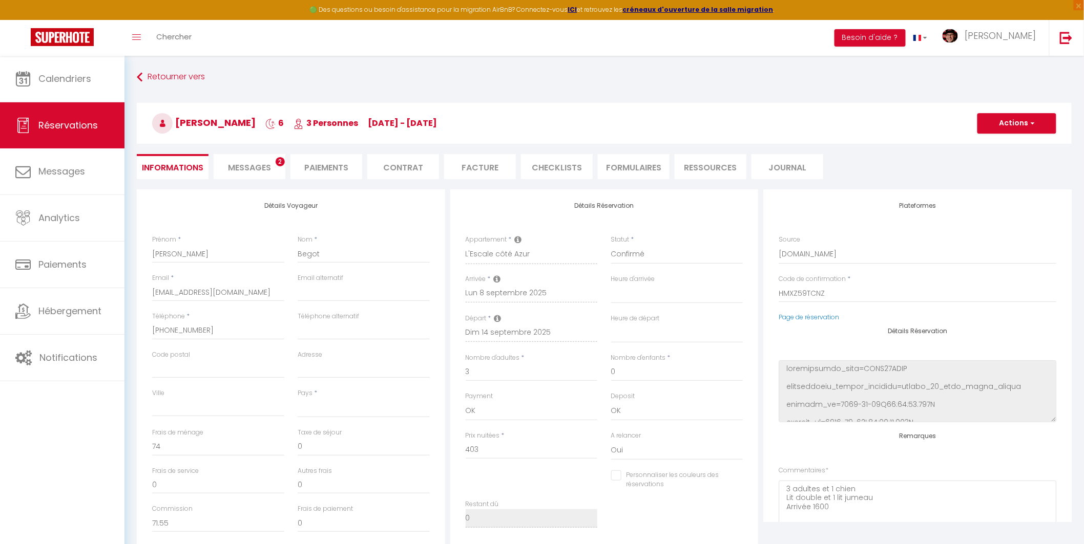
select select
click at [260, 160] on li "Messages 2" at bounding box center [250, 166] width 72 height 25
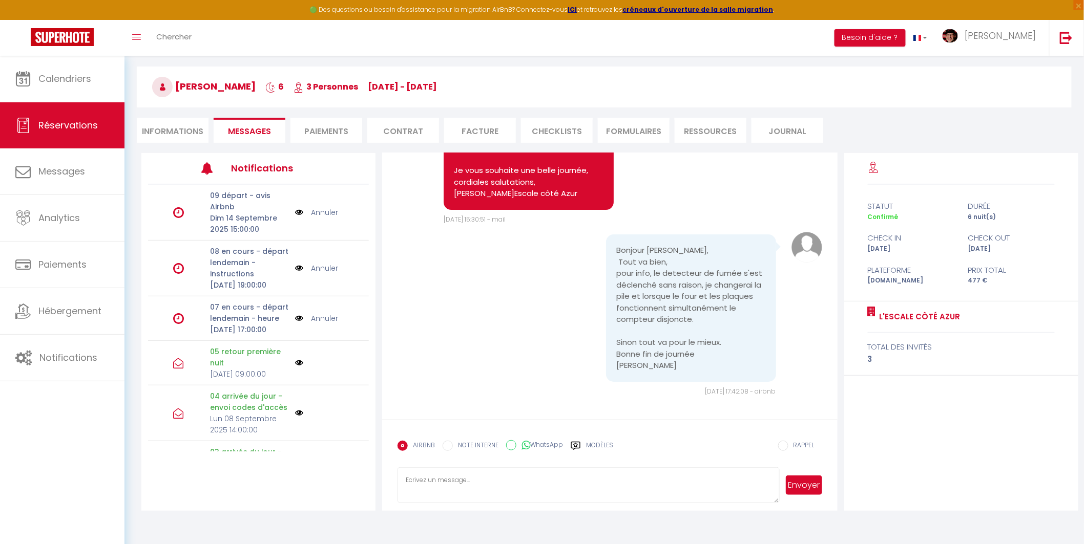
scroll to position [55, 0]
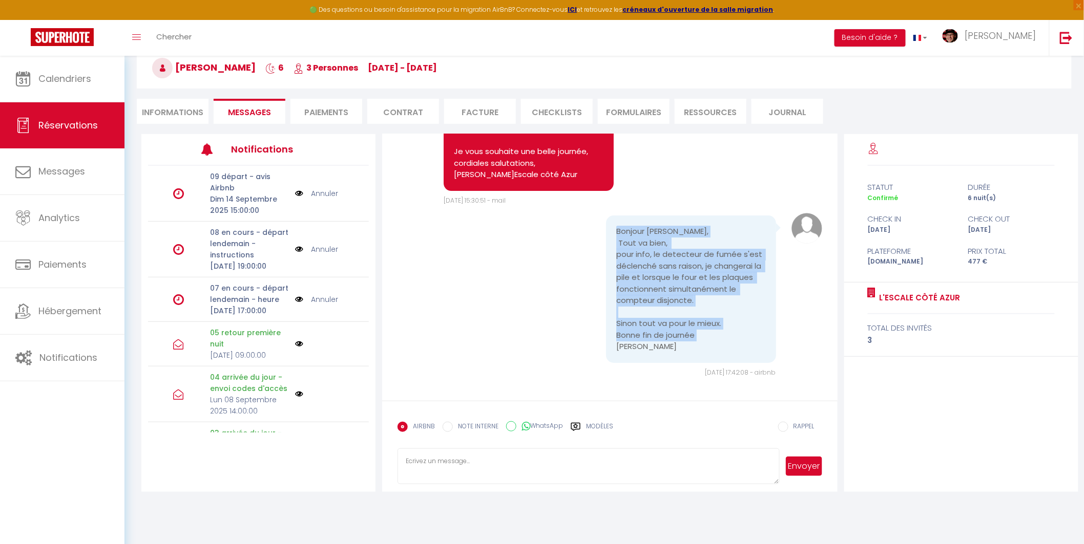
drag, startPoint x: 635, startPoint y: 346, endPoint x: 596, endPoint y: 234, distance: 118.7
click at [596, 234] on div "Bonjour [PERSON_NAME], Tout va bien, pour info, le detecteur de fumée s'est déc…" at bounding box center [680, 292] width 212 height 153
copy pre "Bonjour [PERSON_NAME], Tout va bien, pour info, le detecteur de fumée s'est déc…"
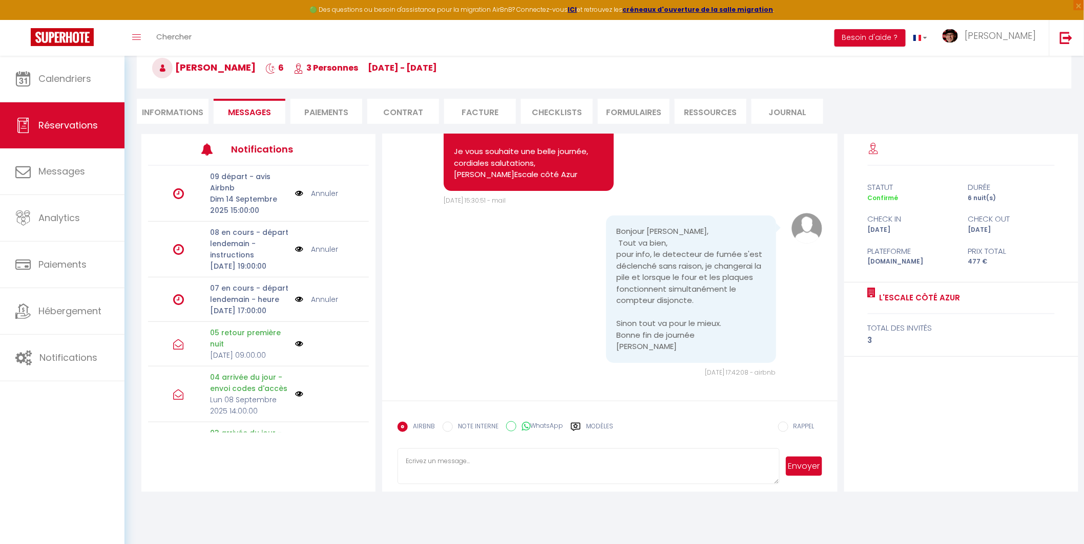
click at [474, 456] on textarea at bounding box center [588, 467] width 382 height 36
paste textarea "Bonjour [PERSON_NAME], Merci beaucoup pour vos retours, c’est très précieux. Je…"
click at [414, 462] on textarea "Bonjour [PERSON_NAME], Merci beaucoup pour vos retours, c’est très précieux. Je…" at bounding box center [588, 467] width 382 height 36
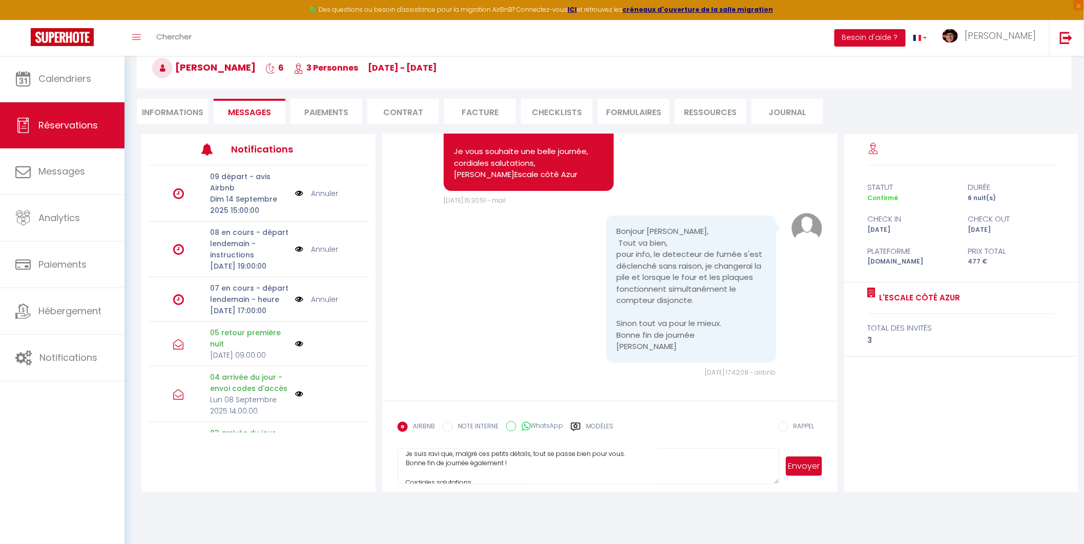
scroll to position [75, 0]
click at [806, 465] on button "Envoyer" at bounding box center [804, 466] width 36 height 19
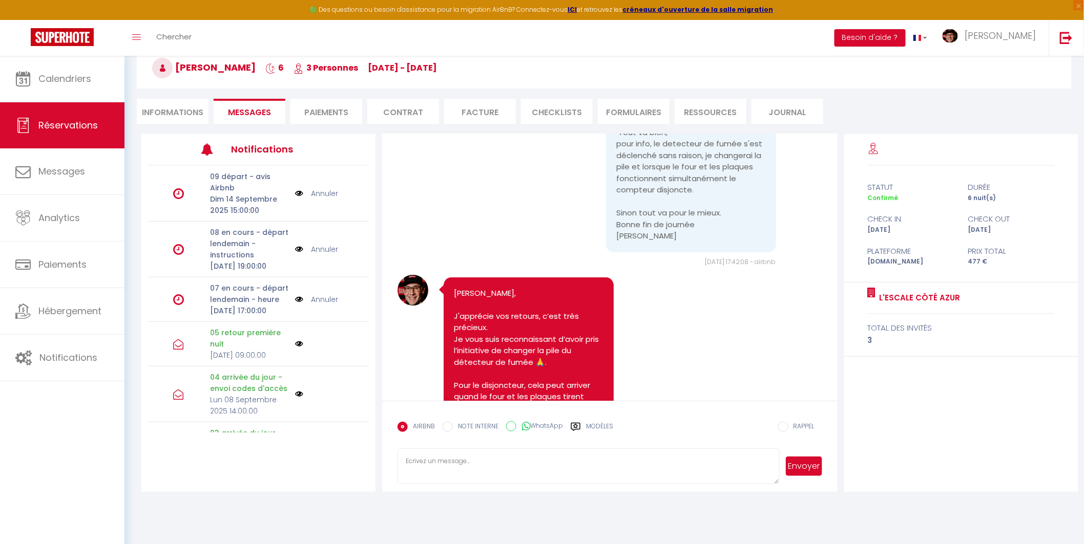
scroll to position [6485, 0]
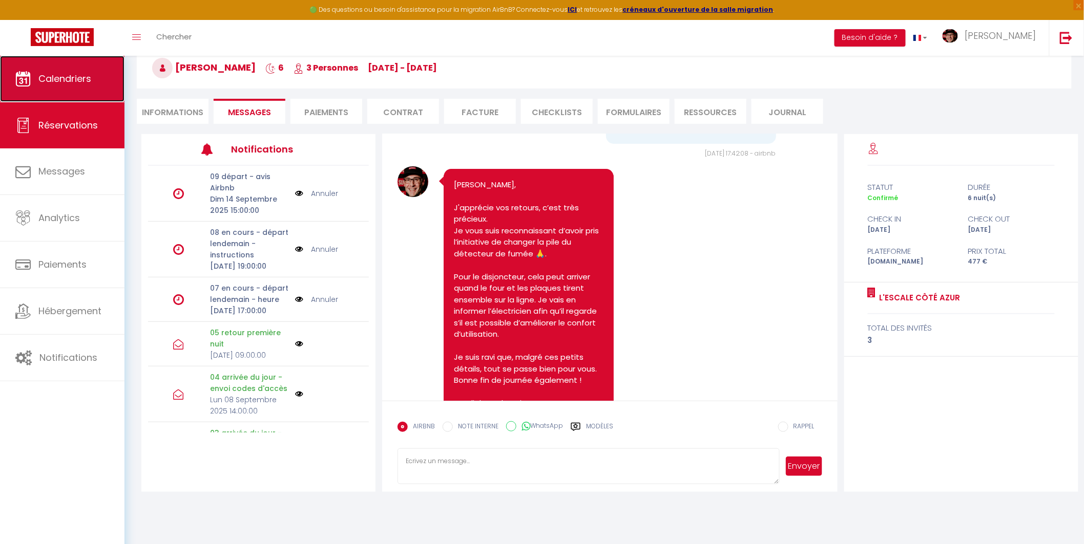
click at [64, 85] on link "Calendriers" at bounding box center [62, 79] width 124 height 46
